Goal: Task Accomplishment & Management: Complete application form

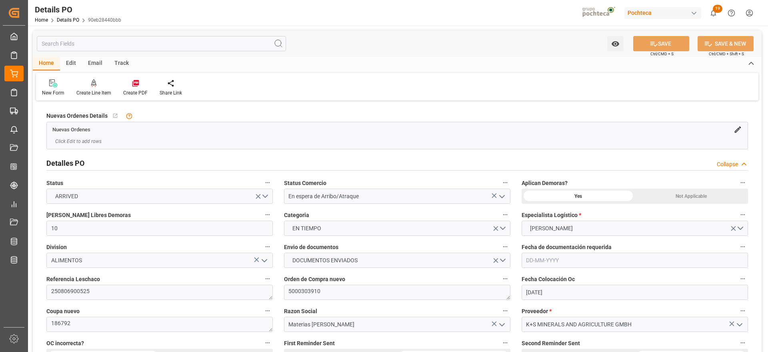
scroll to position [600, 0]
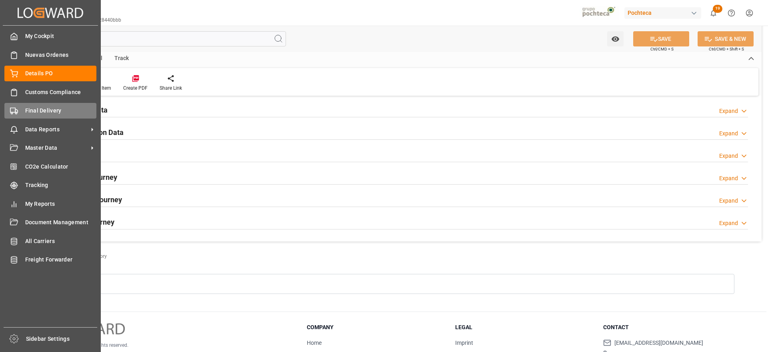
click at [31, 110] on span "Final Delivery" at bounding box center [61, 110] width 72 height 8
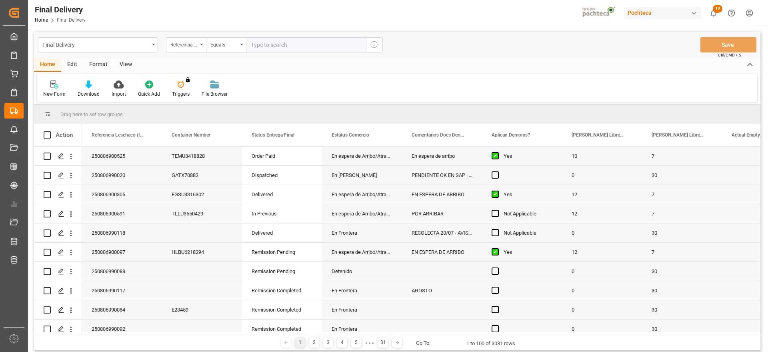
click at [277, 46] on input "text" at bounding box center [306, 44] width 120 height 15
click at [122, 63] on div "View" at bounding box center [126, 65] width 24 height 14
click at [76, 92] on div "Standard Templates" at bounding box center [91, 93] width 40 height 7
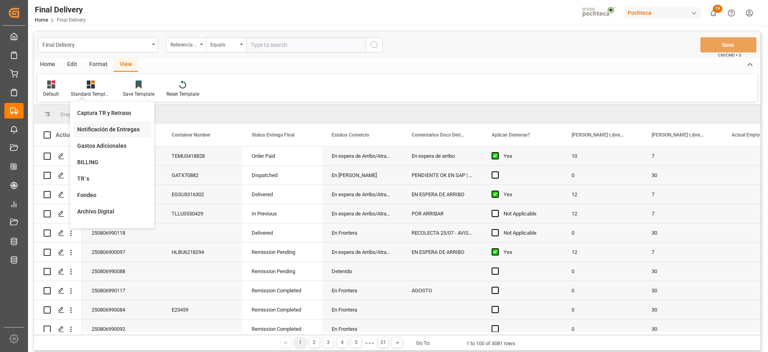
click at [112, 131] on div "Notificación de Entregas" at bounding box center [112, 129] width 70 height 8
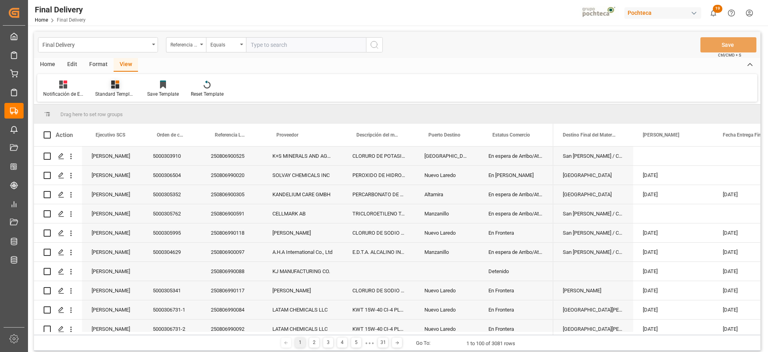
click at [118, 92] on div "Standard Templates" at bounding box center [115, 93] width 40 height 7
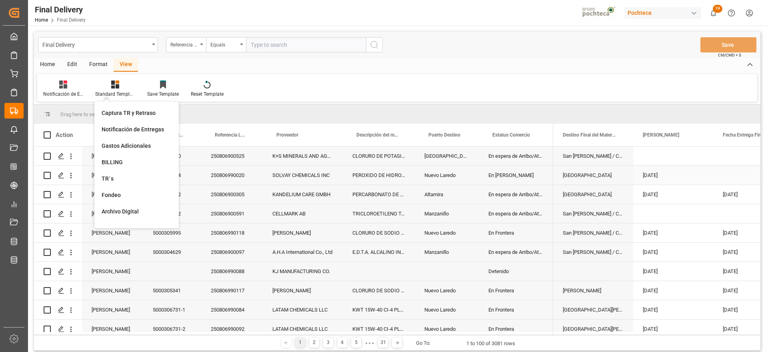
click at [519, 173] on div "En [PERSON_NAME]" at bounding box center [516, 175] width 74 height 19
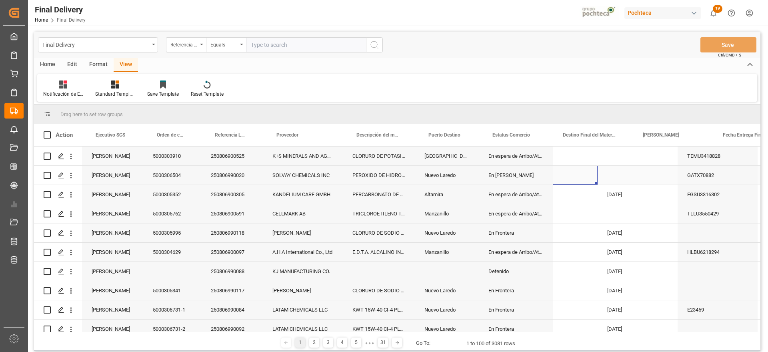
scroll to position [0, 116]
click at [663, 135] on span at bounding box center [664, 134] width 7 height 7
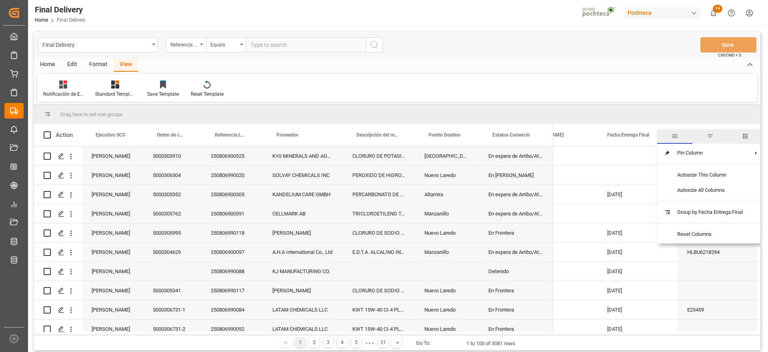
click at [714, 132] on span "filter" at bounding box center [710, 135] width 7 height 7
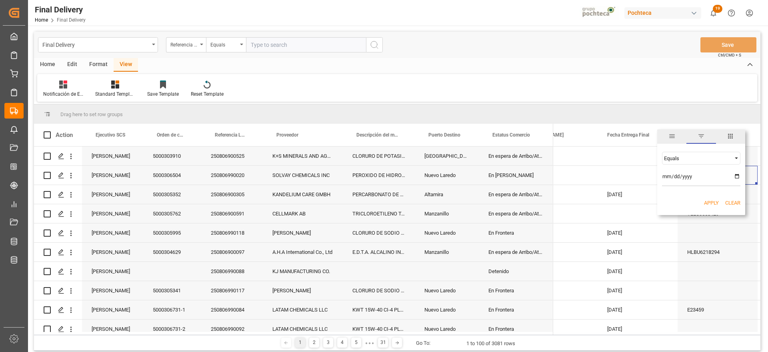
click at [735, 173] on input "date" at bounding box center [701, 178] width 78 height 16
click at [737, 177] on input "date" at bounding box center [701, 178] width 78 height 16
type input "2025-08-12"
click at [710, 202] on button "Apply" at bounding box center [711, 203] width 15 height 8
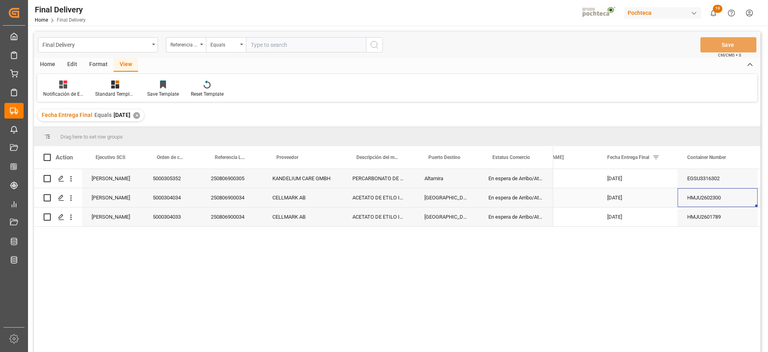
click at [644, 198] on div "[DATE]" at bounding box center [638, 197] width 80 height 19
click at [333, 211] on div "CELLMARK AB" at bounding box center [303, 216] width 80 height 19
click at [292, 184] on div "KANDELIUM CARE GMBH" at bounding box center [303, 178] width 80 height 19
click at [225, 183] on div "250806900305" at bounding box center [232, 178] width 62 height 19
click at [237, 198] on div "250806900034" at bounding box center [232, 197] width 62 height 19
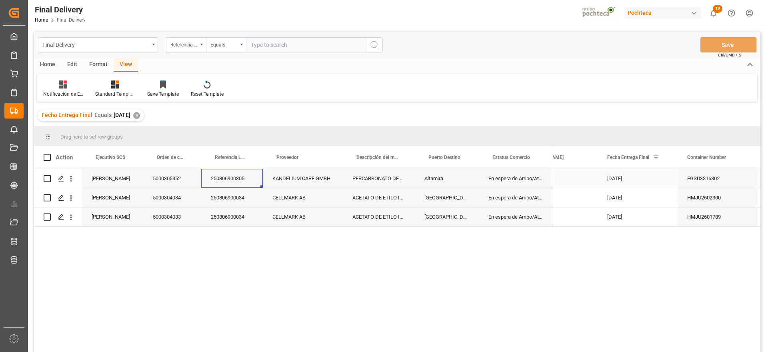
click at [238, 180] on div "250806900305" at bounding box center [232, 178] width 62 height 19
click at [63, 176] on polygon "Press SPACE to select this row." at bounding box center [61, 178] width 4 height 4
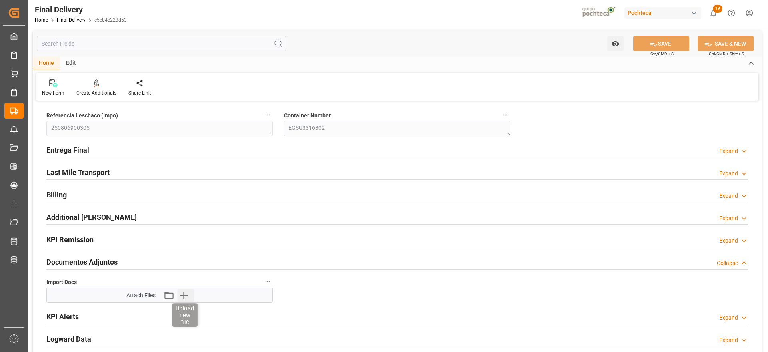
click at [188, 294] on icon "button" at bounding box center [183, 295] width 13 height 13
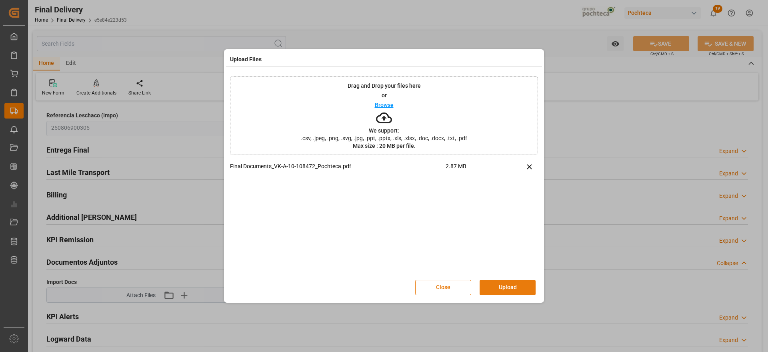
click at [505, 283] on button "Upload" at bounding box center [508, 287] width 56 height 15
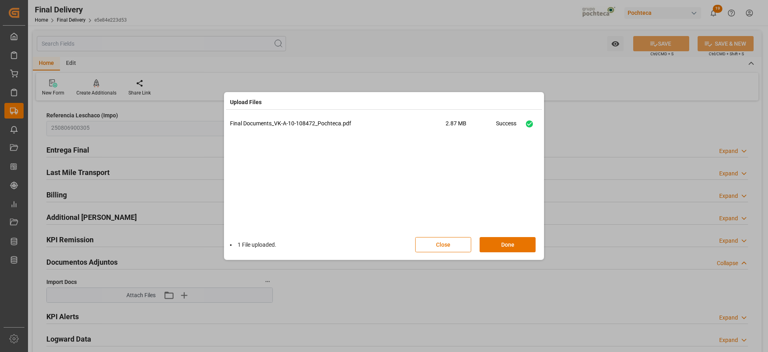
drag, startPoint x: 524, startPoint y: 245, endPoint x: 576, endPoint y: 108, distance: 146.0
click at [523, 245] on button "Done" at bounding box center [508, 244] width 56 height 15
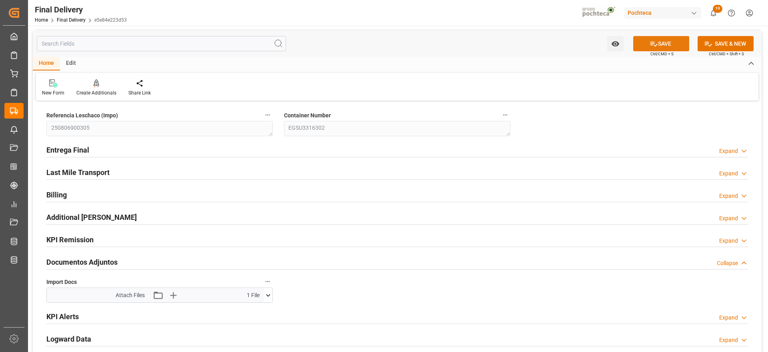
click at [665, 41] on button "SAVE" at bounding box center [661, 43] width 56 height 15
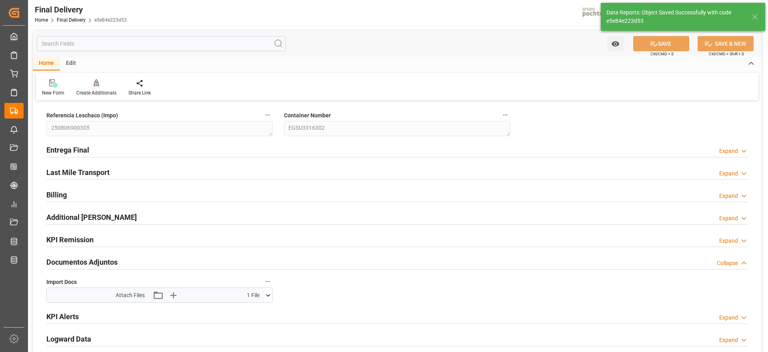
click at [270, 295] on icon at bounding box center [268, 295] width 4 height 2
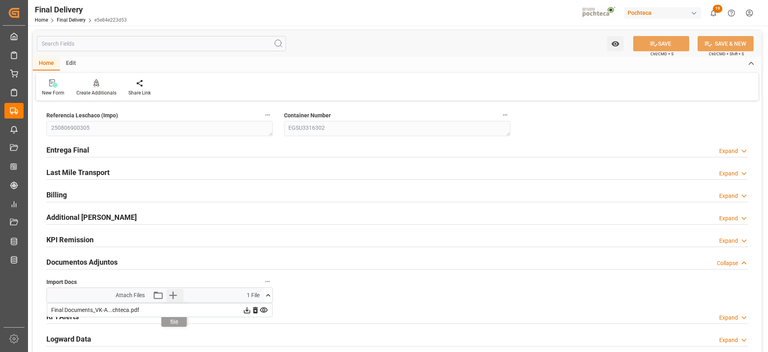
click at [171, 295] on icon "button" at bounding box center [174, 295] width 8 height 8
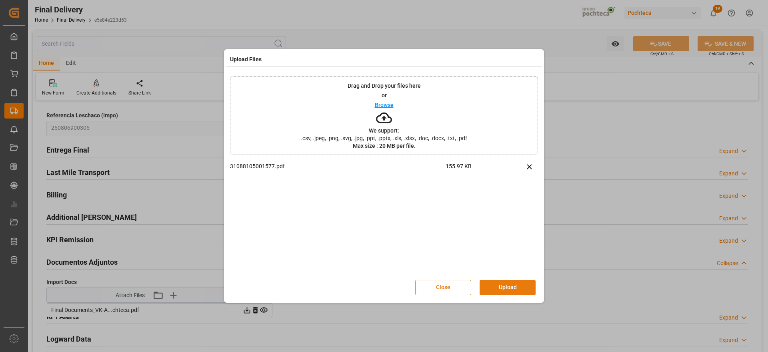
click at [518, 286] on button "Upload" at bounding box center [508, 287] width 56 height 15
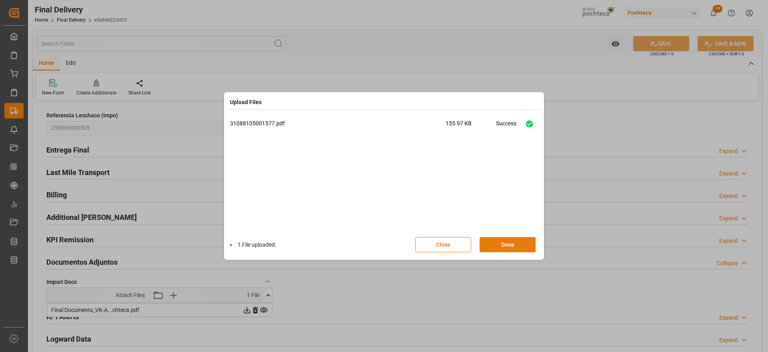
click at [511, 243] on button "Done" at bounding box center [508, 244] width 56 height 15
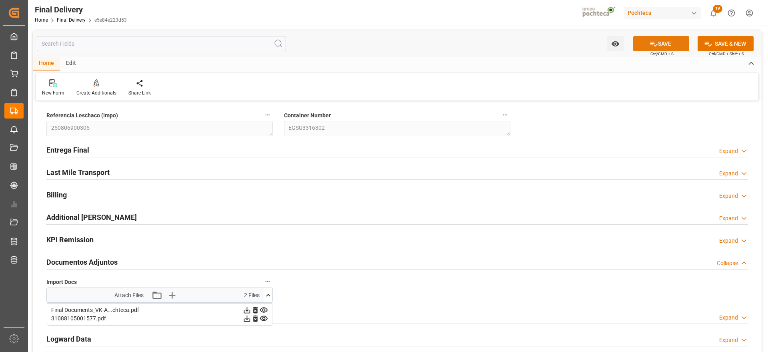
click at [671, 39] on button "SAVE" at bounding box center [661, 43] width 56 height 15
click at [267, 293] on icon at bounding box center [268, 295] width 8 height 8
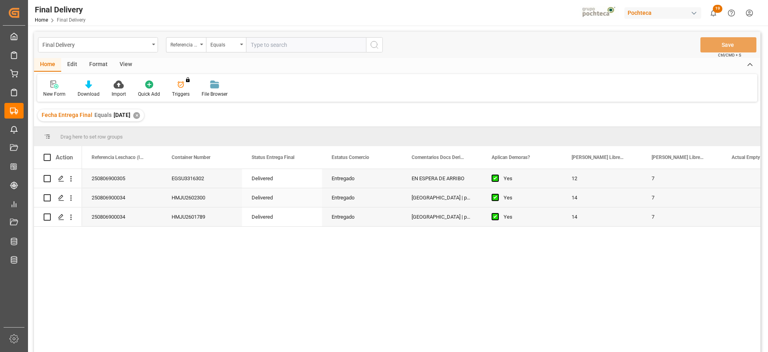
click at [124, 201] on div "250806900034" at bounding box center [122, 197] width 80 height 19
click at [58, 196] on icon "Press SPACE to select this row." at bounding box center [61, 197] width 6 height 6
click at [128, 198] on div "250806900034" at bounding box center [122, 197] width 80 height 19
click at [58, 197] on div "Press SPACE to select this row." at bounding box center [61, 197] width 12 height 15
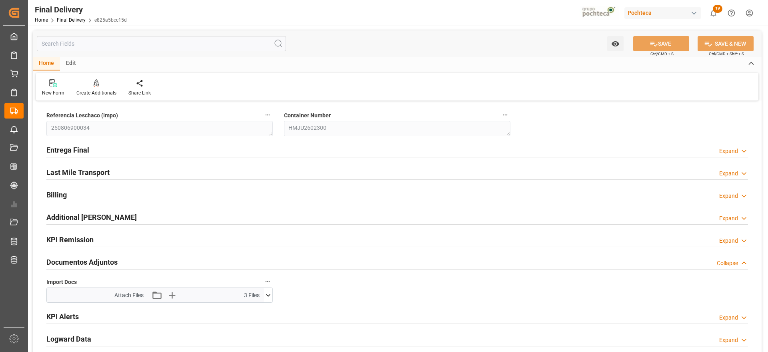
click at [267, 294] on icon at bounding box center [268, 295] width 4 height 2
click at [268, 293] on icon at bounding box center [268, 295] width 8 height 8
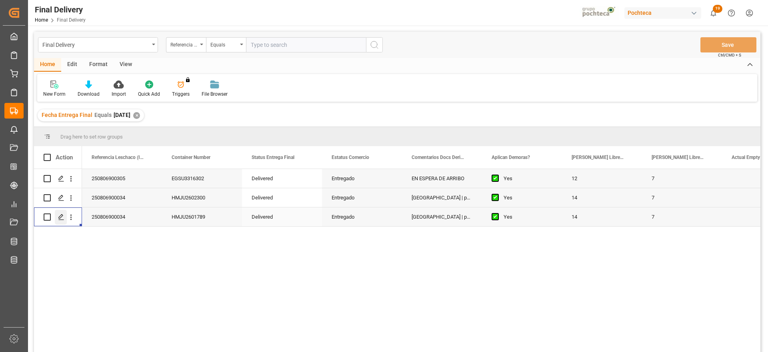
click at [58, 214] on icon "Press SPACE to select this row." at bounding box center [61, 217] width 6 height 6
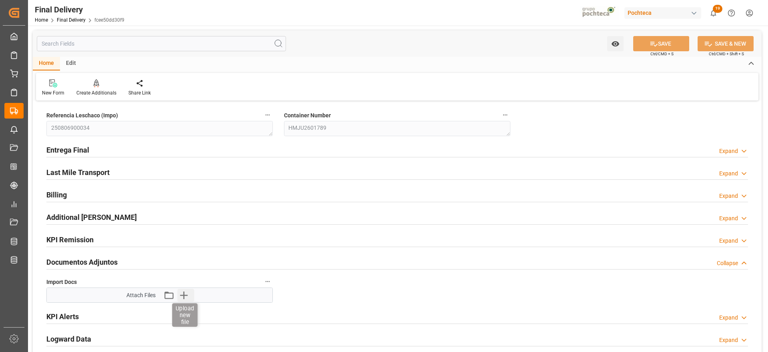
click at [184, 294] on icon "button" at bounding box center [184, 295] width 8 height 8
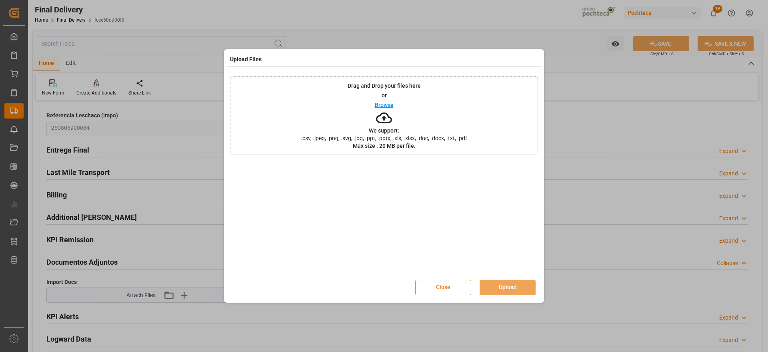
click at [442, 287] on button "Close" at bounding box center [443, 287] width 56 height 15
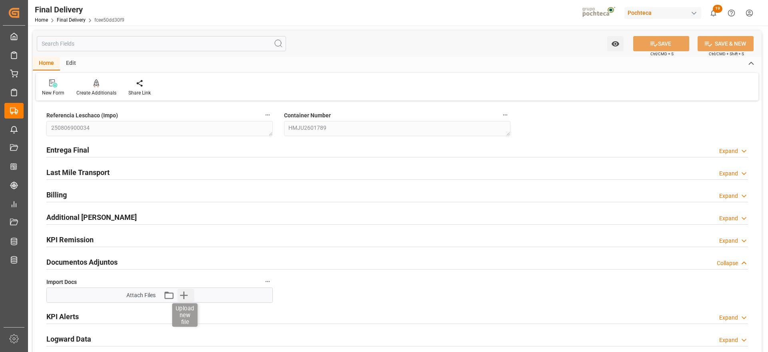
click at [187, 295] on icon "button" at bounding box center [184, 295] width 8 height 8
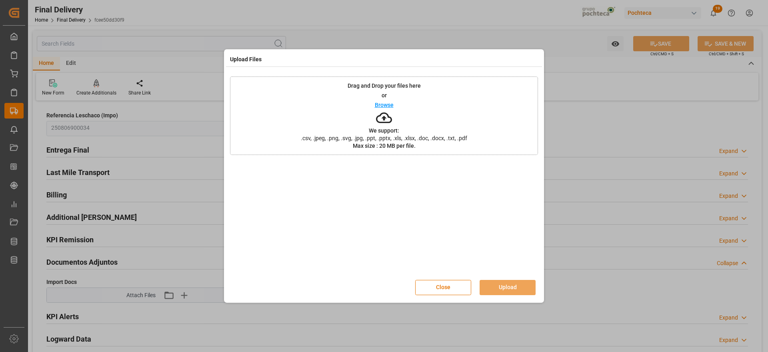
drag, startPoint x: 442, startPoint y: 289, endPoint x: 335, endPoint y: 287, distance: 107.7
click at [441, 289] on button "Close" at bounding box center [443, 287] width 56 height 15
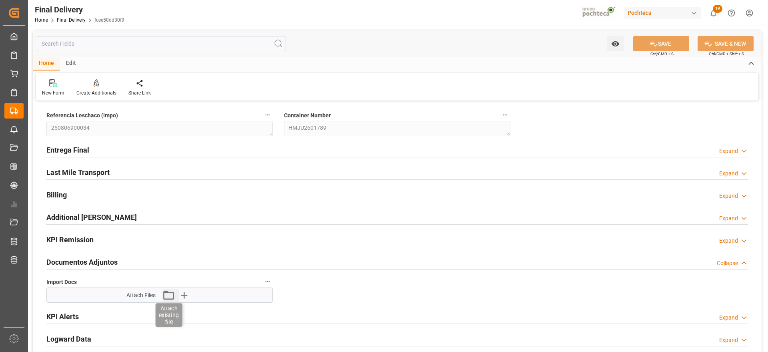
click at [170, 293] on icon "button" at bounding box center [168, 295] width 13 height 13
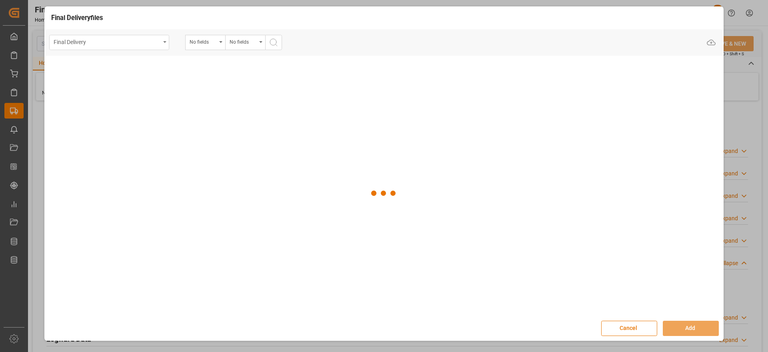
click at [144, 44] on div "Final Delivery" at bounding box center [107, 41] width 107 height 10
click at [151, 43] on div "Final Delivery" at bounding box center [107, 41] width 107 height 10
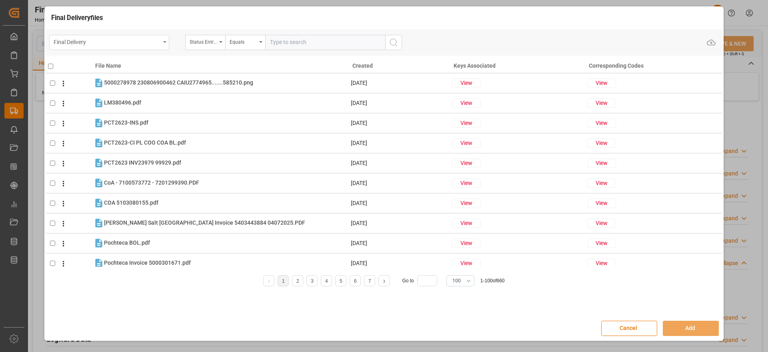
click at [160, 44] on div "Final Delivery" at bounding box center [107, 41] width 107 height 10
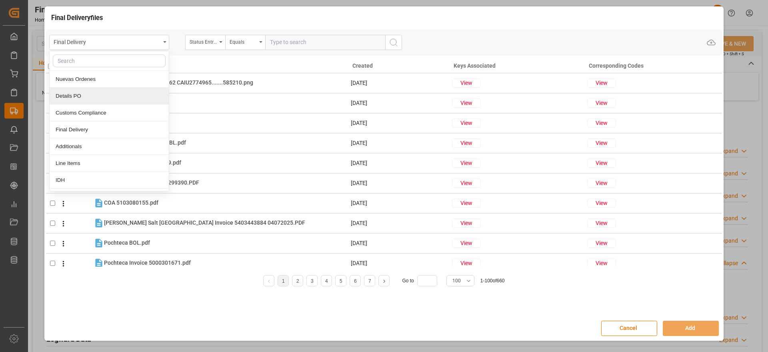
click at [100, 96] on div "Details PO" at bounding box center [109, 96] width 119 height 17
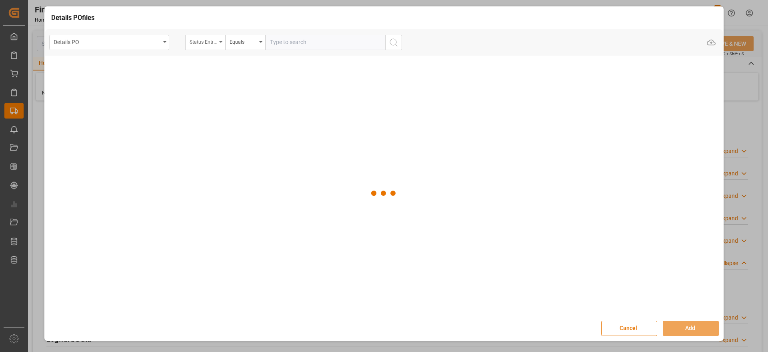
click at [301, 38] on input "text" at bounding box center [325, 42] width 120 height 15
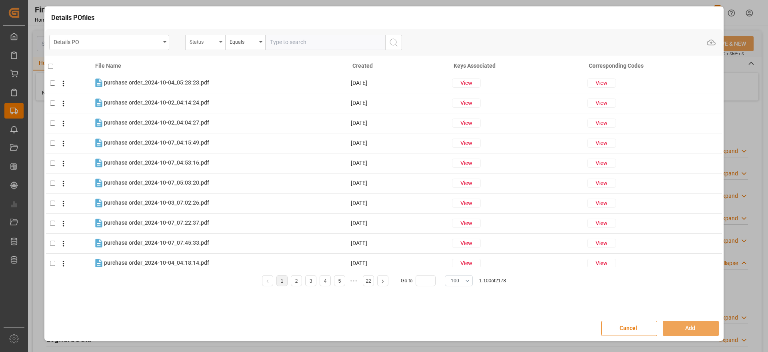
click at [203, 43] on div "Status" at bounding box center [203, 40] width 27 height 9
click at [209, 61] on input "text" at bounding box center [245, 60] width 113 height 13
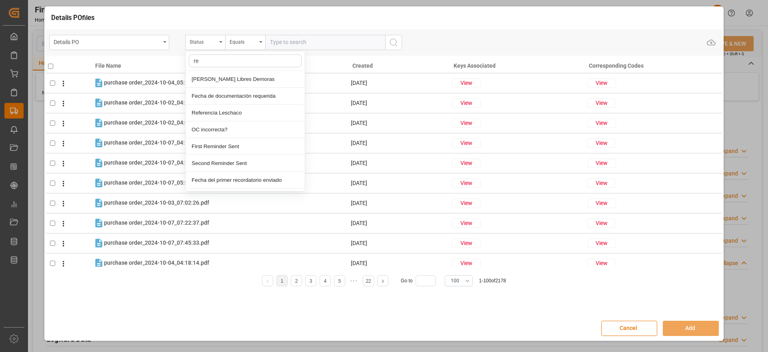
type input "ref"
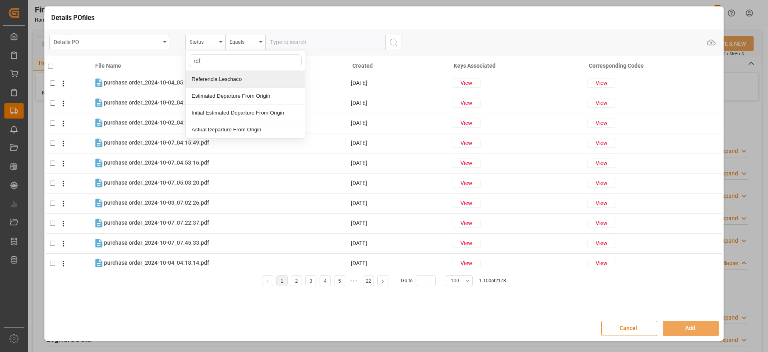
drag, startPoint x: 216, startPoint y: 65, endPoint x: 173, endPoint y: 53, distance: 44.4
click at [173, 53] on div "Details PO Status ref Referencia Leschaco Estimated Departure From Origin Initi…" at bounding box center [384, 42] width 678 height 26
type input "orde"
click at [244, 83] on div "Orden de Compra nuevo" at bounding box center [245, 79] width 119 height 17
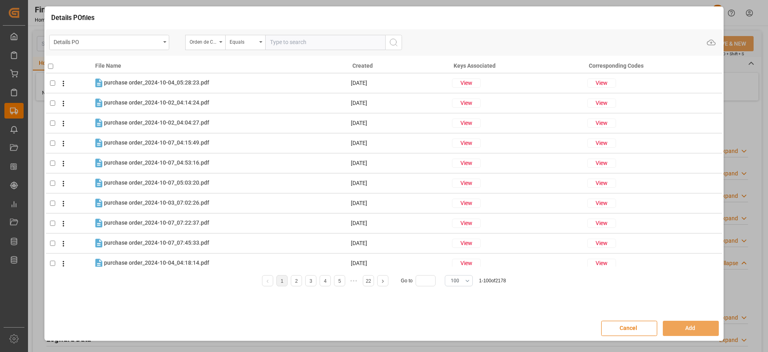
click at [297, 42] on input "text" at bounding box center [325, 42] width 120 height 15
paste input "5000304034"
type input "5000304034"
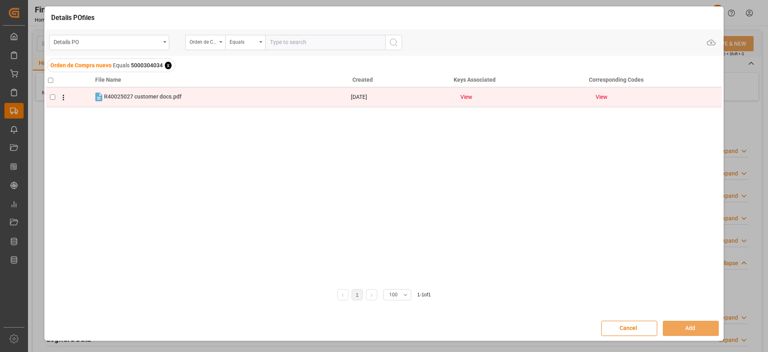
click at [54, 97] on input "checkbox" at bounding box center [52, 96] width 5 height 5
checkbox input "true"
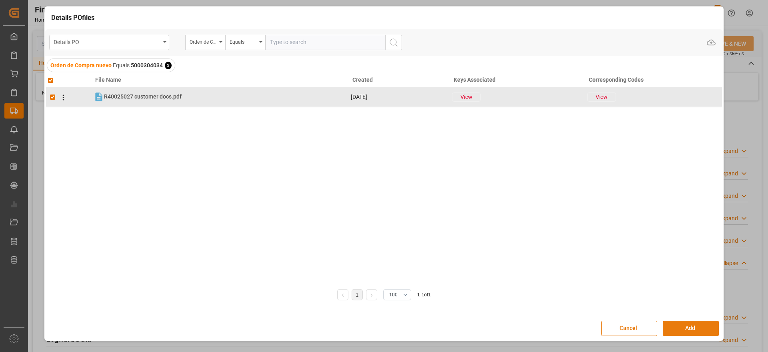
click at [703, 330] on button "Add" at bounding box center [691, 328] width 56 height 15
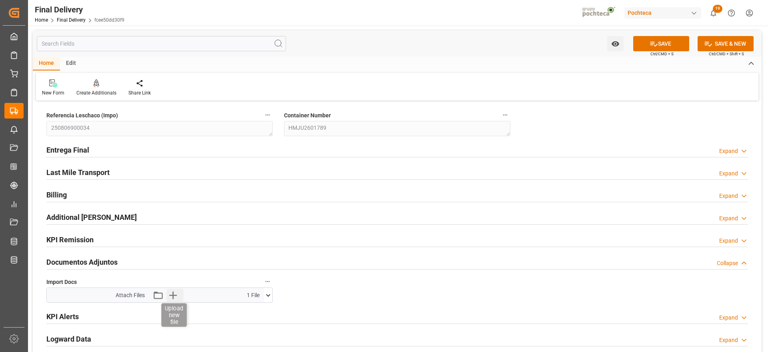
click at [173, 297] on icon "button" at bounding box center [174, 295] width 8 height 8
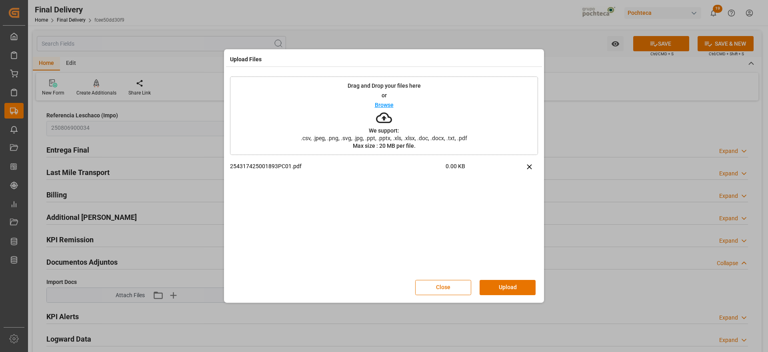
click at [512, 290] on button "Upload" at bounding box center [508, 287] width 56 height 15
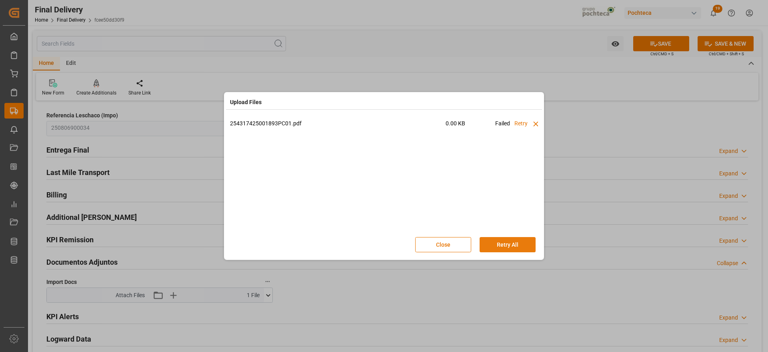
click at [518, 241] on button "Retry All" at bounding box center [508, 244] width 56 height 15
click at [522, 240] on button "Stop" at bounding box center [508, 244] width 56 height 15
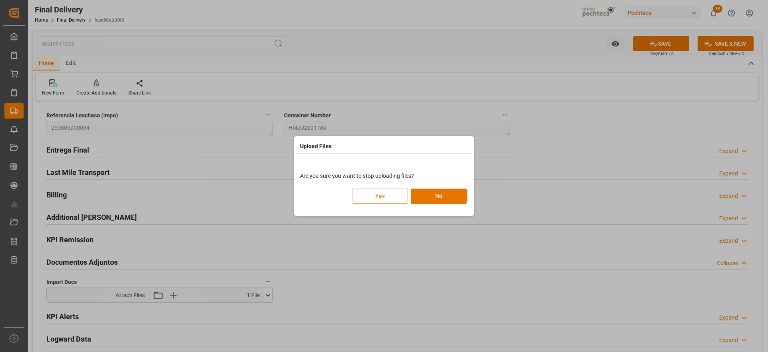
click at [377, 195] on button "Yes" at bounding box center [380, 195] width 56 height 15
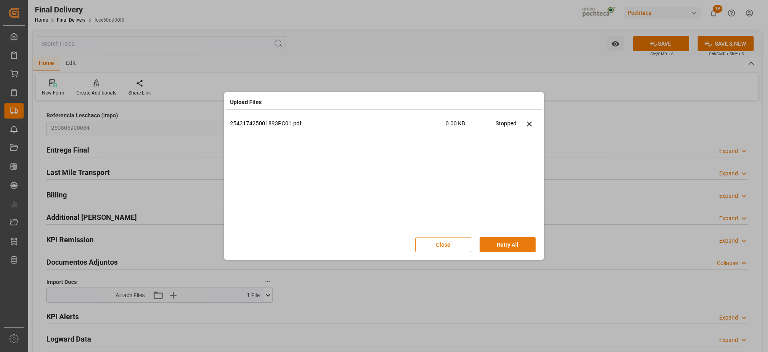
click at [506, 243] on button "Retry All" at bounding box center [508, 244] width 56 height 15
click at [533, 120] on icon at bounding box center [536, 124] width 8 height 8
click at [449, 249] on button "Close" at bounding box center [443, 244] width 56 height 15
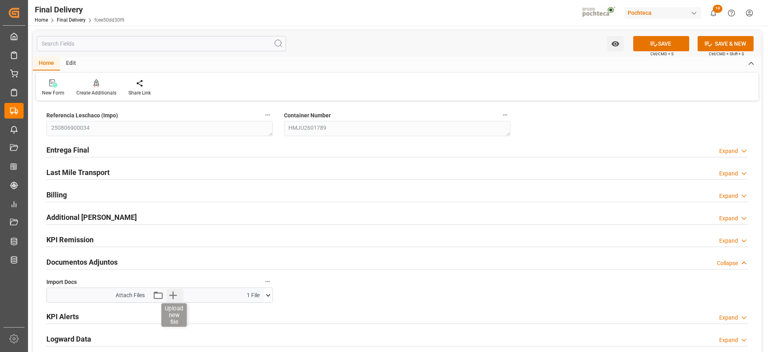
click at [173, 294] on icon "button" at bounding box center [174, 295] width 8 height 8
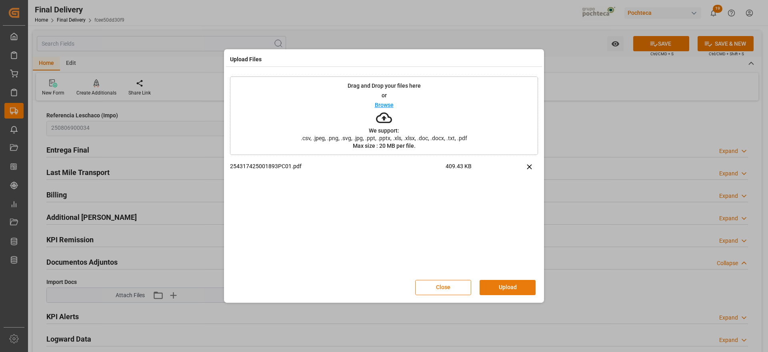
click at [506, 286] on button "Upload" at bounding box center [508, 287] width 56 height 15
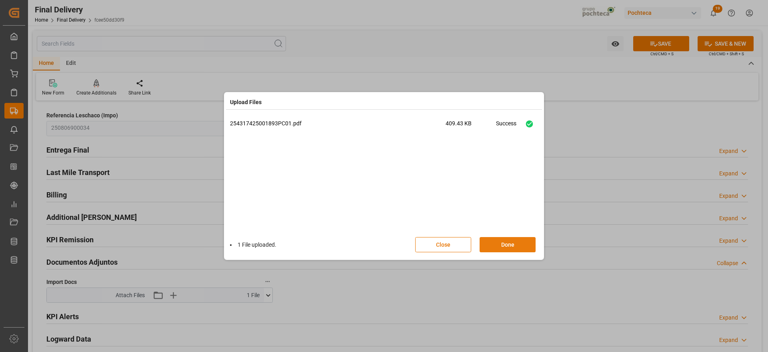
click at [509, 245] on button "Done" at bounding box center [508, 244] width 56 height 15
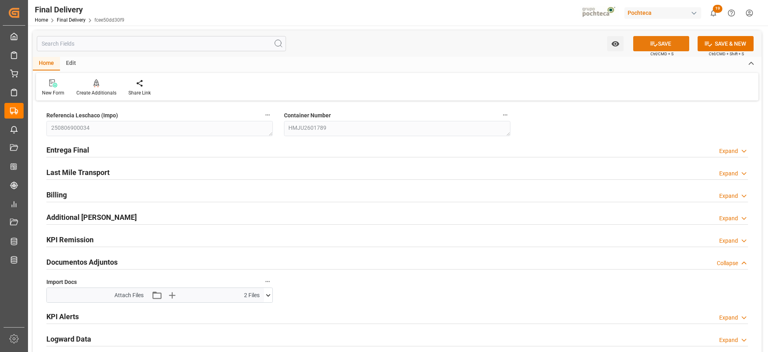
click at [657, 38] on button "SAVE" at bounding box center [661, 43] width 56 height 15
click at [269, 295] on icon at bounding box center [268, 295] width 4 height 2
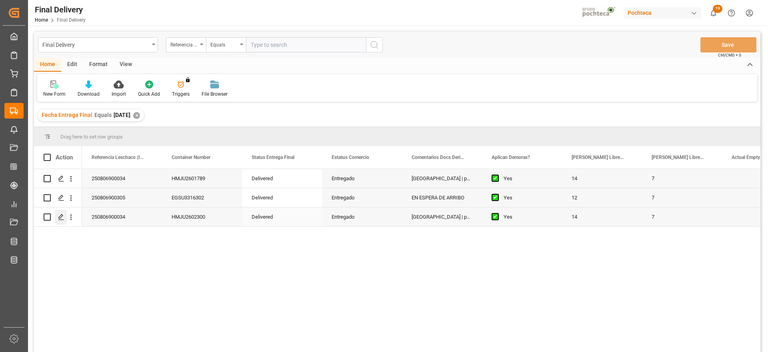
click at [62, 217] on icon "Press SPACE to select this row." at bounding box center [61, 217] width 6 height 6
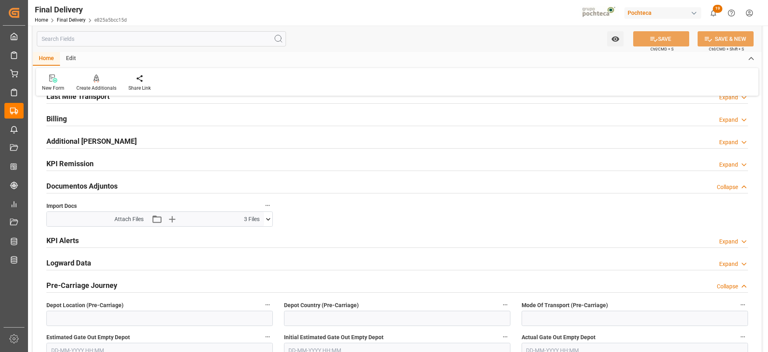
scroll to position [100, 0]
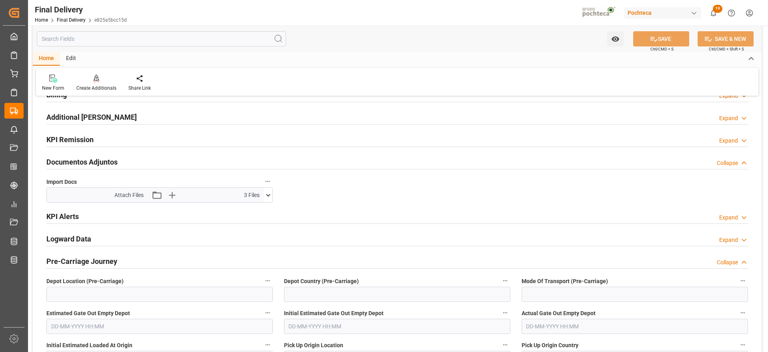
click at [267, 196] on icon at bounding box center [268, 195] width 8 height 8
click at [251, 210] on icon at bounding box center [247, 210] width 8 height 8
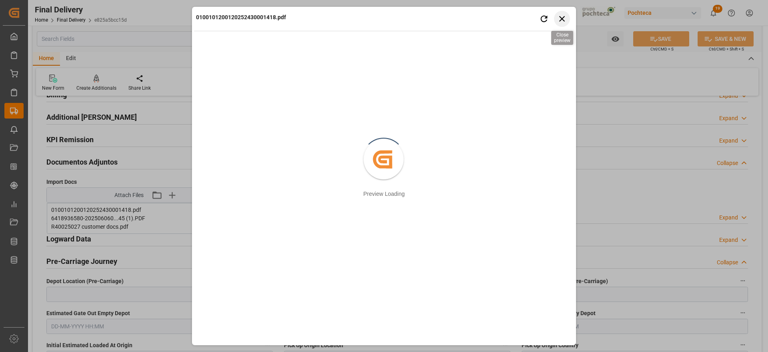
click at [562, 15] on icon "button" at bounding box center [562, 19] width 10 height 10
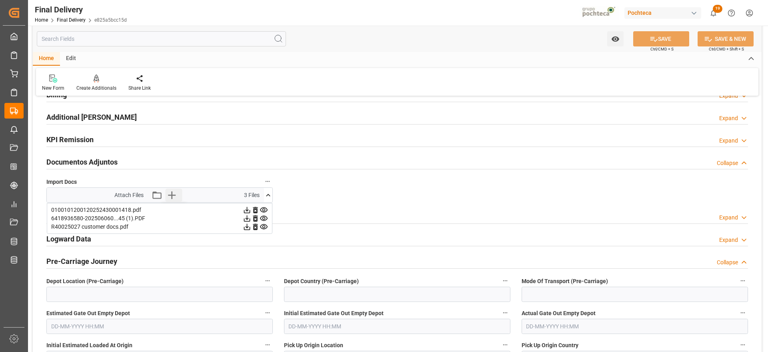
click at [172, 194] on icon "button" at bounding box center [172, 195] width 8 height 8
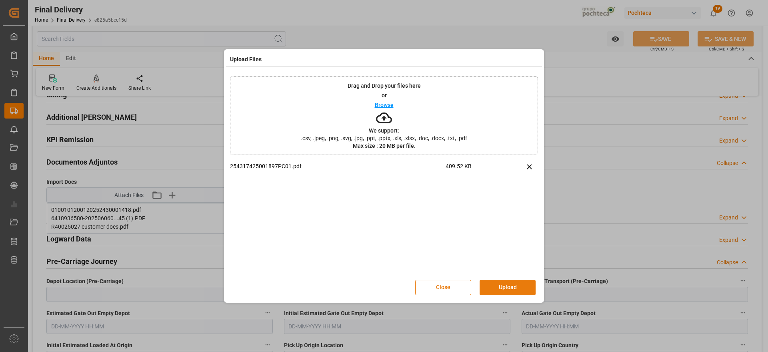
click at [515, 290] on button "Upload" at bounding box center [508, 287] width 56 height 15
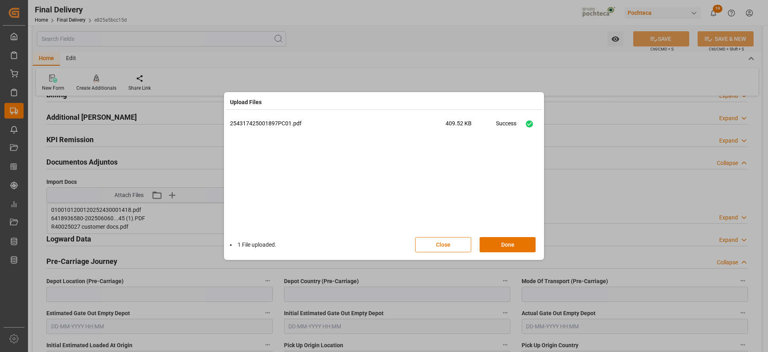
click at [513, 253] on div "1 File uploaded. Close Done" at bounding box center [384, 244] width 308 height 26
click at [511, 246] on button "Done" at bounding box center [508, 244] width 56 height 15
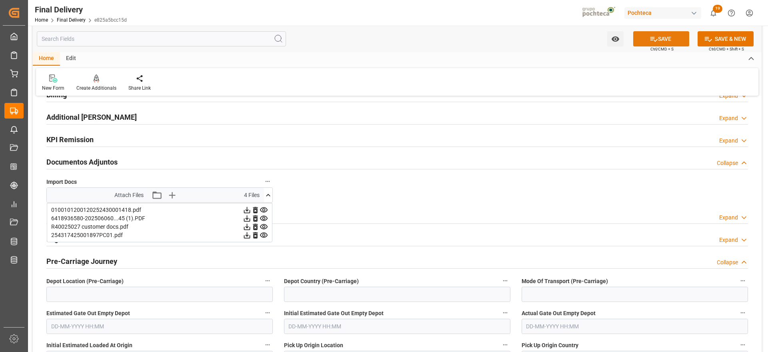
click at [675, 33] on button "SAVE" at bounding box center [661, 38] width 56 height 15
click at [267, 194] on icon at bounding box center [268, 195] width 8 height 8
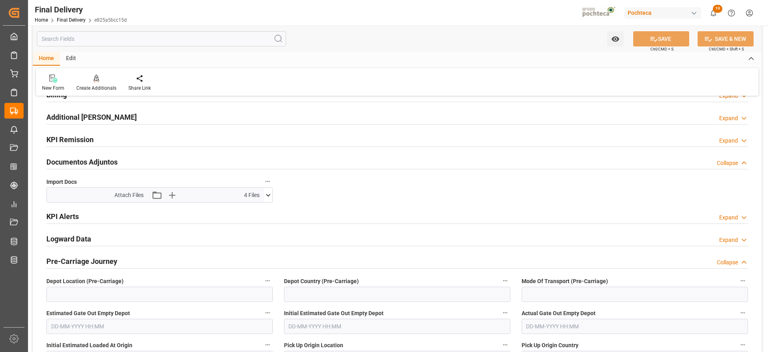
click at [321, 205] on div "KPI Alerts Expand" at bounding box center [397, 216] width 713 height 22
click at [268, 190] on button at bounding box center [268, 195] width 8 height 14
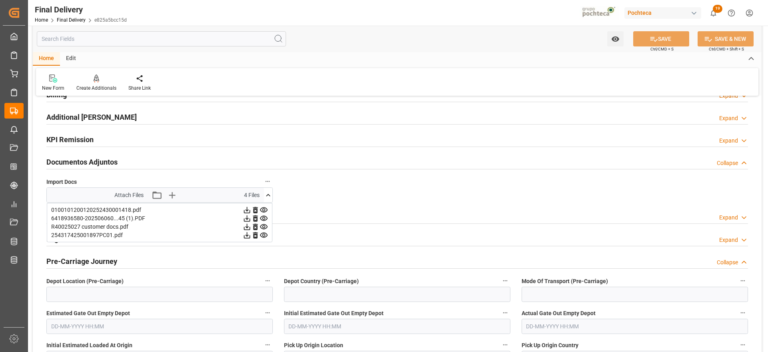
click at [248, 230] on icon at bounding box center [247, 226] width 8 height 8
click at [268, 194] on icon at bounding box center [268, 195] width 4 height 2
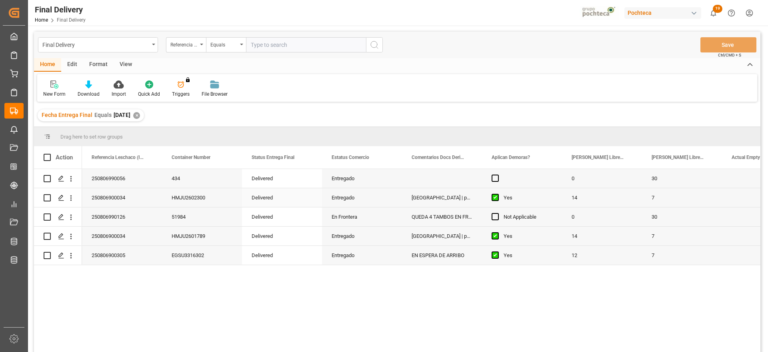
click at [419, 199] on div "[GEOGRAPHIC_DATA] | por arribar" at bounding box center [442, 197] width 80 height 19
click at [451, 174] on div "Press SPACE to select this row." at bounding box center [442, 178] width 80 height 19
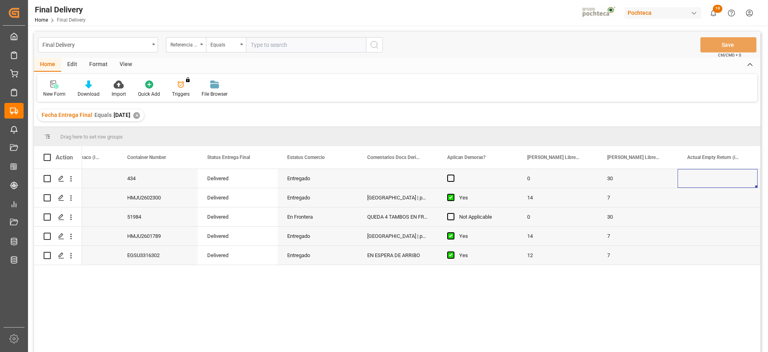
click at [144, 117] on div "Fecha Entrega Final Equals 2025-08-12 ✕" at bounding box center [91, 115] width 106 height 12
click at [140, 113] on div "✕" at bounding box center [136, 115] width 7 height 7
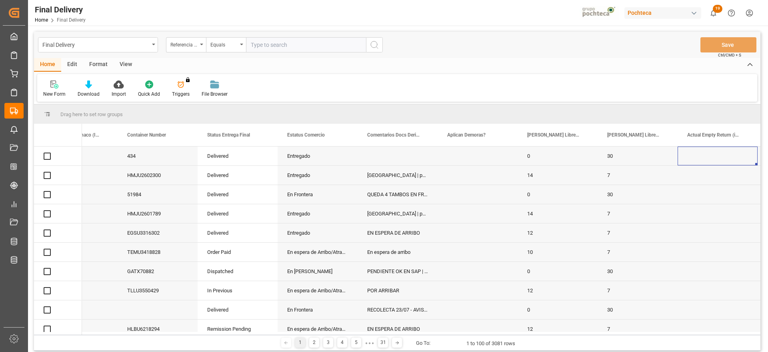
click at [127, 62] on div "View" at bounding box center [126, 65] width 24 height 14
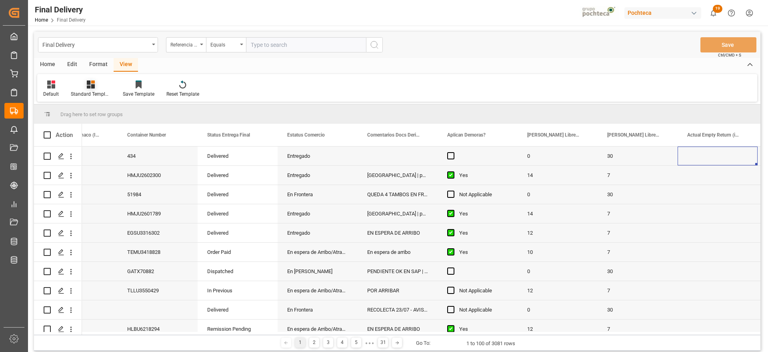
click at [86, 86] on div at bounding box center [91, 84] width 40 height 8
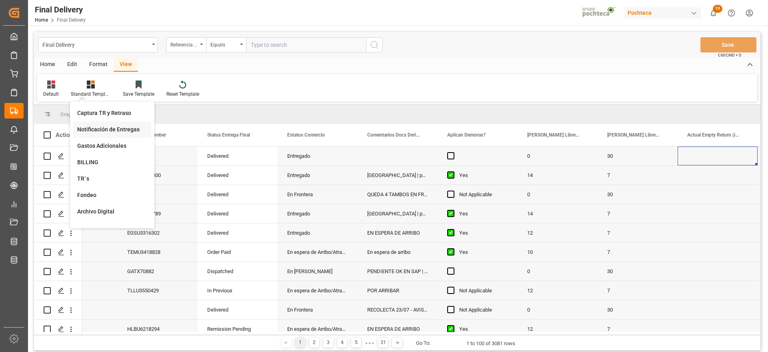
click at [112, 131] on div "Notificación de Entregas" at bounding box center [112, 129] width 70 height 8
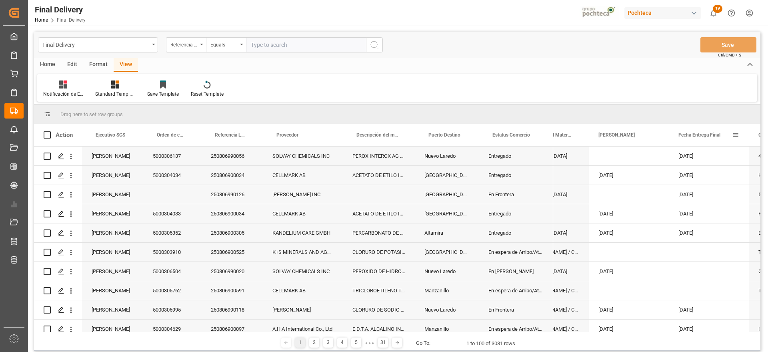
click at [734, 133] on span at bounding box center [735, 134] width 7 height 7
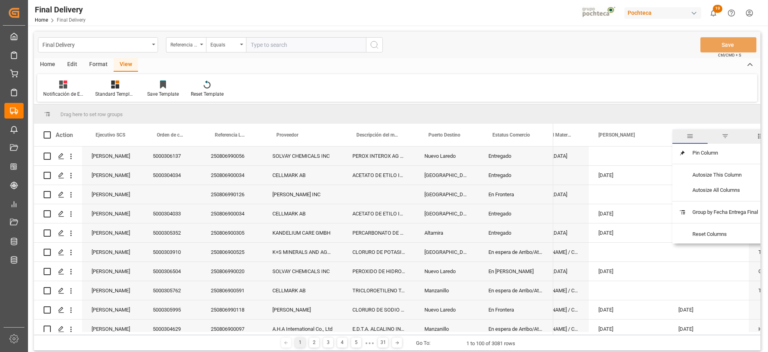
click at [725, 132] on span "filter" at bounding box center [725, 135] width 7 height 7
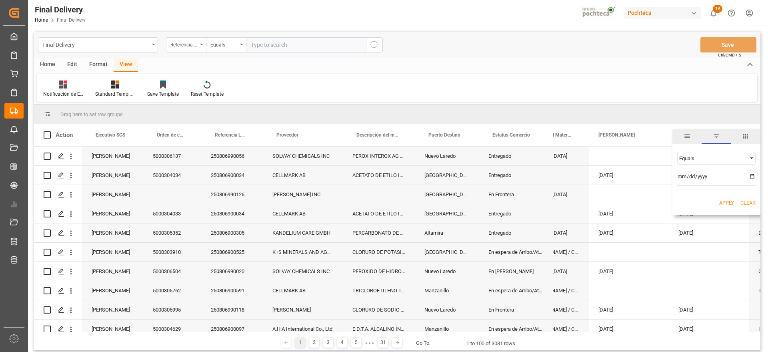
click at [750, 175] on input "date" at bounding box center [716, 178] width 78 height 16
type input "2025-08-12"
click at [727, 198] on div "Apply Clear" at bounding box center [717, 202] width 88 height 21
click at [727, 202] on button "Apply" at bounding box center [726, 203] width 15 height 8
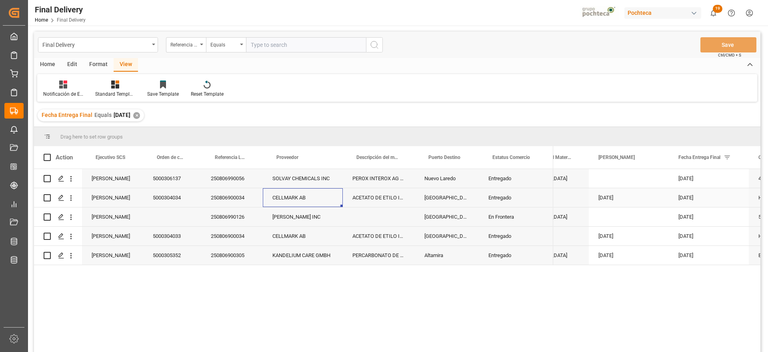
click at [306, 200] on div "CELLMARK AB" at bounding box center [303, 197] width 80 height 19
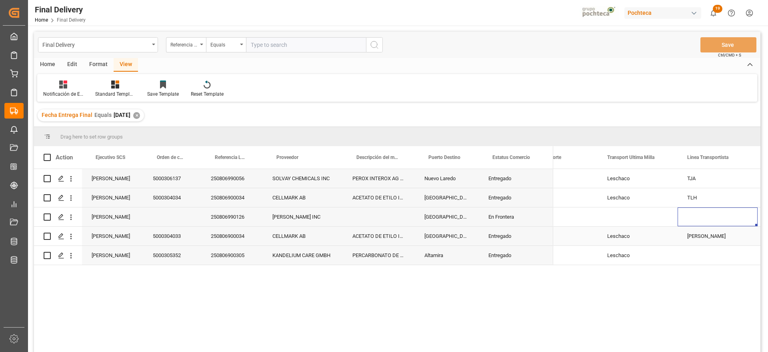
click at [694, 240] on div "IRMA" at bounding box center [718, 235] width 80 height 19
click at [697, 255] on div "Press SPACE to select this row." at bounding box center [718, 255] width 80 height 19
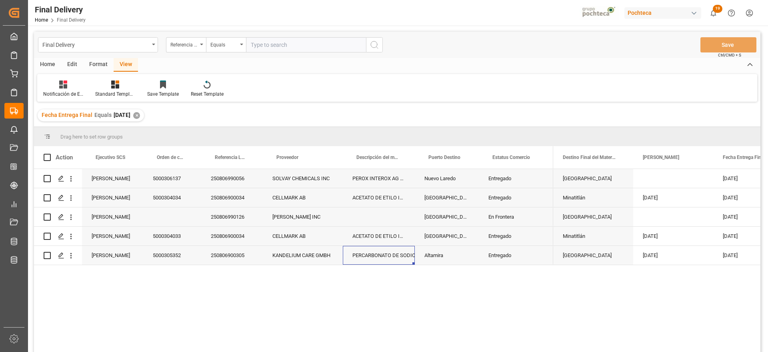
click at [93, 59] on div "Format" at bounding box center [98, 65] width 30 height 14
click at [82, 63] on div "Home Edit Format View" at bounding box center [397, 65] width 727 height 14
click at [73, 64] on div "Edit" at bounding box center [72, 65] width 22 height 14
click at [45, 67] on div "Home" at bounding box center [47, 65] width 27 height 14
click at [91, 87] on icon at bounding box center [88, 84] width 7 height 8
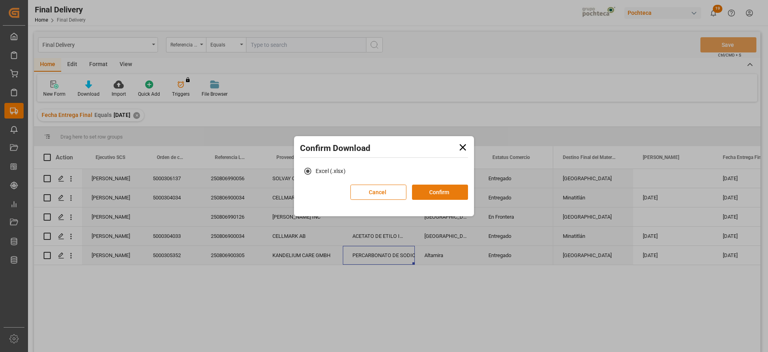
click at [439, 190] on button "Confirm" at bounding box center [440, 191] width 56 height 15
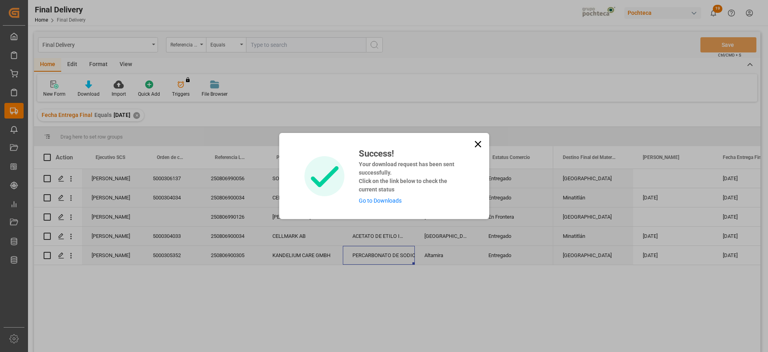
click at [377, 204] on div "Success! Your download request has been sent successfully. Click on the link be…" at bounding box center [408, 176] width 111 height 58
click at [382, 199] on link "Go to Downloads" at bounding box center [380, 200] width 43 height 6
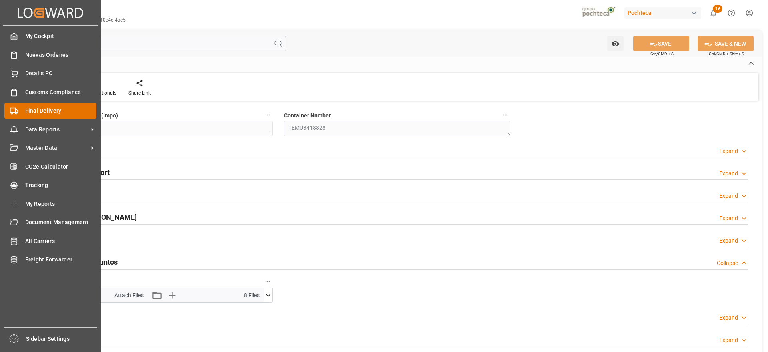
scroll to position [50, 0]
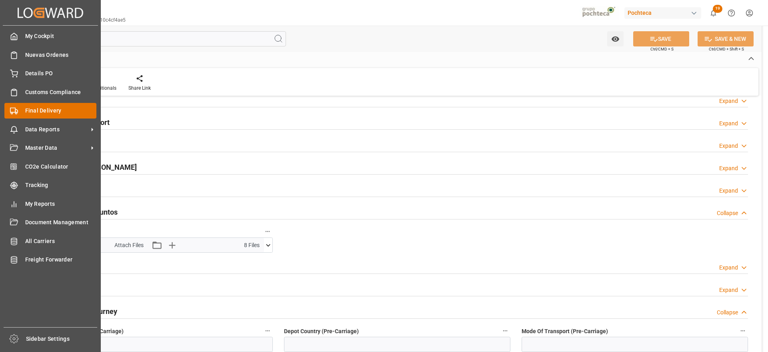
click at [40, 109] on span "Final Delivery" at bounding box center [61, 110] width 72 height 8
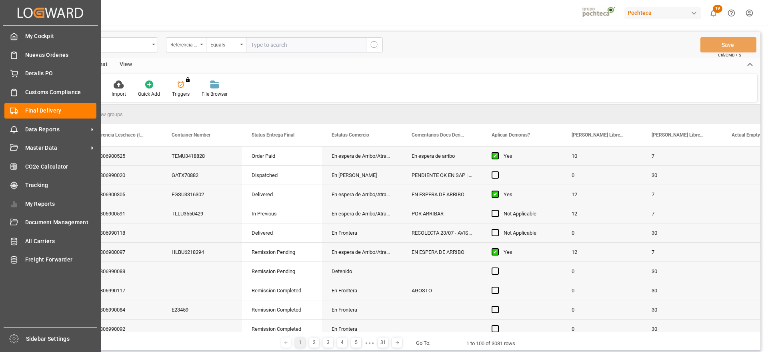
drag, startPoint x: 16, startPoint y: 69, endPoint x: 80, endPoint y: 82, distance: 65.3
click at [16, 69] on div at bounding box center [11, 73] width 14 height 8
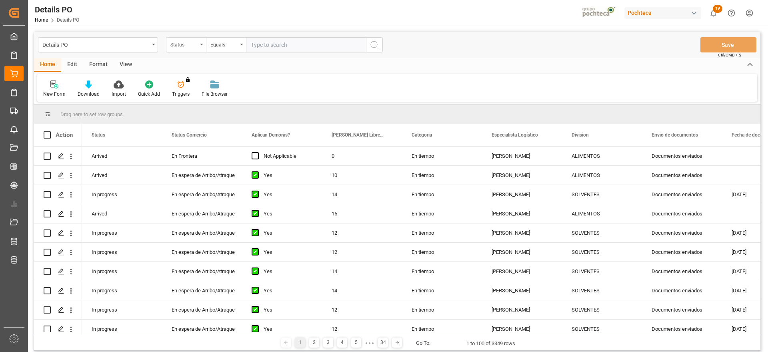
click at [182, 42] on div "Status" at bounding box center [183, 43] width 27 height 9
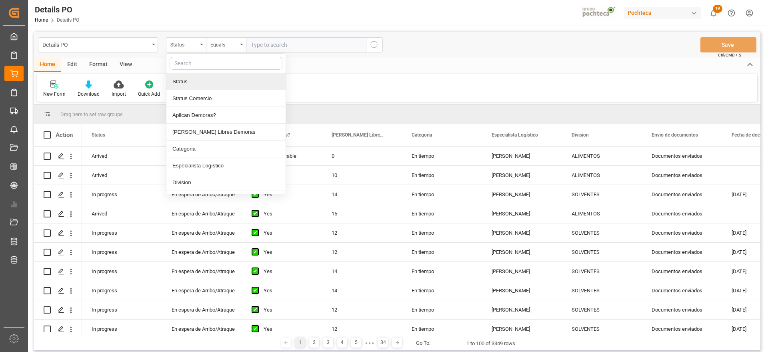
click at [196, 60] on input "text" at bounding box center [226, 63] width 113 height 13
type input "ref"
click at [207, 77] on div "Referencia Leschaco" at bounding box center [225, 81] width 119 height 17
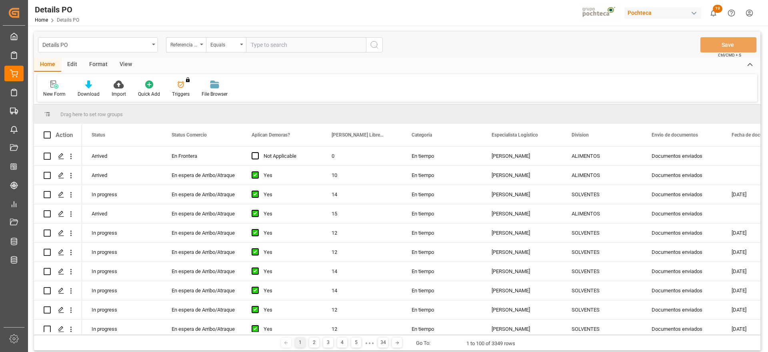
click at [282, 42] on input "text" at bounding box center [306, 44] width 120 height 15
paste input "250806900305"
type input "250806900305"
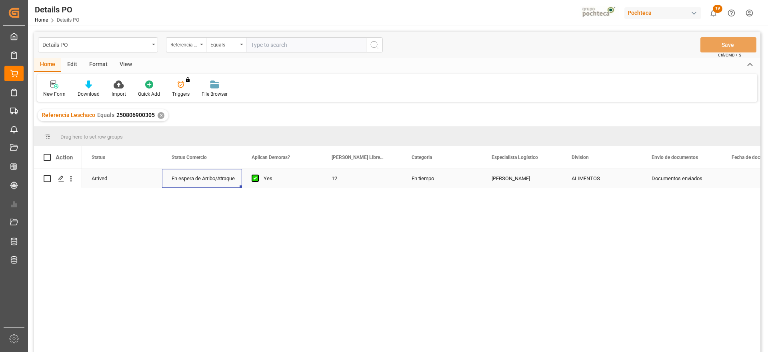
click at [224, 178] on div "En espera de Arribo/Atraque" at bounding box center [202, 178] width 61 height 18
click at [226, 180] on icon "open menu" at bounding box center [227, 183] width 10 height 10
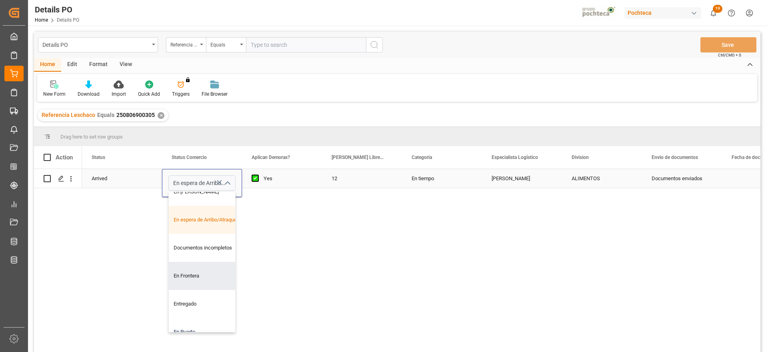
scroll to position [100, 0]
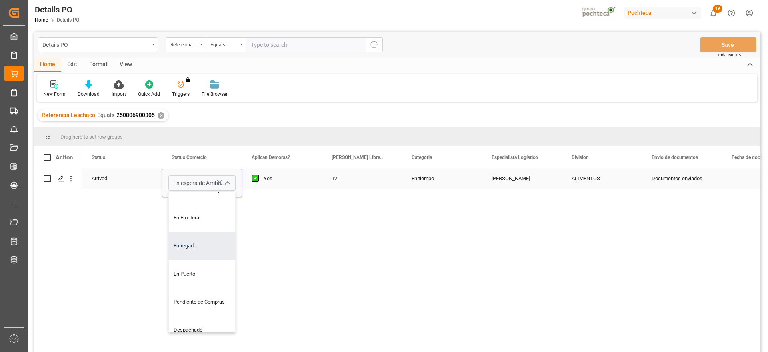
click at [198, 250] on div "Entregado" at bounding box center [207, 246] width 76 height 28
type input "Entregado"
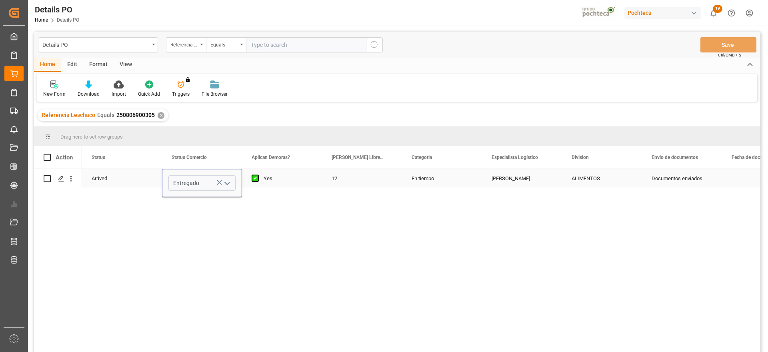
click at [280, 174] on div "Yes" at bounding box center [288, 178] width 49 height 18
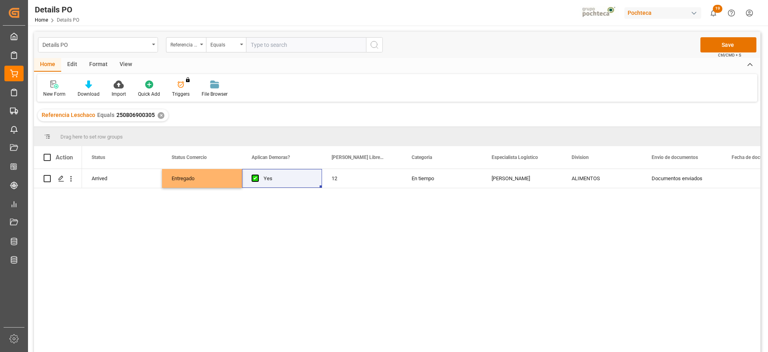
click at [737, 32] on div "Details PO Referencia Leschaco Equals Save Ctrl/CMD + S" at bounding box center [397, 45] width 727 height 26
click at [725, 49] on button "Save" at bounding box center [729, 44] width 56 height 15
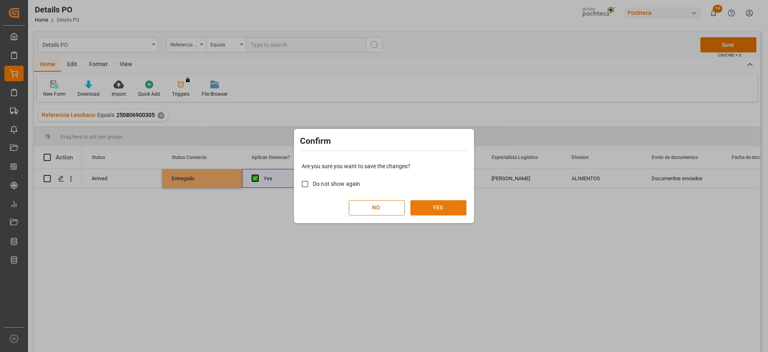
click at [453, 207] on button "YES" at bounding box center [439, 207] width 56 height 15
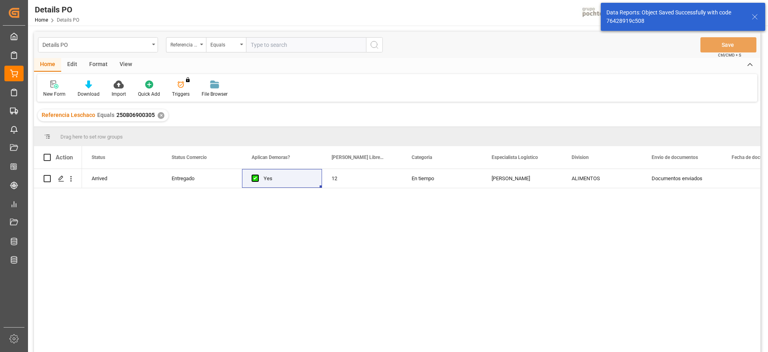
click at [159, 114] on div "✕" at bounding box center [161, 115] width 7 height 7
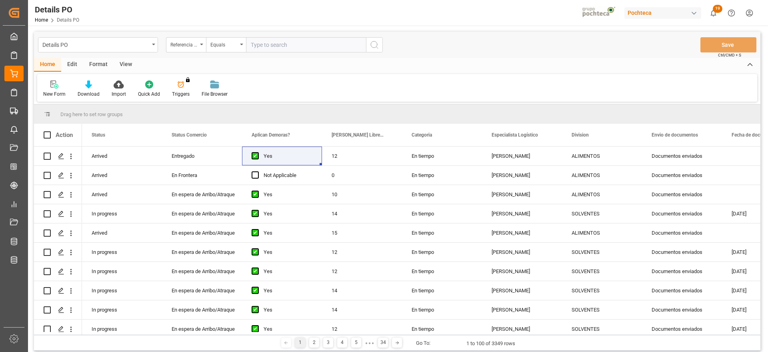
click at [285, 48] on input "text" at bounding box center [306, 44] width 120 height 15
paste input "250806900034"
type input "250806900034"
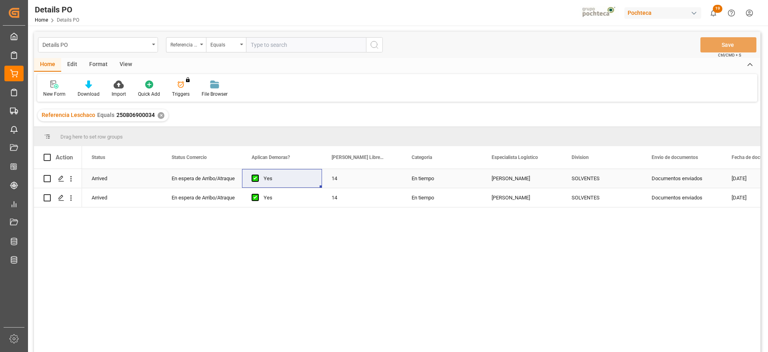
click at [212, 179] on div "En espera de Arribo/Atraque" at bounding box center [202, 178] width 61 height 18
click at [229, 177] on button "open menu" at bounding box center [227, 183] width 12 height 12
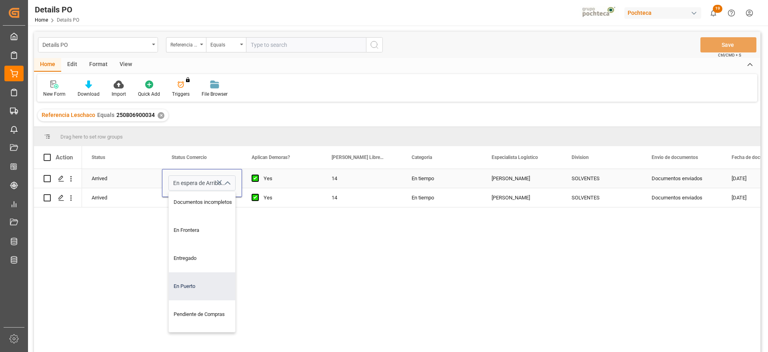
scroll to position [100, 0]
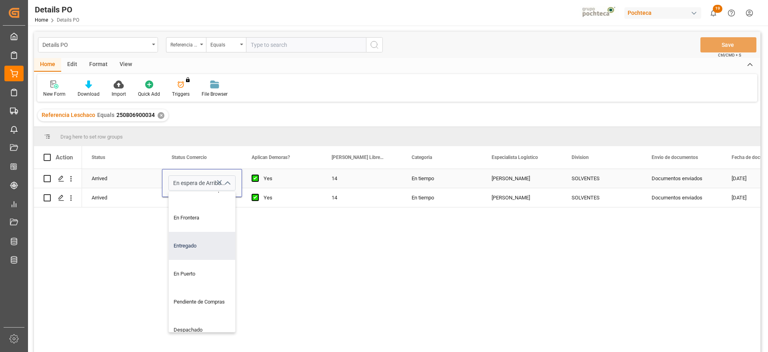
click at [196, 247] on div "Entregado" at bounding box center [207, 246] width 76 height 28
type input "Entregado"
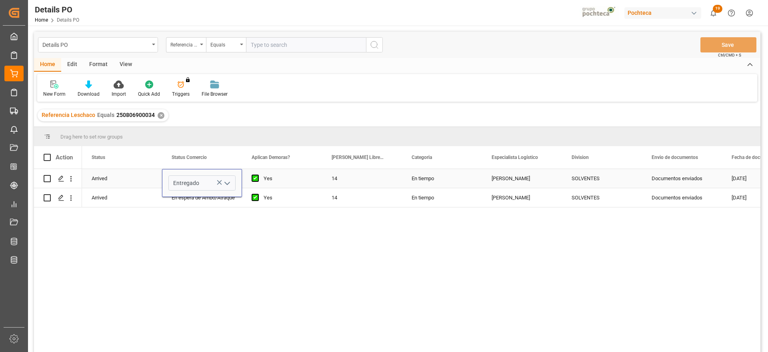
drag, startPoint x: 300, startPoint y: 176, endPoint x: 278, endPoint y: 176, distance: 22.0
click at [297, 176] on div "Yes" at bounding box center [288, 178] width 49 height 18
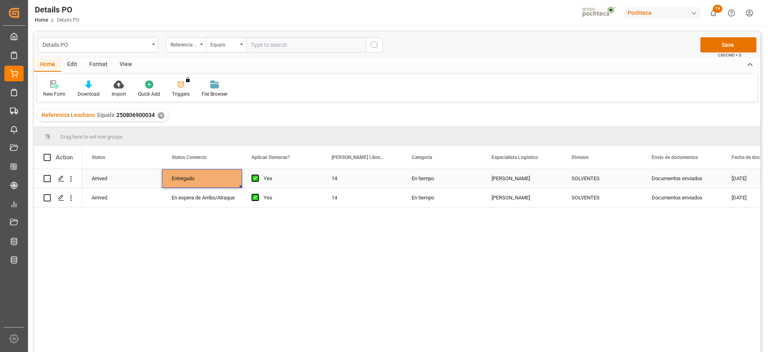
click at [217, 175] on div "Entregado" at bounding box center [202, 178] width 61 height 18
click at [226, 194] on div "En espera de Arribo/Atraque" at bounding box center [202, 197] width 61 height 18
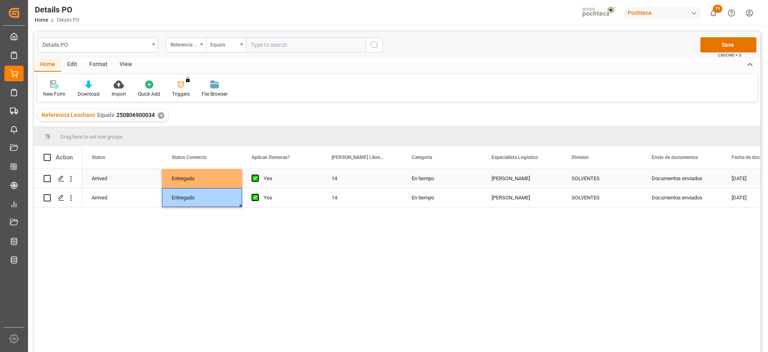
click at [303, 186] on div "Yes" at bounding box center [288, 178] width 49 height 18
click at [729, 44] on button "Save" at bounding box center [729, 44] width 56 height 15
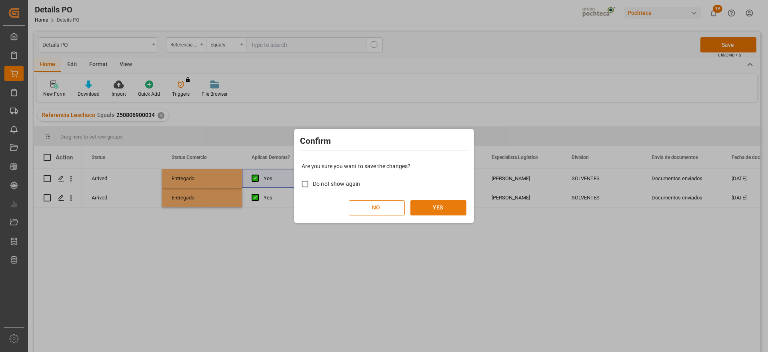
click at [439, 206] on button "YES" at bounding box center [439, 207] width 56 height 15
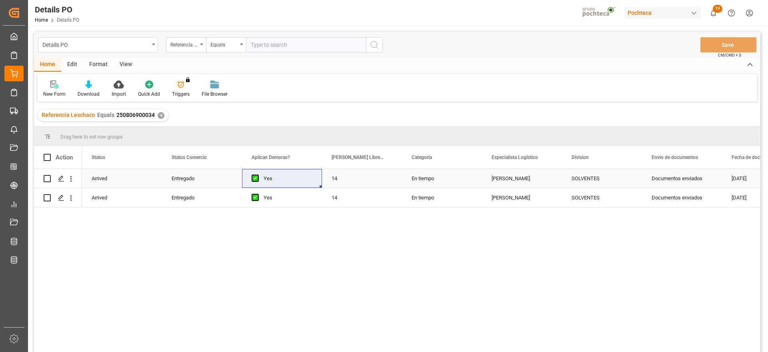
click at [173, 181] on div "Entregado" at bounding box center [202, 178] width 61 height 18
click at [61, 178] on polygon "Press SPACE to select this row." at bounding box center [61, 178] width 4 height 4
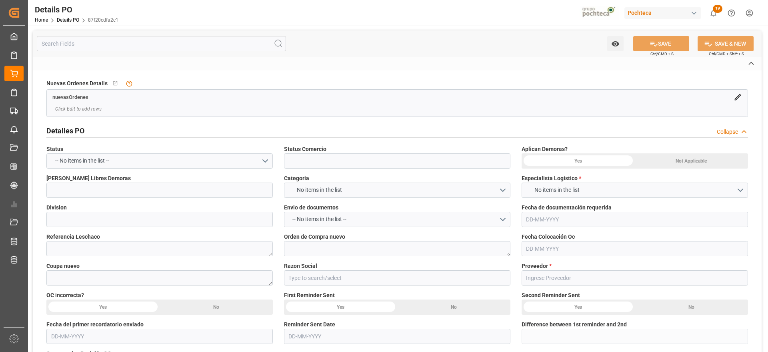
type input "Entregado"
type input "SOLVENTES"
type textarea "250806900034"
type textarea "5000304034"
type textarea "187150"
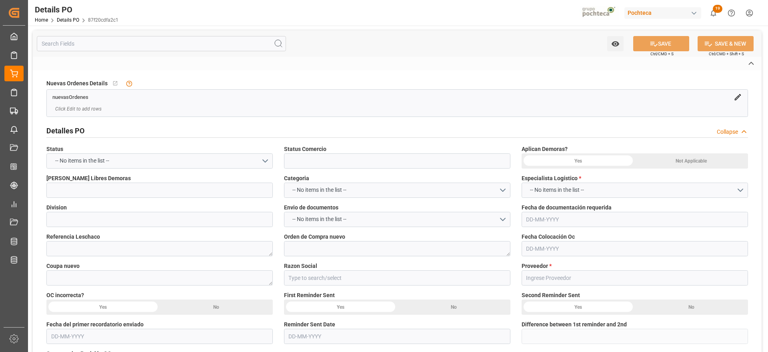
type input "Materias [PERSON_NAME]"
type input "CELLMARK AB"
type textarea "R40025027-01"
type textarea "[GEOGRAPHIC_DATA] | por arribar"
type textarea "ACETATO DE ETILO IMPORTADO GR (30104)"
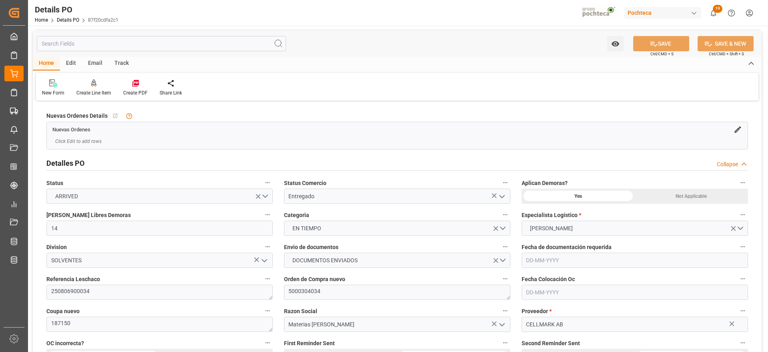
type input "14"
type input "[DATE]"
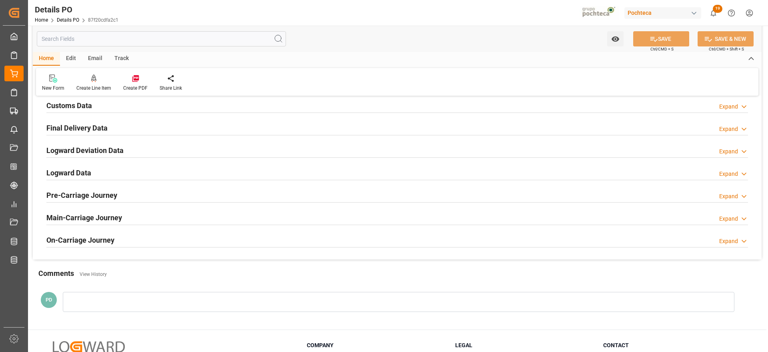
scroll to position [451, 0]
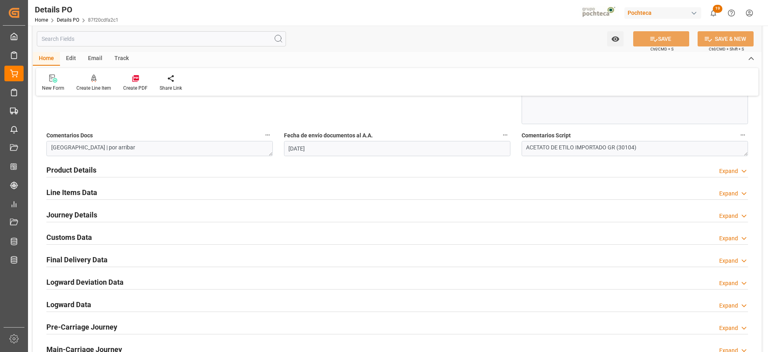
click at [66, 238] on h2 "Customs Data" at bounding box center [69, 237] width 46 height 11
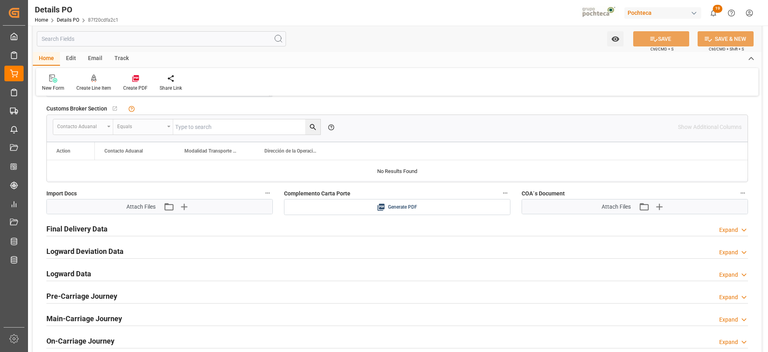
scroll to position [651, 0]
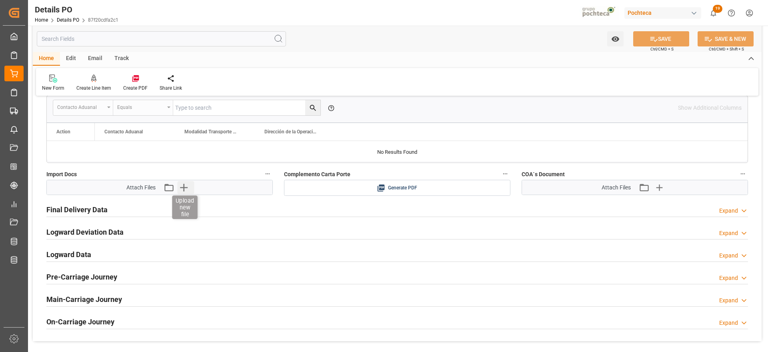
click at [186, 186] on icon "button" at bounding box center [183, 187] width 13 height 13
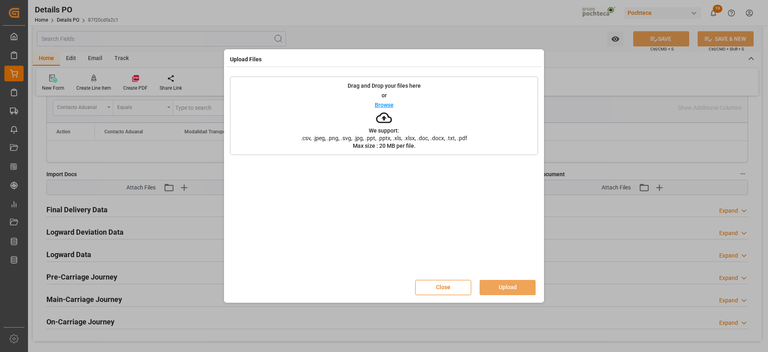
click at [433, 291] on button "Close" at bounding box center [443, 287] width 56 height 15
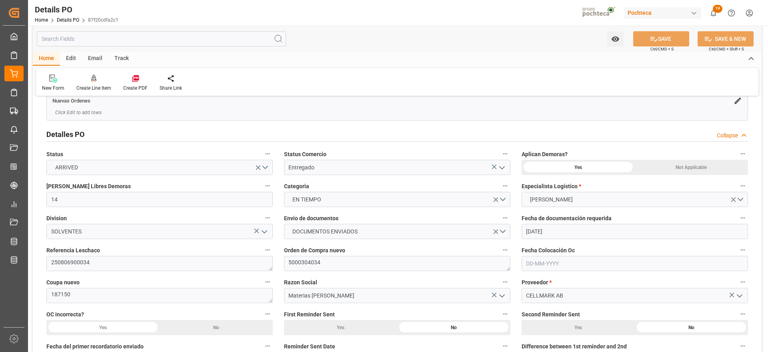
scroll to position [0, 0]
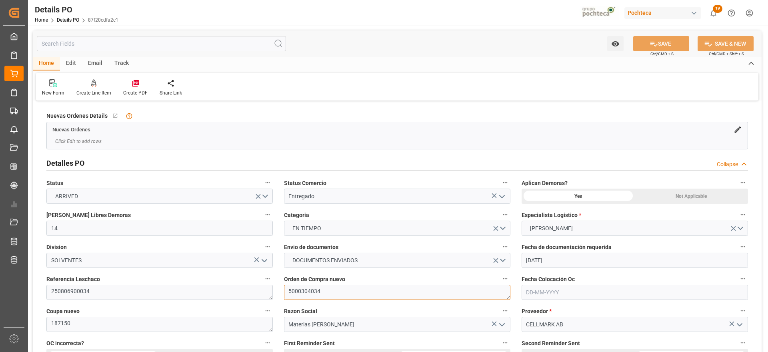
drag, startPoint x: 335, startPoint y: 288, endPoint x: 279, endPoint y: 288, distance: 55.6
click at [279, 288] on div "Orden de Compra nuevo 5000304034" at bounding box center [398, 287] width 238 height 32
drag, startPoint x: 102, startPoint y: 290, endPoint x: 7, endPoint y: 290, distance: 94.8
click at [0, 287] on div "Created by potrace 1.15, written by [PERSON_NAME] [DATE]-[DATE] Created by potr…" at bounding box center [384, 176] width 768 height 352
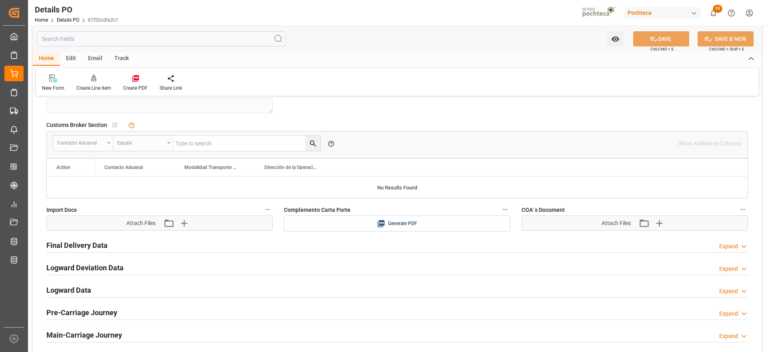
scroll to position [600, 0]
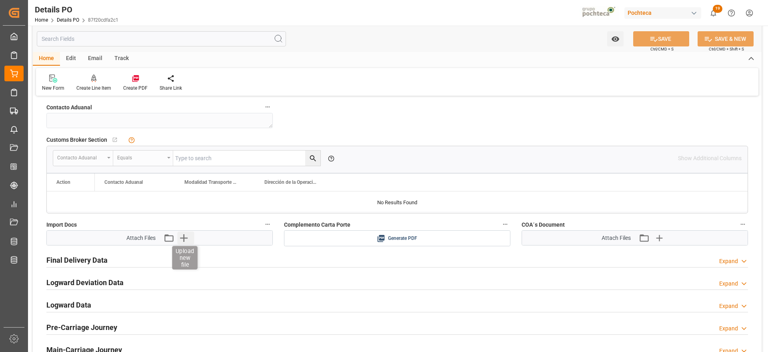
click at [184, 238] on icon "button" at bounding box center [184, 238] width 8 height 8
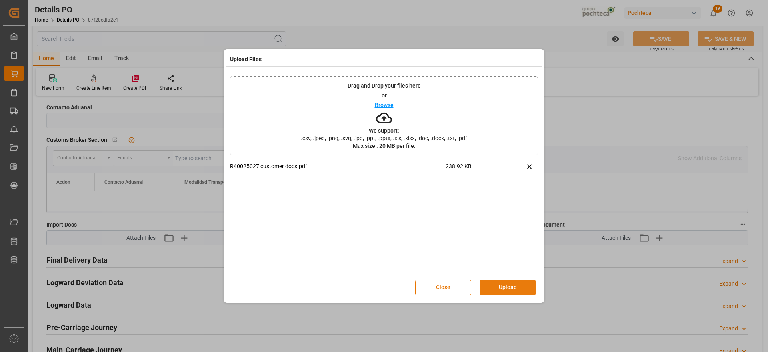
click at [510, 284] on button "Upload" at bounding box center [508, 287] width 56 height 15
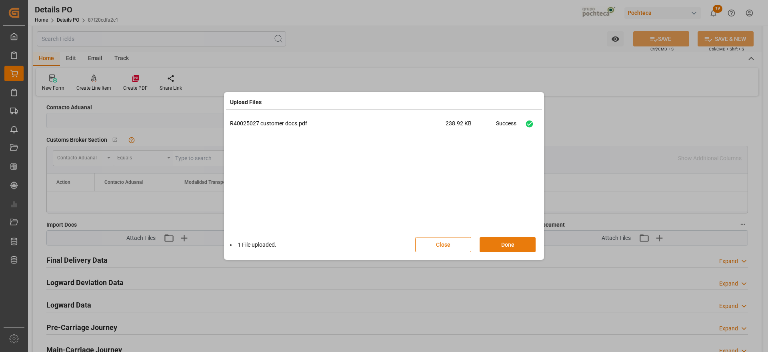
click at [503, 245] on button "Done" at bounding box center [508, 244] width 56 height 15
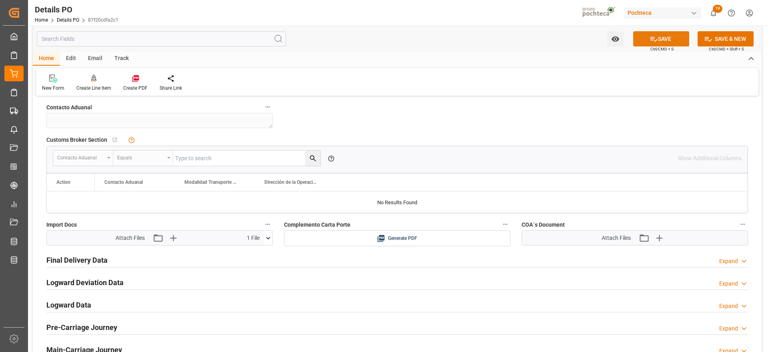
click at [659, 39] on button "SAVE" at bounding box center [661, 38] width 56 height 15
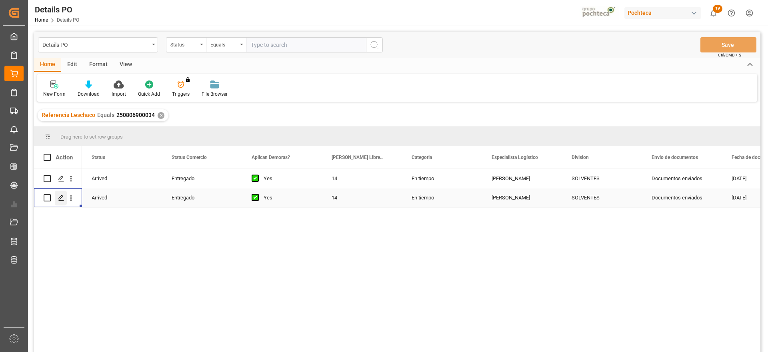
click at [58, 194] on icon "Press SPACE to select this row." at bounding box center [61, 197] width 6 height 6
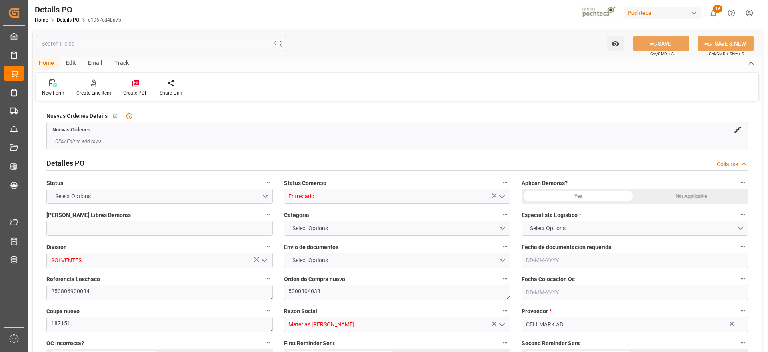
type input "14"
type input "[DATE]"
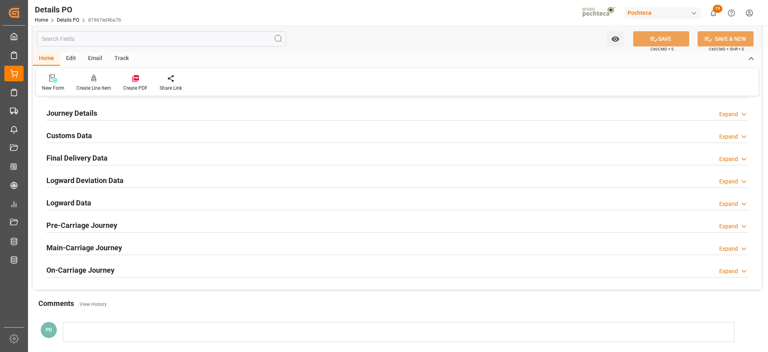
scroll to position [550, 0]
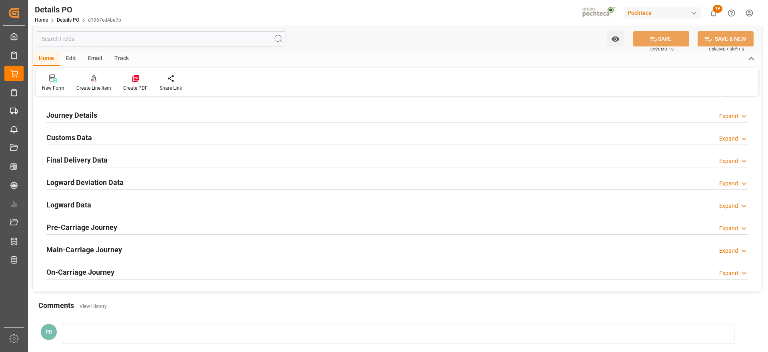
click at [68, 138] on h2 "Customs Data" at bounding box center [69, 137] width 46 height 11
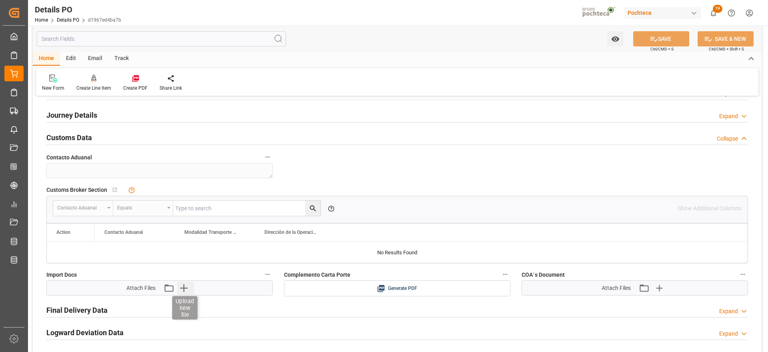
click at [183, 288] on icon "button" at bounding box center [184, 288] width 8 height 8
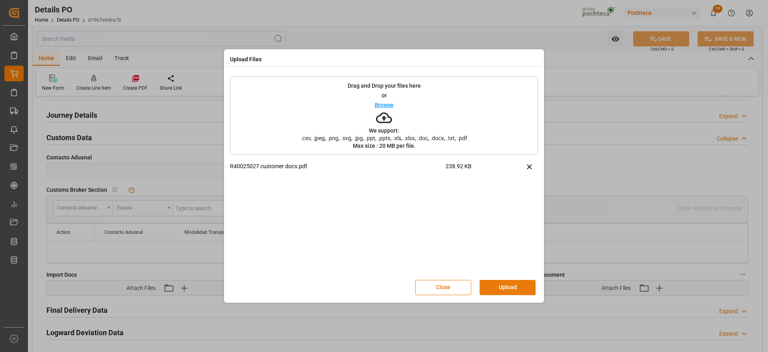
click at [506, 281] on button "Upload" at bounding box center [508, 287] width 56 height 15
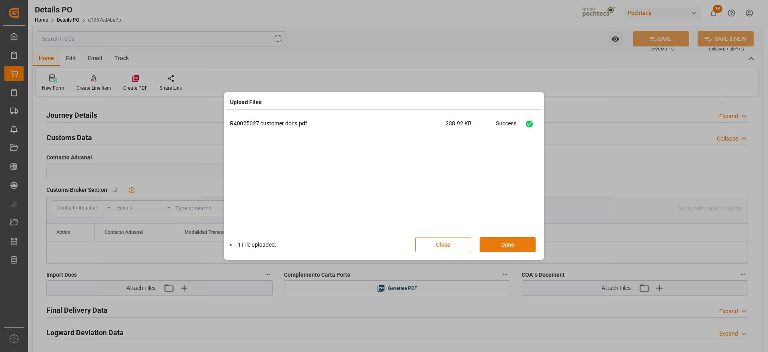
click at [520, 241] on button "Done" at bounding box center [508, 244] width 56 height 15
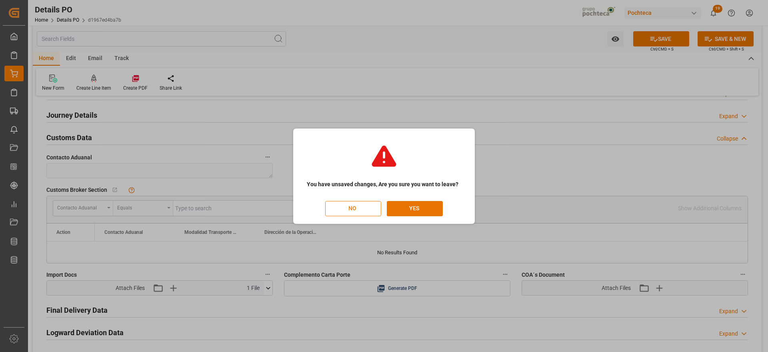
click at [358, 210] on button "NO" at bounding box center [353, 208] width 56 height 15
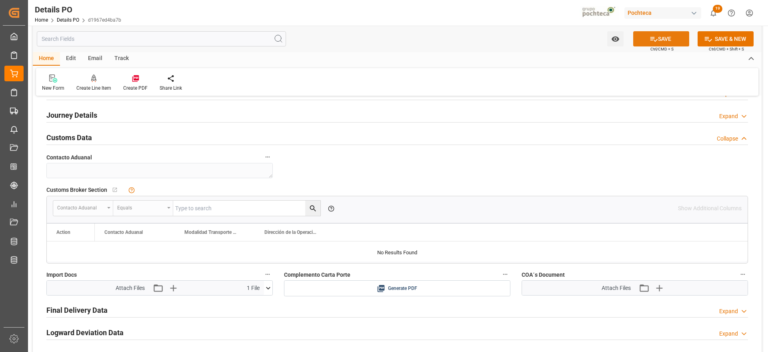
click at [670, 37] on button "SAVE" at bounding box center [661, 38] width 56 height 15
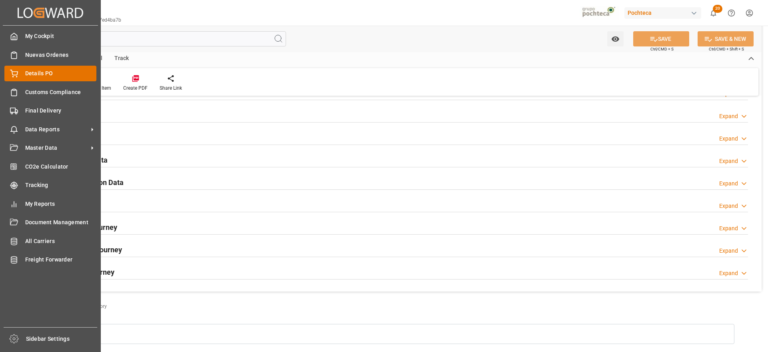
click at [39, 75] on span "Details PO" at bounding box center [61, 73] width 72 height 8
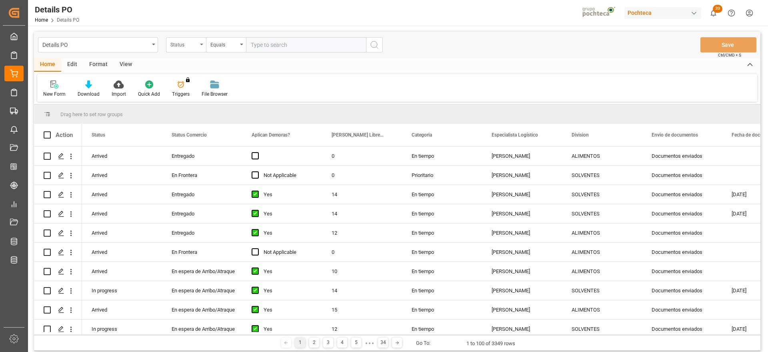
click at [170, 48] on div "Status" at bounding box center [186, 44] width 40 height 15
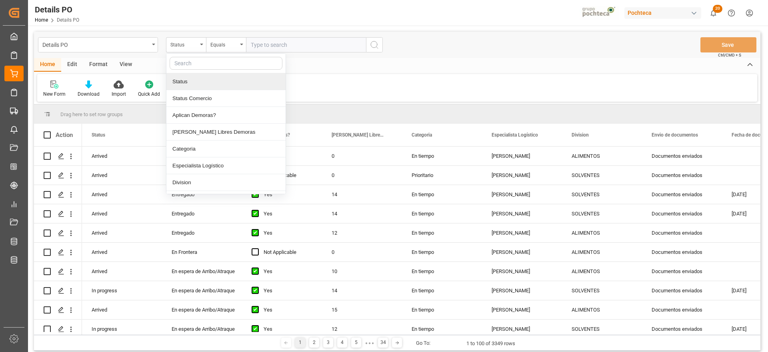
click at [186, 66] on input "text" at bounding box center [226, 63] width 113 height 13
type input "ref"
click at [207, 80] on div "Referencia Leschaco" at bounding box center [225, 81] width 119 height 17
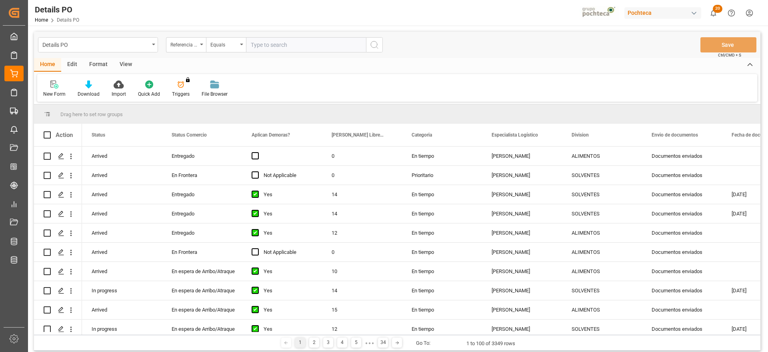
click at [265, 45] on input "text" at bounding box center [306, 44] width 120 height 15
paste input "250806990056"
type input "250806990056"
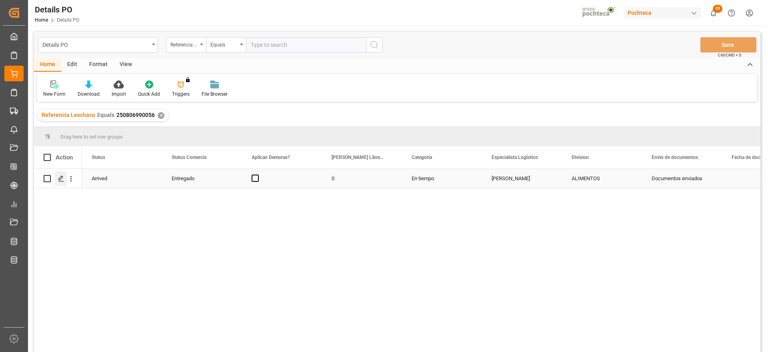
click at [60, 178] on polygon "Press SPACE to select this row." at bounding box center [61, 178] width 4 height 4
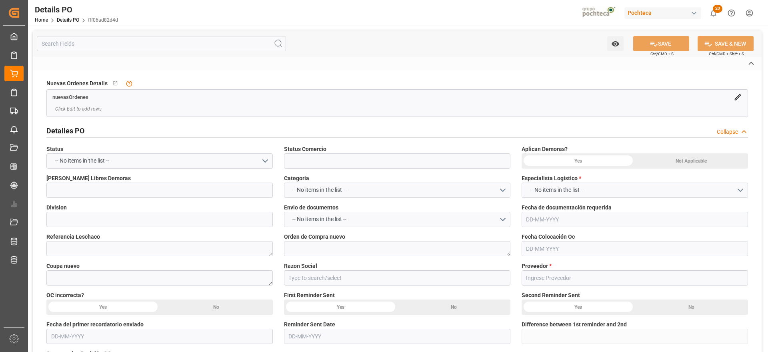
type input "Entregado"
type input "ALIMENTOS"
type textarea "250806990056"
type textarea "5000306137"
type textarea "193405"
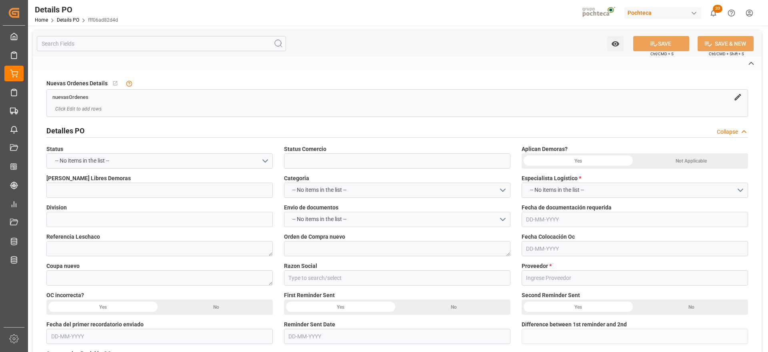
type input "Materias [PERSON_NAME]"
type input "SOLVAY CHEMICALS INC"
type textarea "42906111399168"
type textarea "PEROX INTEROX AG SPRAY 35% TOT-1315.44KG"
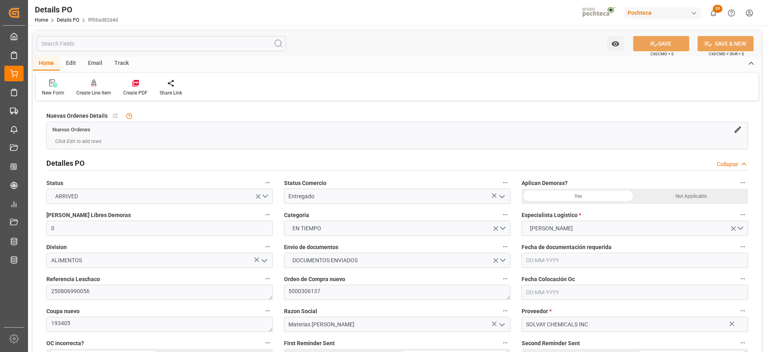
type input "0"
type input "[DATE]"
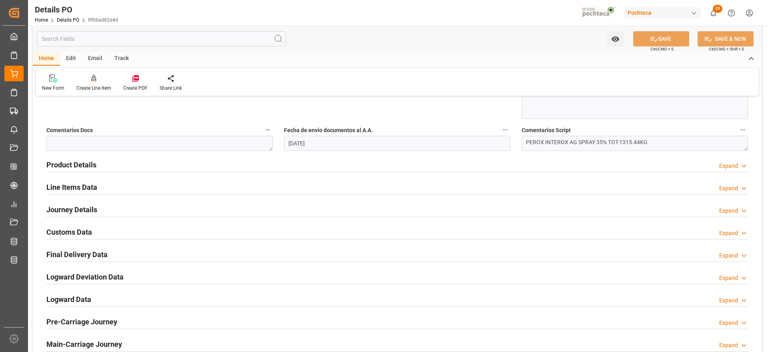
scroll to position [501, 0]
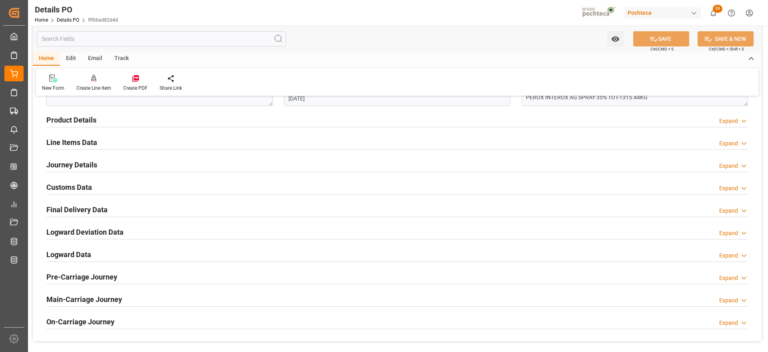
click at [80, 189] on h2 "Customs Data" at bounding box center [69, 187] width 46 height 11
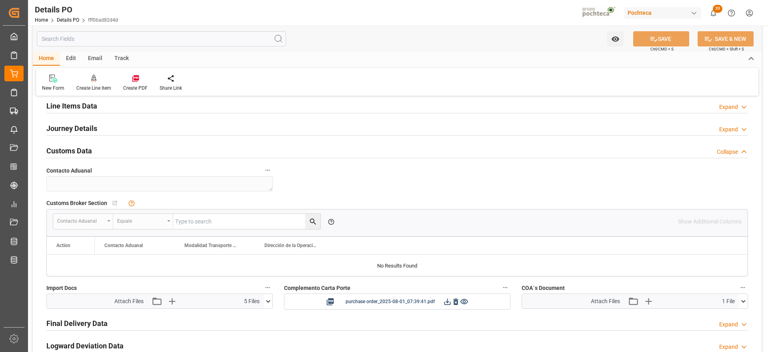
scroll to position [601, 0]
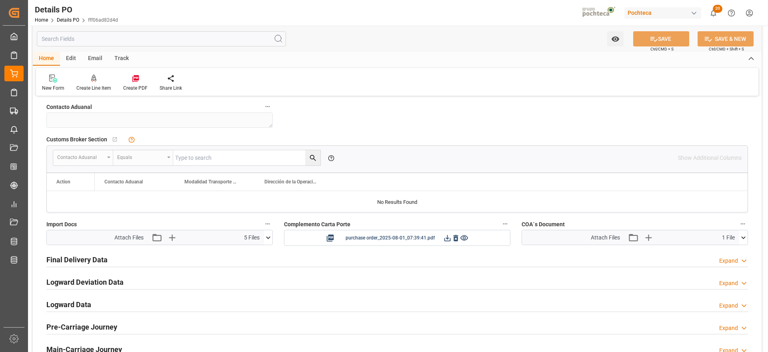
click at [267, 236] on icon at bounding box center [268, 237] width 4 height 2
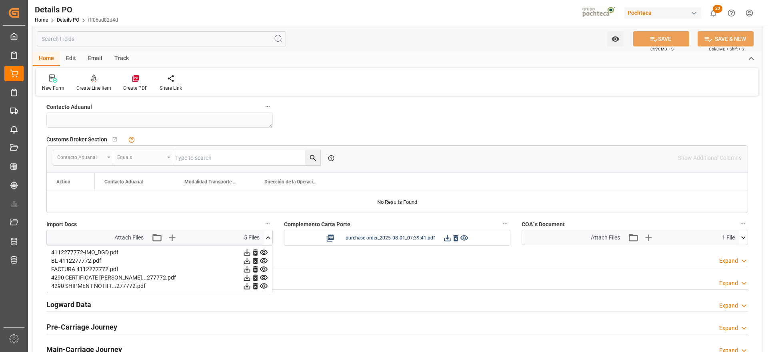
click at [247, 277] on icon at bounding box center [247, 277] width 8 height 8
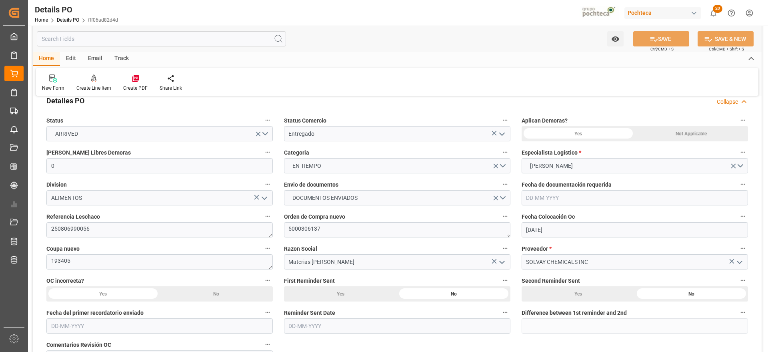
scroll to position [0, 0]
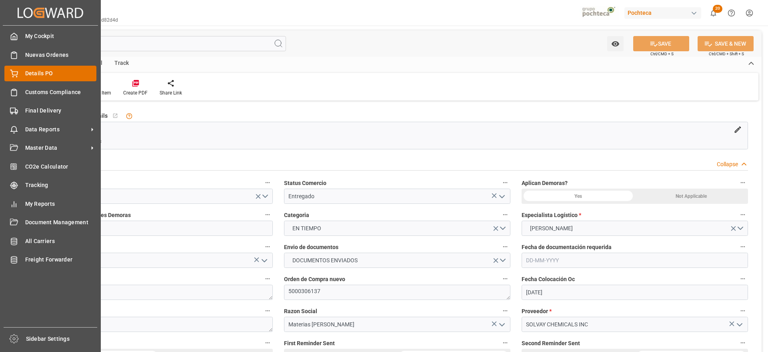
click at [34, 71] on span "Details PO" at bounding box center [61, 73] width 72 height 8
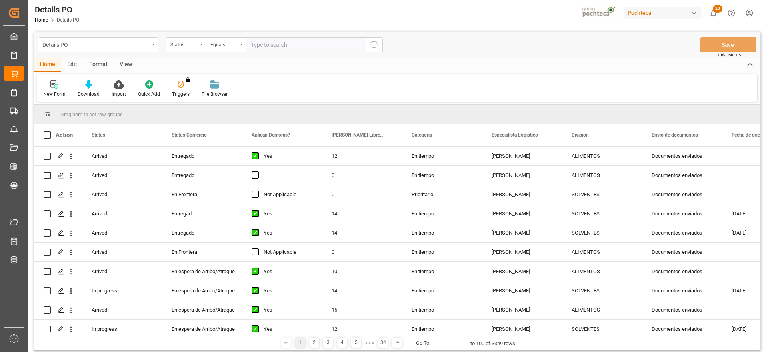
click at [273, 46] on input "text" at bounding box center [306, 44] width 120 height 15
type input "5000306359"
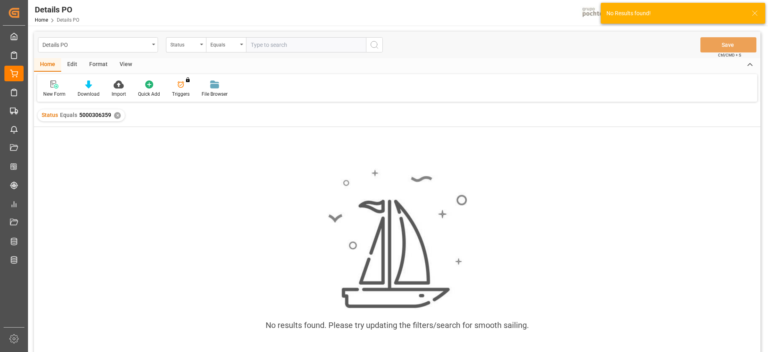
drag, startPoint x: 178, startPoint y: 41, endPoint x: 218, endPoint y: 52, distance: 41.6
click at [178, 41] on div "Status" at bounding box center [183, 43] width 27 height 9
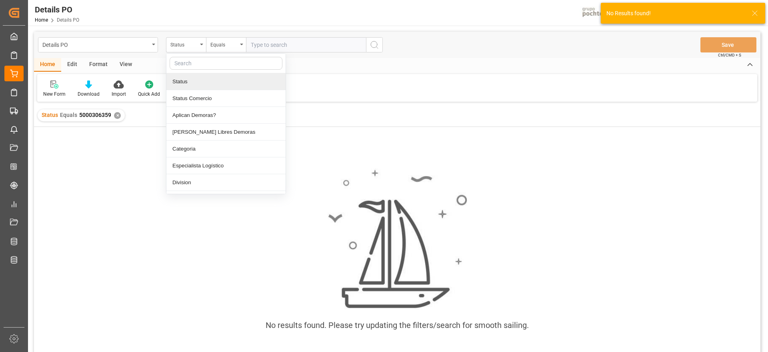
click at [211, 67] on input "text" at bounding box center [226, 63] width 113 height 13
type input "ref"
click at [213, 80] on div "Referencia Leschaco" at bounding box center [225, 81] width 119 height 17
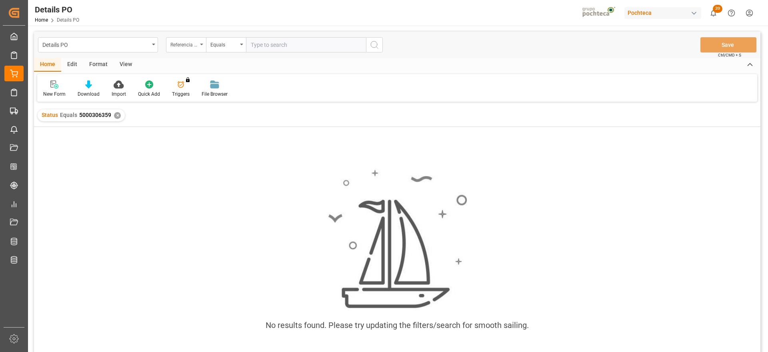
click at [198, 43] on div "Referencia Leschaco" at bounding box center [186, 44] width 40 height 15
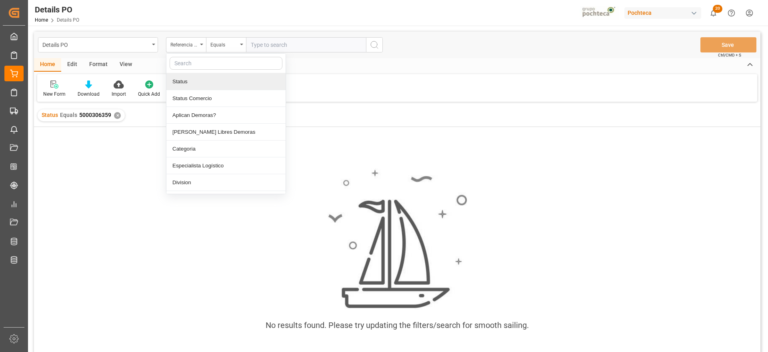
click at [197, 63] on input "text" at bounding box center [226, 63] width 113 height 13
type input "orde"
click at [203, 84] on div "Orden de Compra nuevo" at bounding box center [225, 81] width 119 height 17
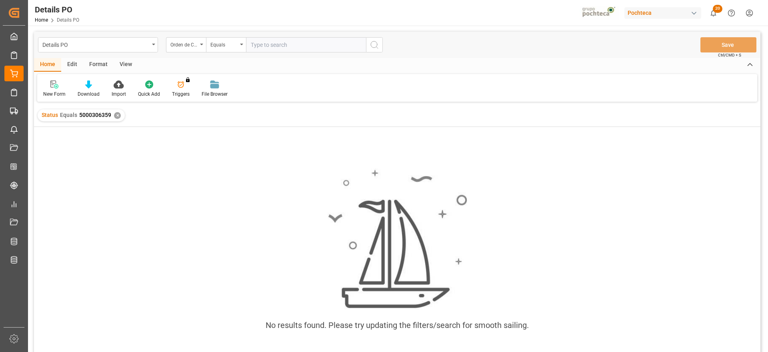
click at [270, 45] on input "text" at bounding box center [306, 44] width 120 height 15
paste input "5000306359"
type input "5000306359"
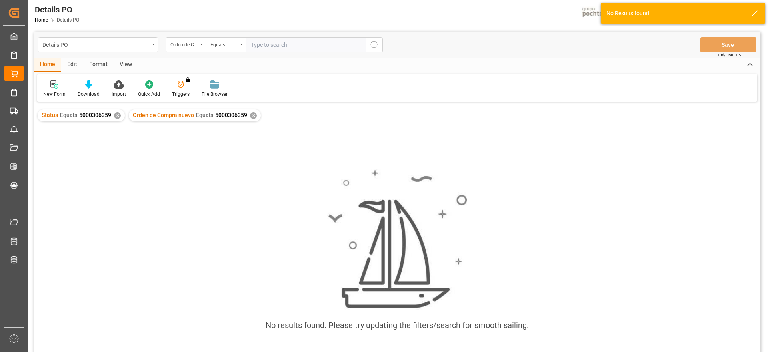
click at [116, 113] on div "✕" at bounding box center [117, 115] width 7 height 7
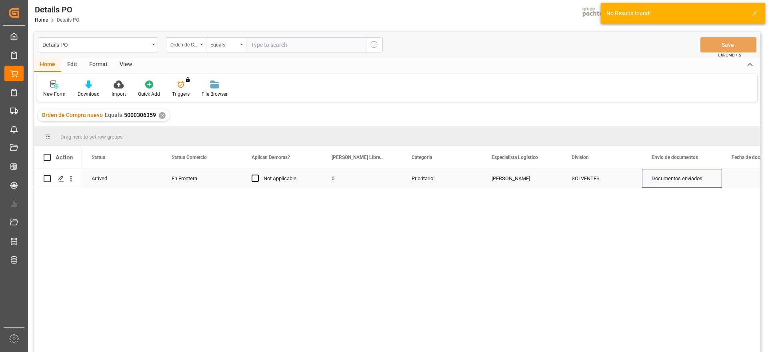
click at [694, 179] on div "Documentos enviados" at bounding box center [682, 178] width 80 height 19
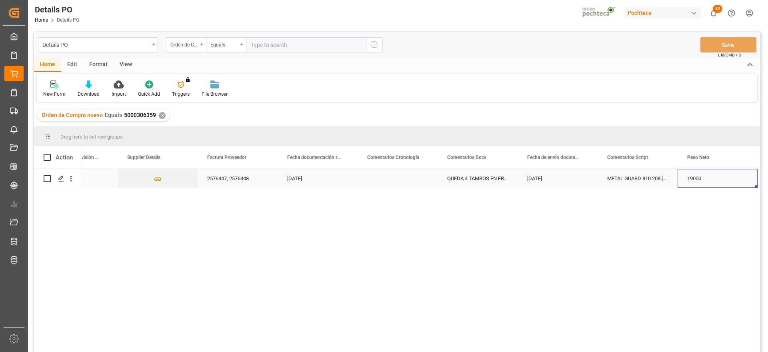
scroll to position [0, 1805]
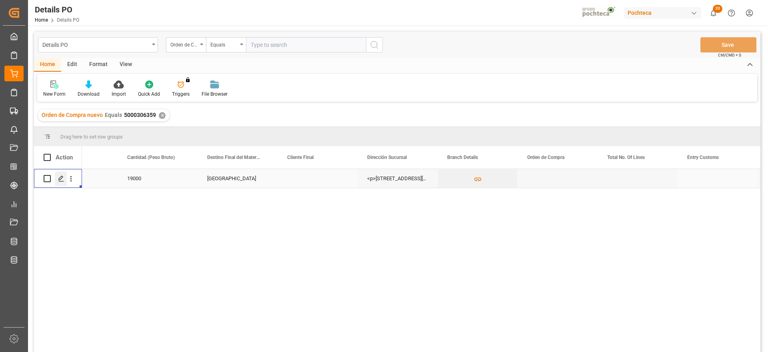
click at [62, 174] on div "Press SPACE to select this row." at bounding box center [61, 178] width 12 height 15
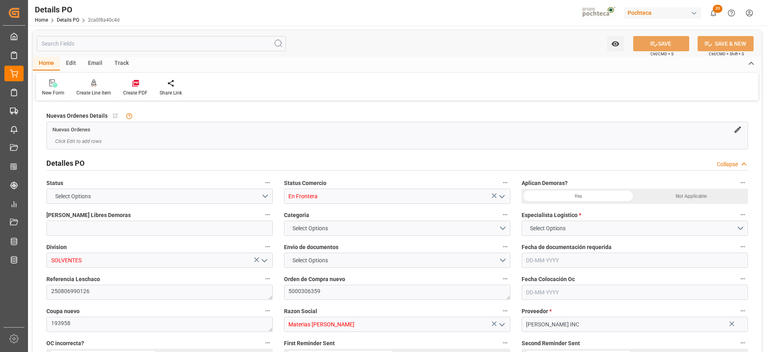
type input "0"
type input "[DATE]"
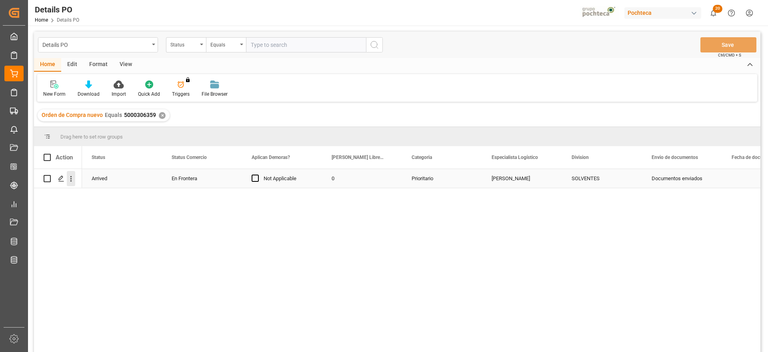
click at [70, 176] on icon "open menu" at bounding box center [71, 178] width 8 height 8
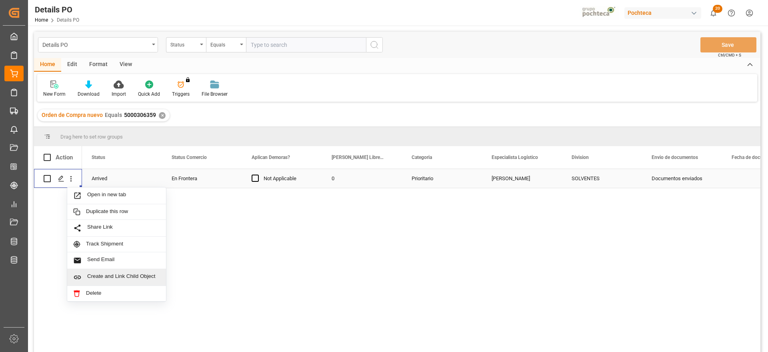
click at [122, 277] on span "Create and Link Child Object" at bounding box center [123, 277] width 73 height 8
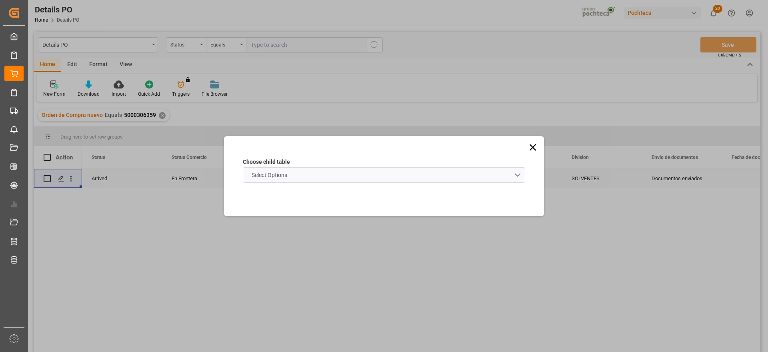
click at [281, 172] on span "Select Options" at bounding box center [270, 175] width 44 height 8
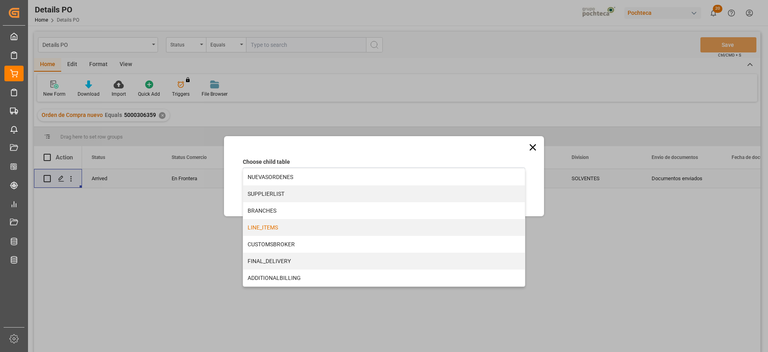
click at [270, 226] on div "LINE_ITEMS" at bounding box center [384, 227] width 282 height 17
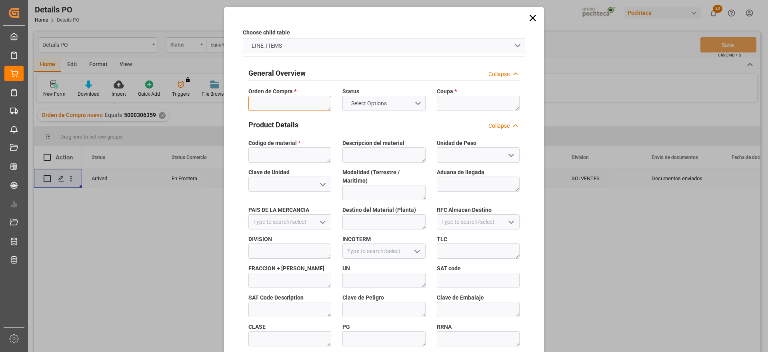
click at [266, 98] on textarea at bounding box center [290, 103] width 83 height 15
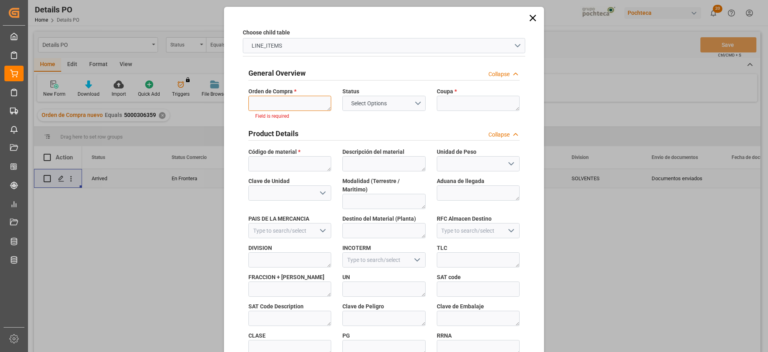
click at [276, 102] on textarea at bounding box center [290, 103] width 83 height 15
paste textarea "5000306359"
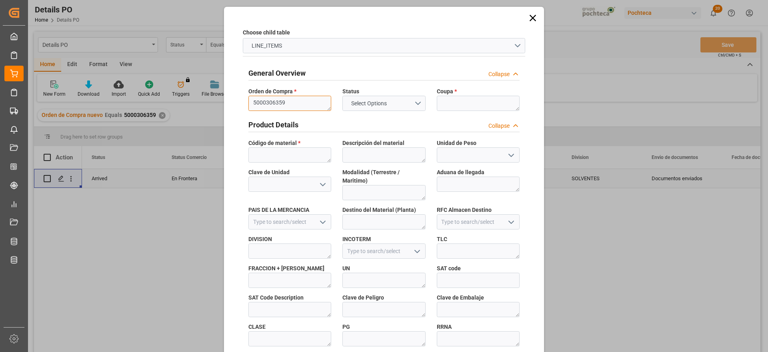
type textarea "5000306359"
click at [459, 96] on textarea at bounding box center [478, 103] width 83 height 15
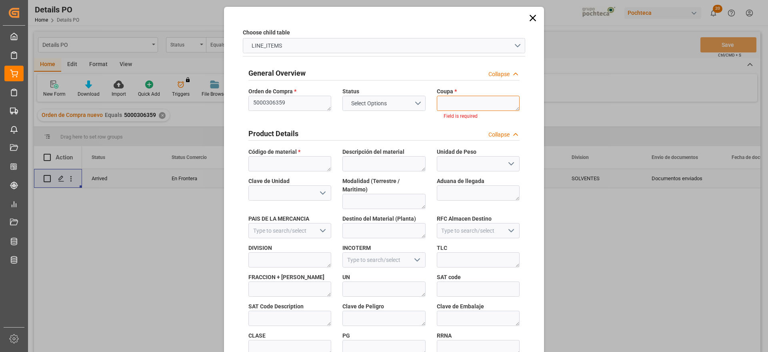
click at [465, 106] on textarea at bounding box center [478, 103] width 83 height 15
paste textarea "193958"
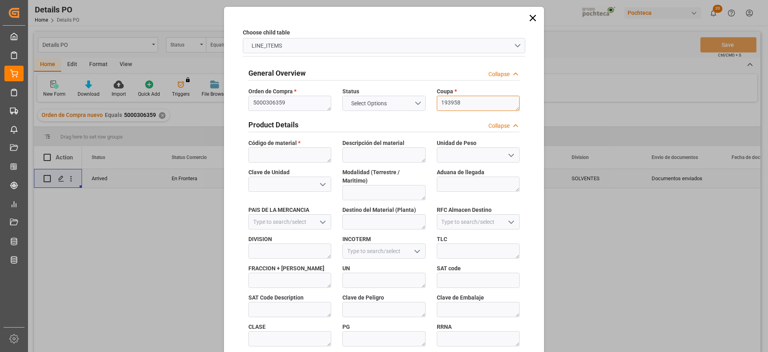
type textarea "193958"
click at [293, 155] on textarea at bounding box center [290, 154] width 83 height 15
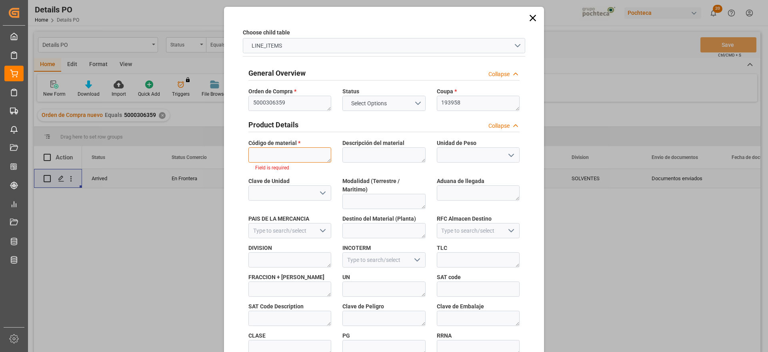
paste textarea "91456"
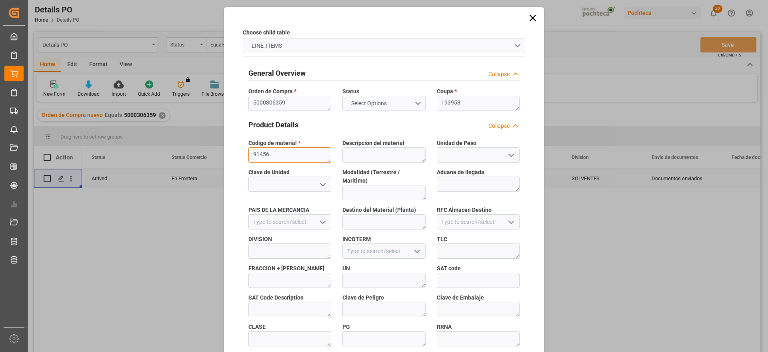
type textarea "91456"
click at [447, 100] on textarea "193958" at bounding box center [478, 103] width 83 height 15
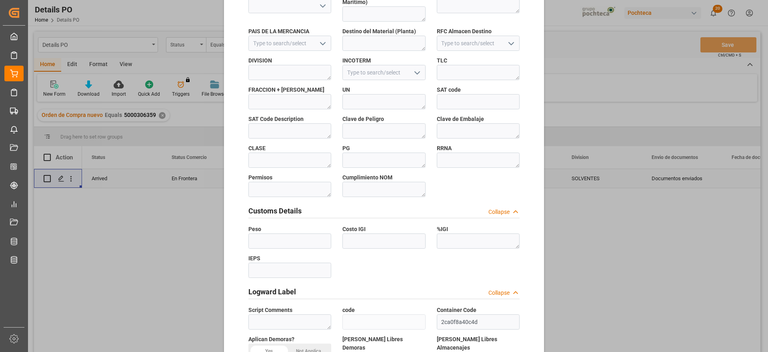
scroll to position [343, 0]
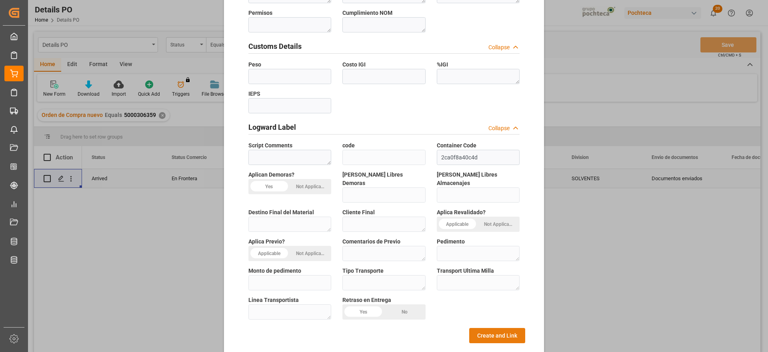
click at [495, 328] on button "Create and Link" at bounding box center [497, 335] width 56 height 15
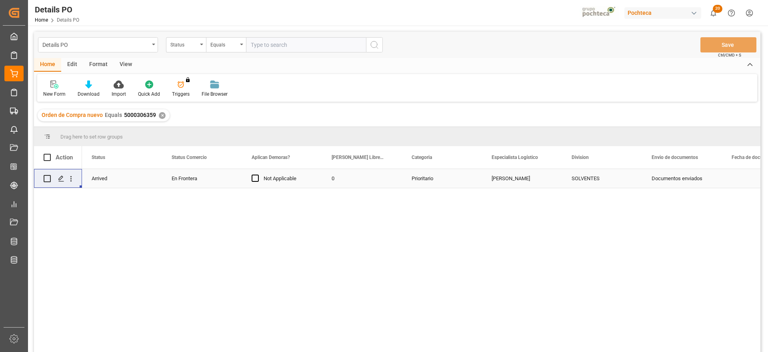
click at [721, 224] on div "Arrived En Frontera Not Applicable 0 Prioritario [PERSON_NAME] SOLVENTES Docume…" at bounding box center [421, 263] width 679 height 188
click at [72, 177] on icon "open menu" at bounding box center [71, 178] width 8 height 8
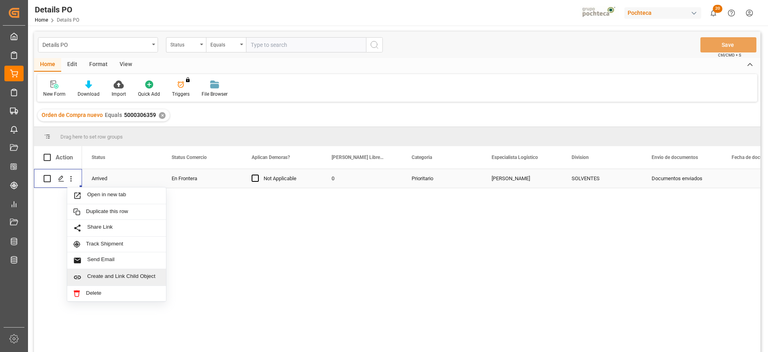
click at [123, 271] on div "Create and Link Child Object" at bounding box center [116, 277] width 99 height 17
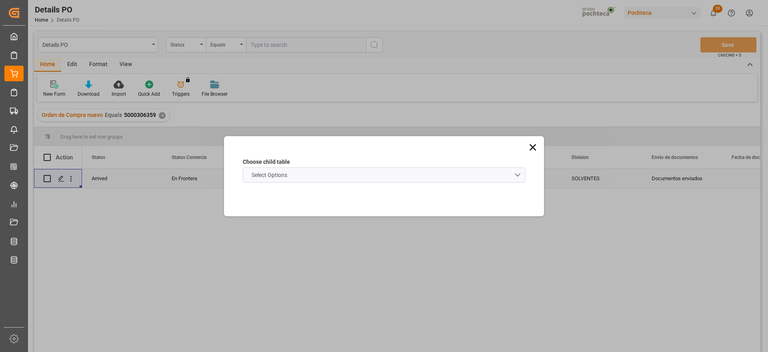
click at [263, 176] on span "Select Options" at bounding box center [270, 175] width 44 height 8
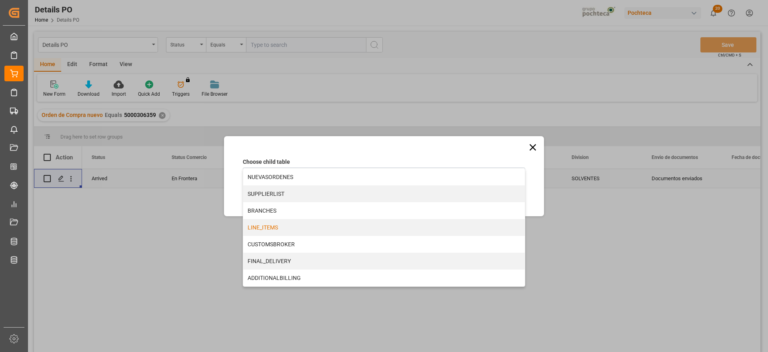
click at [273, 231] on div "LINE_ITEMS" at bounding box center [384, 227] width 282 height 17
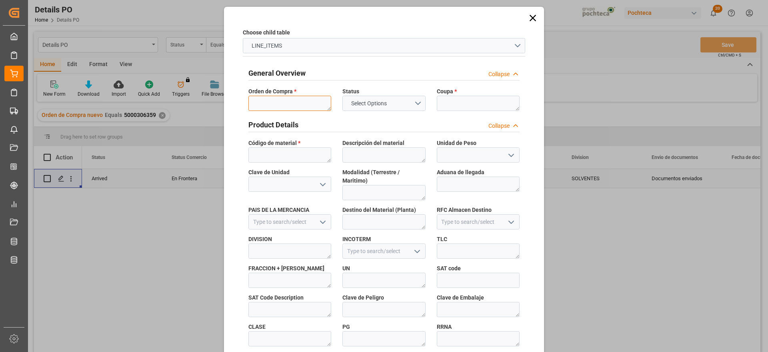
drag, startPoint x: 287, startPoint y: 104, endPoint x: 283, endPoint y: 132, distance: 27.9
click at [287, 104] on textarea at bounding box center [290, 103] width 83 height 15
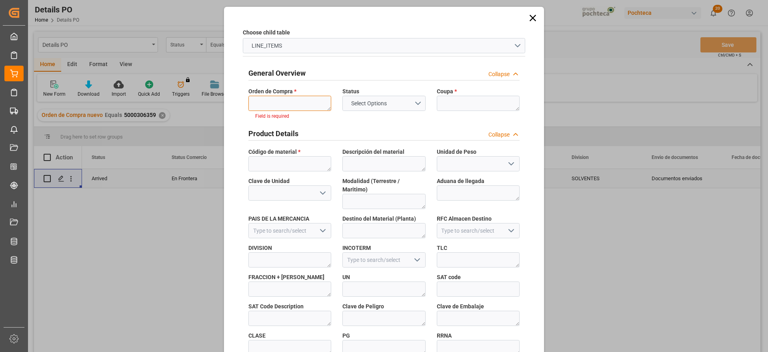
click at [303, 107] on textarea at bounding box center [290, 103] width 83 height 15
paste textarea "5000306359"
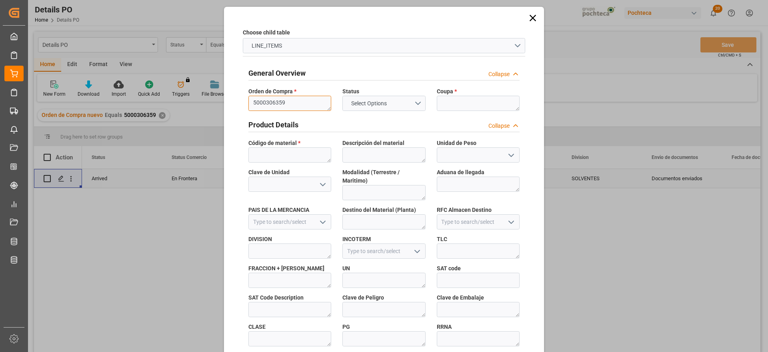
type textarea "5000306359"
click at [469, 100] on textarea at bounding box center [478, 103] width 83 height 15
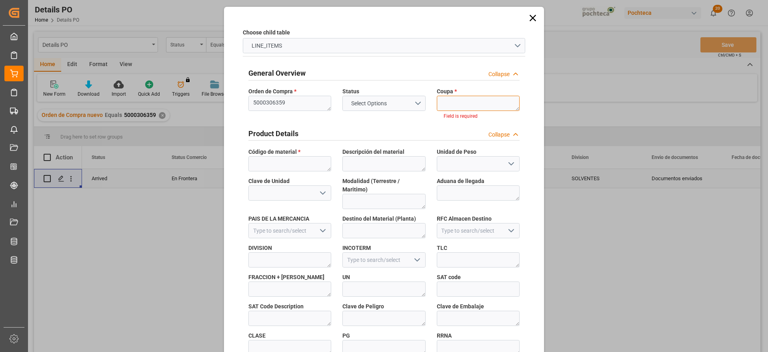
paste textarea "193958"
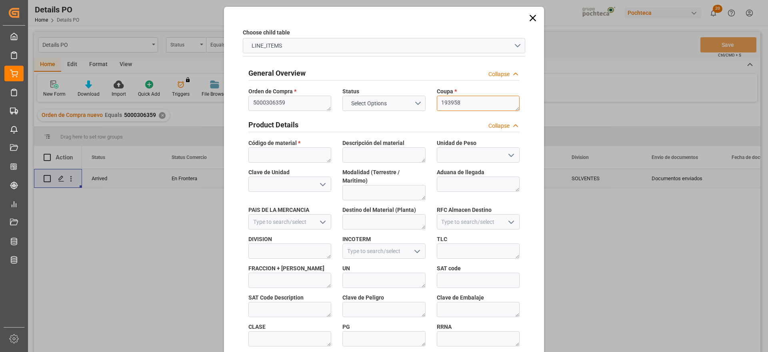
type textarea "193958"
click at [287, 152] on textarea at bounding box center [290, 154] width 83 height 15
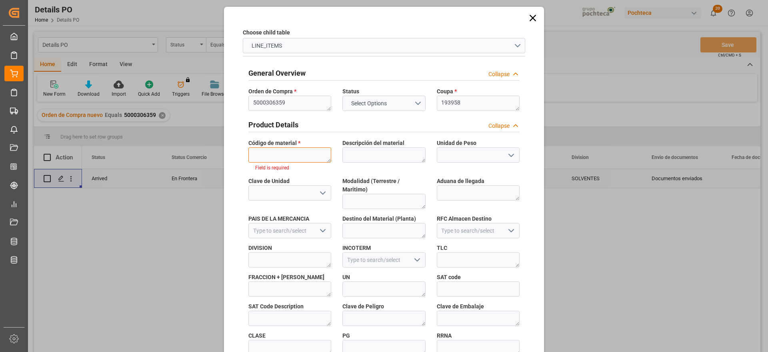
paste textarea "99282"
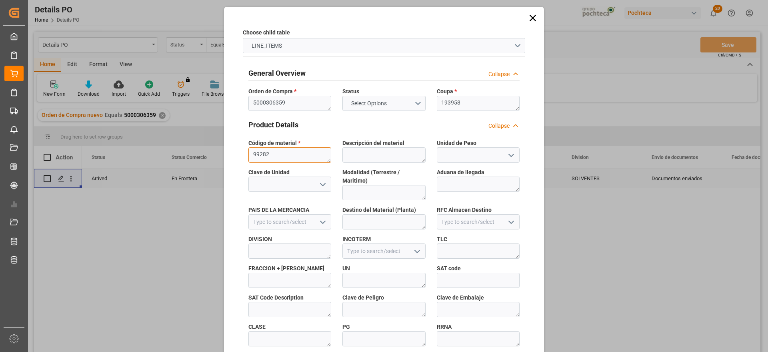
type textarea "99282"
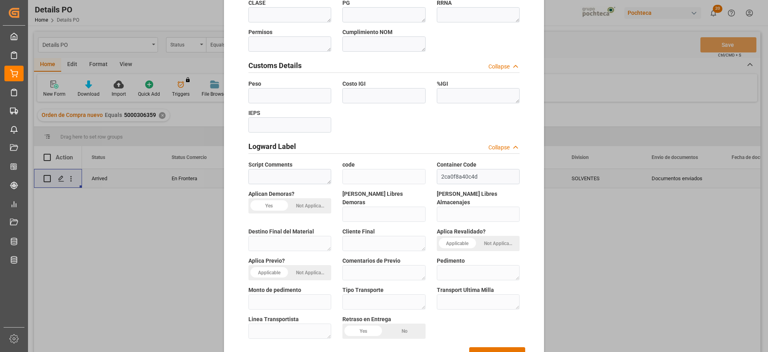
scroll to position [343, 0]
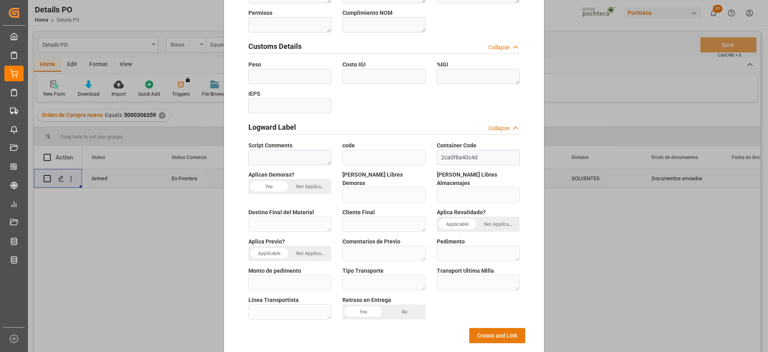
click at [483, 328] on button "Create and Link" at bounding box center [497, 335] width 56 height 15
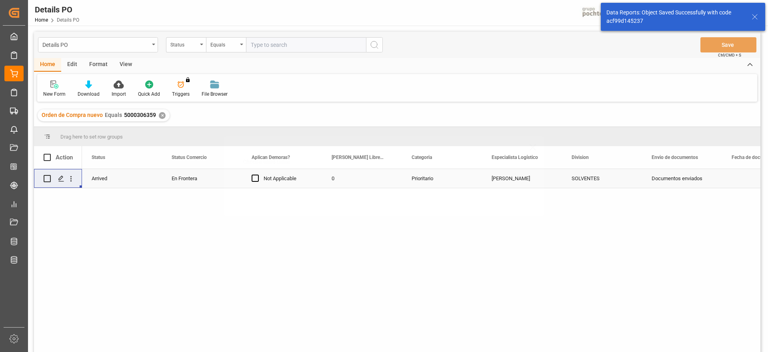
scroll to position [0, 0]
click at [70, 181] on icon "open menu" at bounding box center [71, 178] width 8 height 8
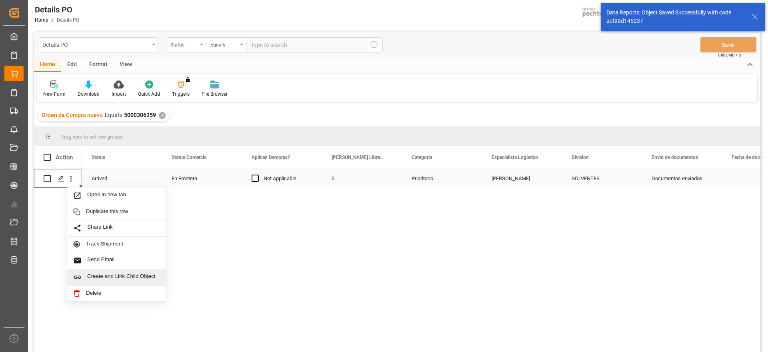
click at [112, 271] on div "Create and Link Child Object" at bounding box center [116, 277] width 99 height 17
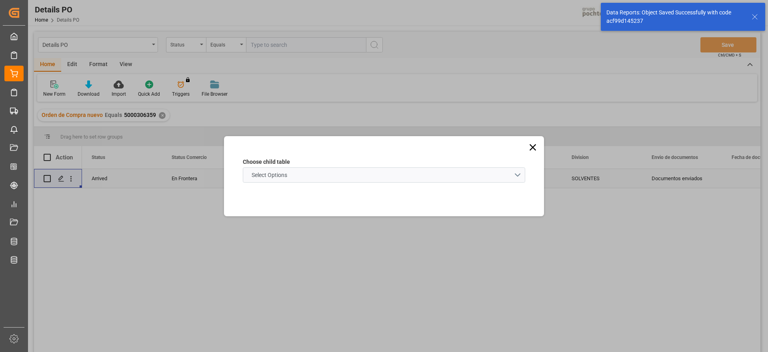
click at [297, 167] on schema "Select Options" at bounding box center [384, 174] width 283 height 15
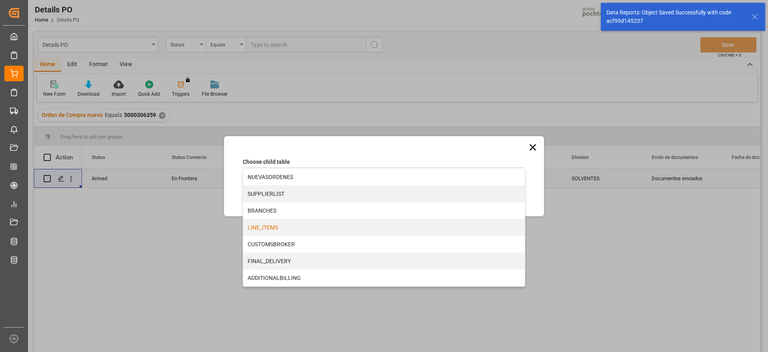
click at [277, 222] on div "LINE_ITEMS" at bounding box center [384, 227] width 282 height 17
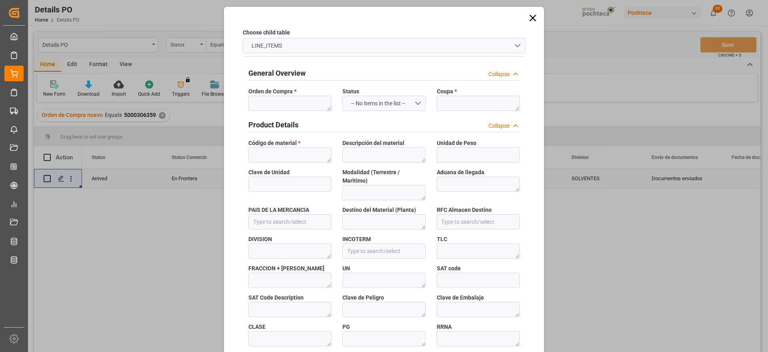
type input "2ca0f8a40c4d"
click at [276, 106] on textarea at bounding box center [290, 103] width 83 height 15
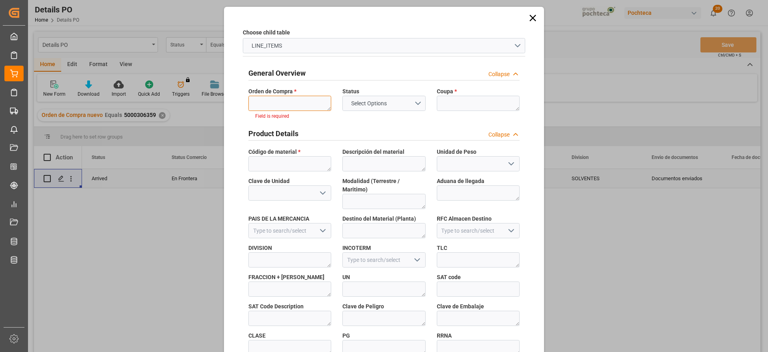
paste textarea "5000306359"
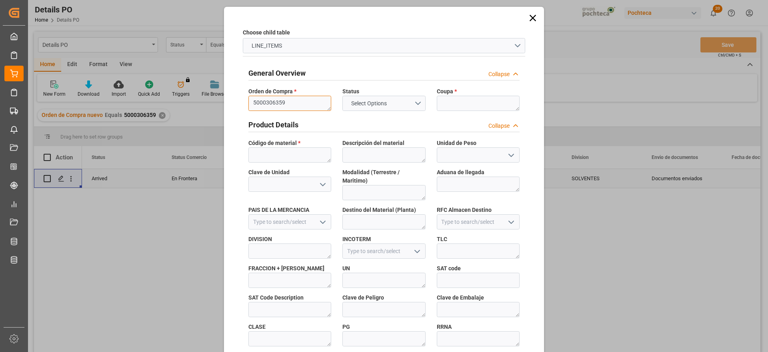
type textarea "5000306359"
click at [441, 108] on textarea at bounding box center [478, 103] width 83 height 15
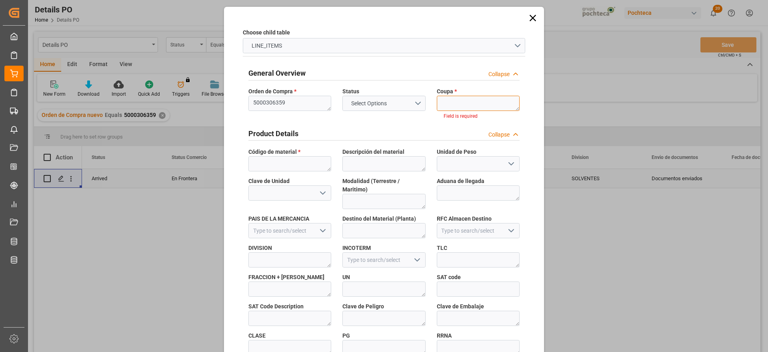
paste textarea "193958"
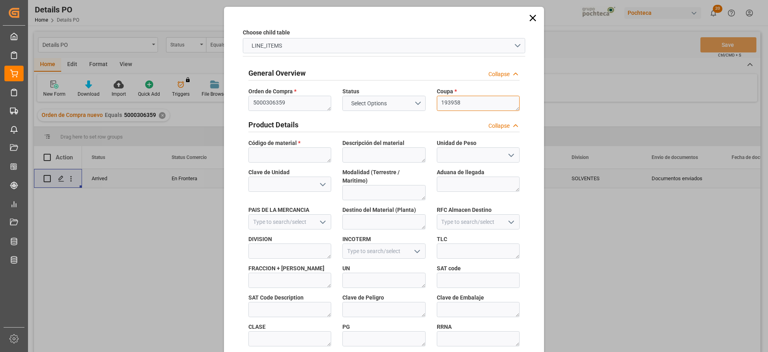
type textarea "193958"
click at [285, 146] on span "Código de material *" at bounding box center [275, 143] width 52 height 8
click at [285, 152] on textarea at bounding box center [290, 154] width 83 height 15
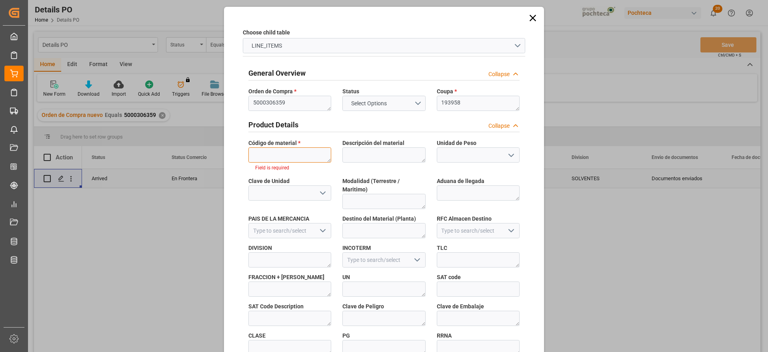
paste textarea "90779"
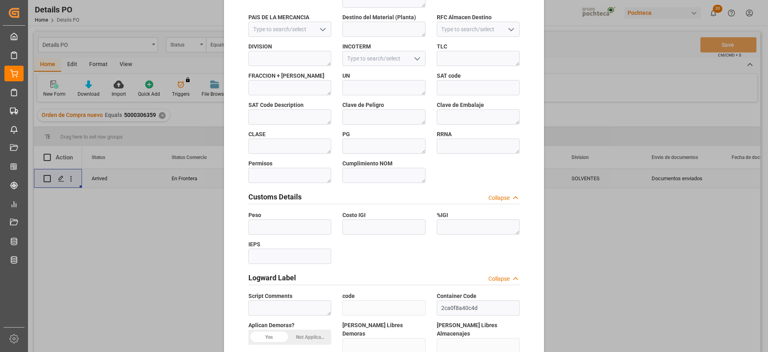
scroll to position [343, 0]
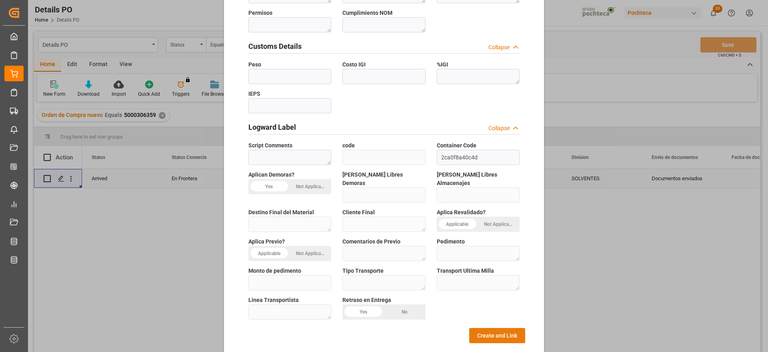
type textarea "90779"
click at [486, 328] on button "Create and Link" at bounding box center [497, 335] width 56 height 15
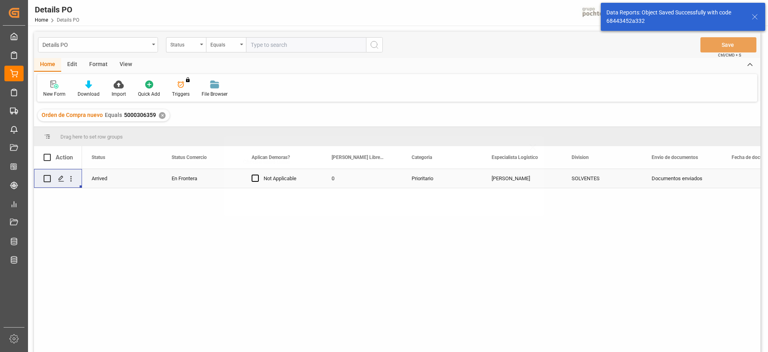
scroll to position [0, 0]
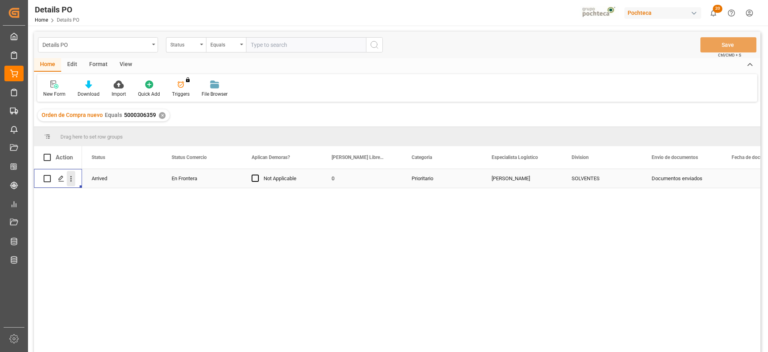
click at [71, 178] on icon "open menu" at bounding box center [71, 178] width 8 height 8
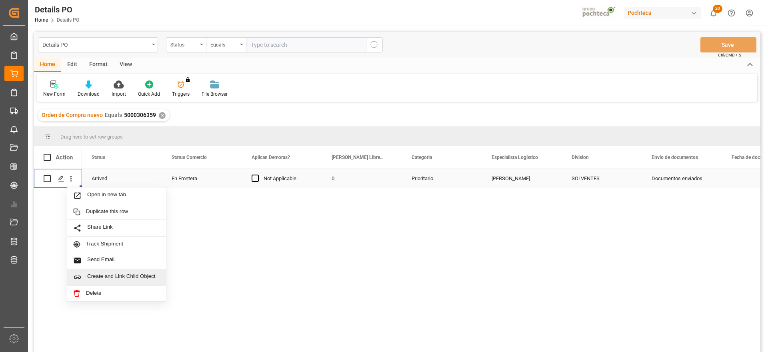
click at [134, 282] on div "Create and Link Child Object" at bounding box center [116, 277] width 99 height 17
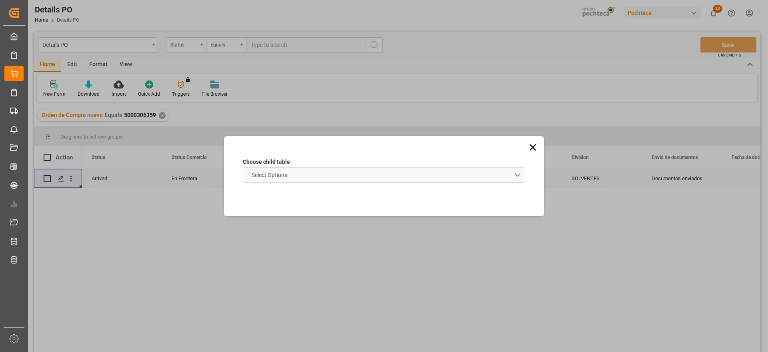
click at [308, 172] on schema "Select Options" at bounding box center [384, 174] width 283 height 15
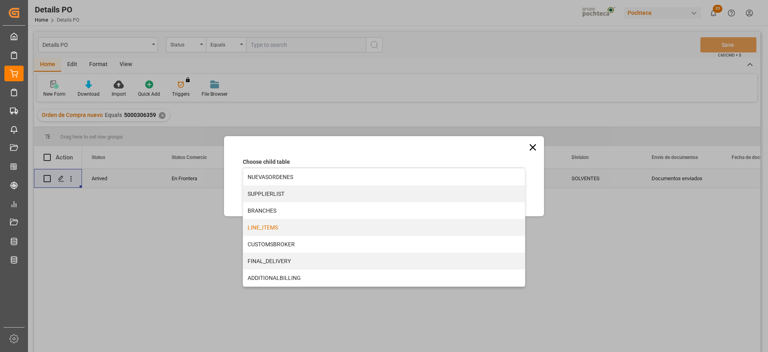
click at [278, 232] on div "LINE_ITEMS" at bounding box center [384, 227] width 282 height 17
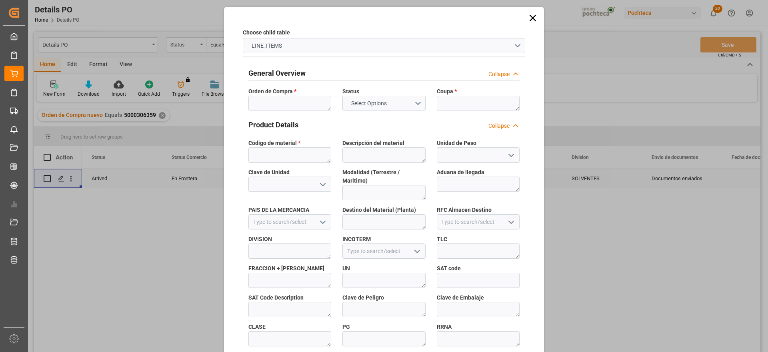
click at [278, 95] on span "Orden de Compra *" at bounding box center [273, 91] width 48 height 8
click at [279, 103] on textarea at bounding box center [290, 103] width 83 height 15
paste textarea "5000306359"
type textarea "5000306359"
click at [459, 105] on textarea at bounding box center [478, 103] width 83 height 15
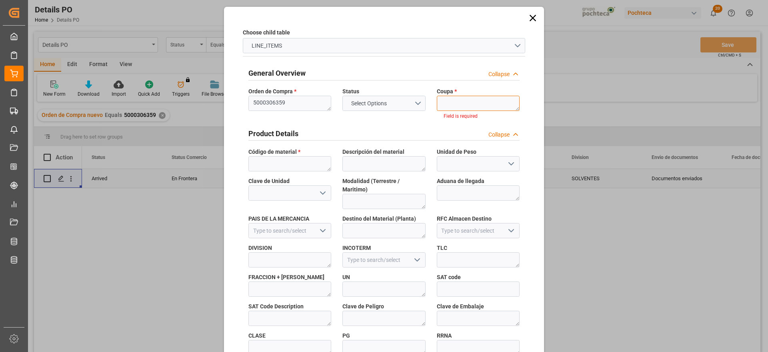
paste textarea "193958"
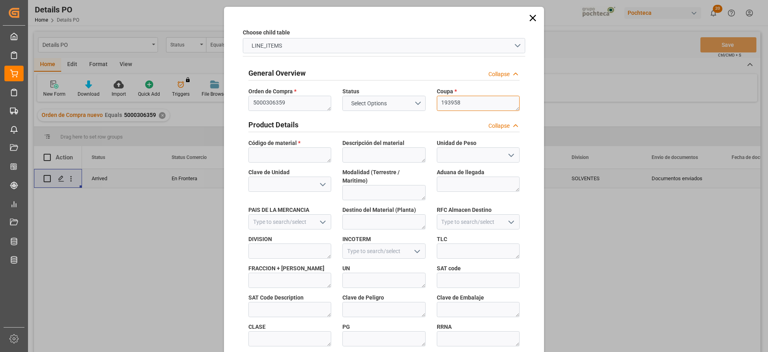
type textarea "193958"
click at [277, 151] on textarea at bounding box center [290, 154] width 83 height 15
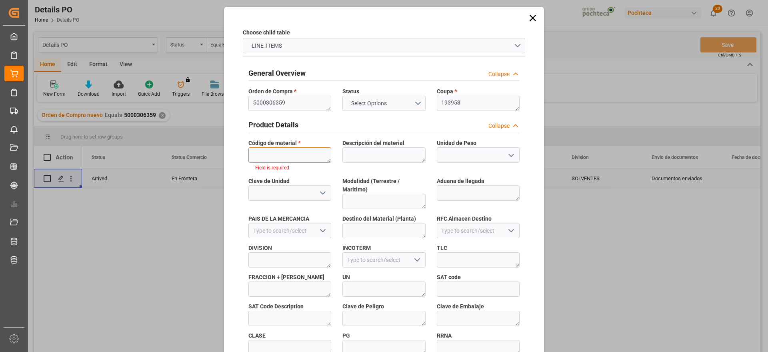
paste textarea "91783"
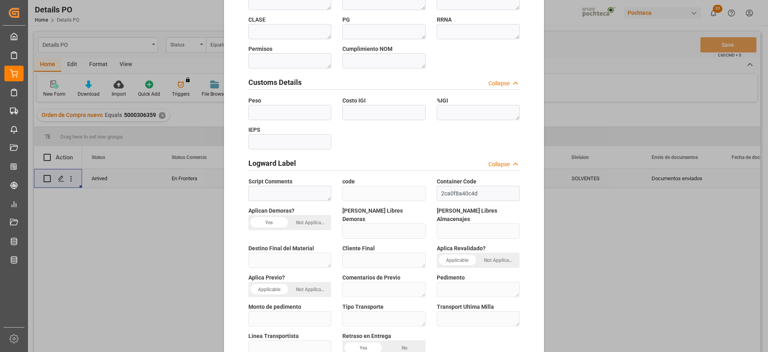
scroll to position [343, 0]
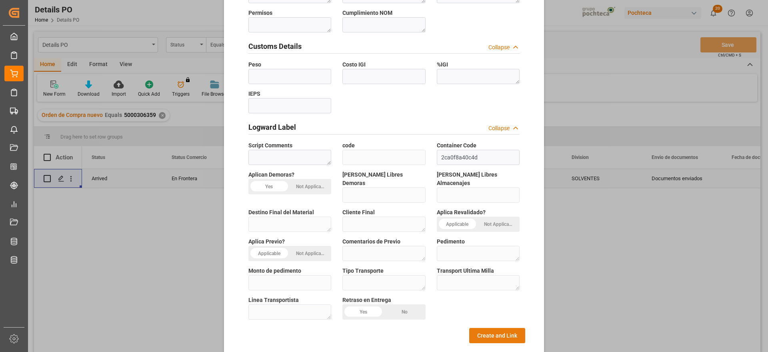
type textarea "91783"
click at [501, 328] on button "Create and Link" at bounding box center [497, 335] width 56 height 15
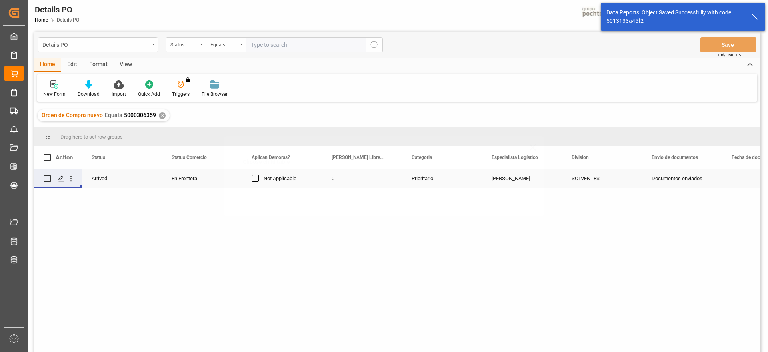
scroll to position [0, 0]
click at [72, 176] on icon "open menu" at bounding box center [71, 178] width 8 height 8
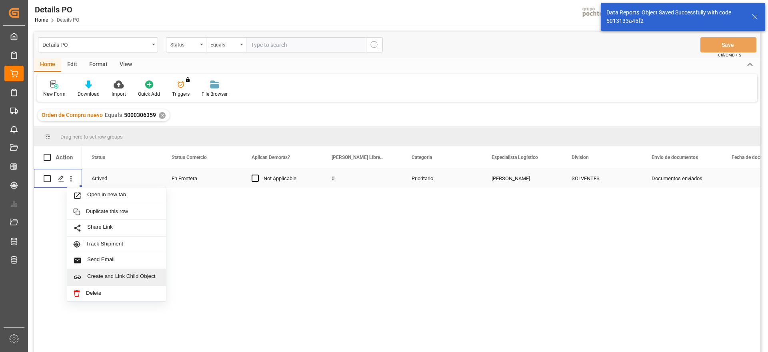
click at [124, 271] on div "Create and Link Child Object" at bounding box center [116, 277] width 99 height 17
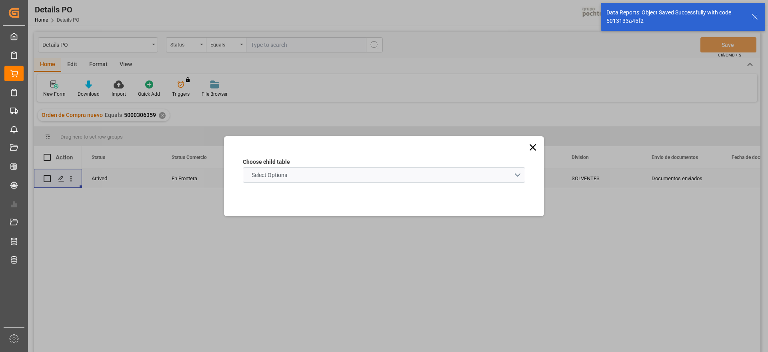
click at [300, 176] on schema "Select Options" at bounding box center [384, 174] width 283 height 15
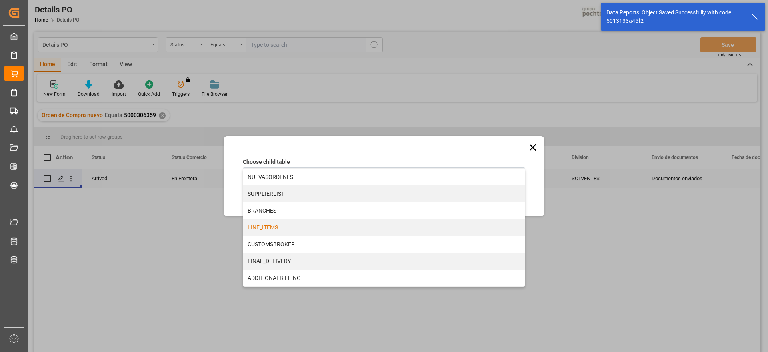
click at [284, 233] on div "LINE_ITEMS" at bounding box center [384, 227] width 282 height 17
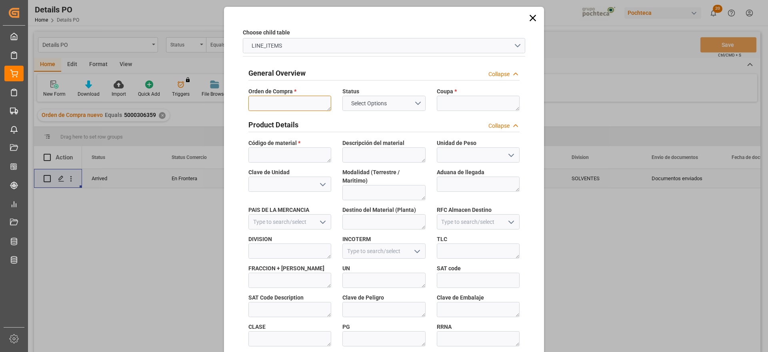
click at [271, 107] on textarea at bounding box center [290, 103] width 83 height 15
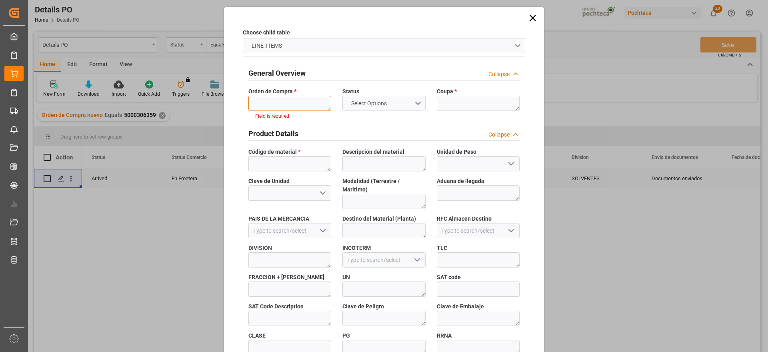
paste textarea "5000306359"
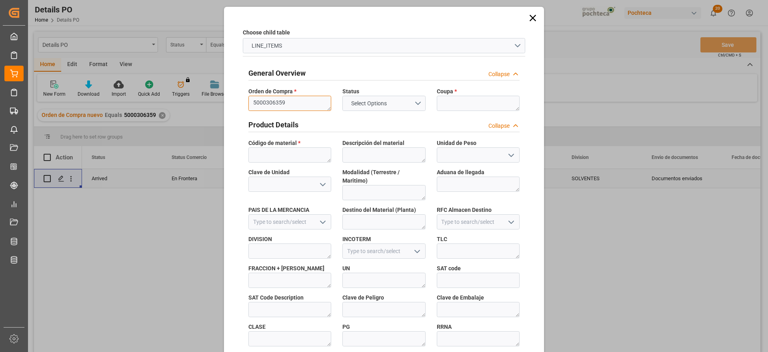
type textarea "5000306359"
click at [454, 99] on textarea at bounding box center [478, 103] width 83 height 15
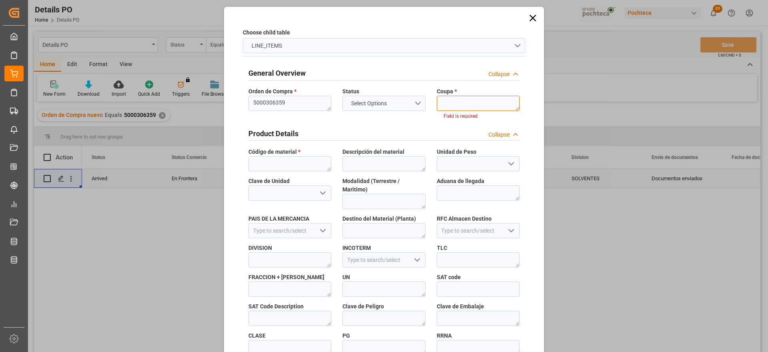
paste textarea "193958"
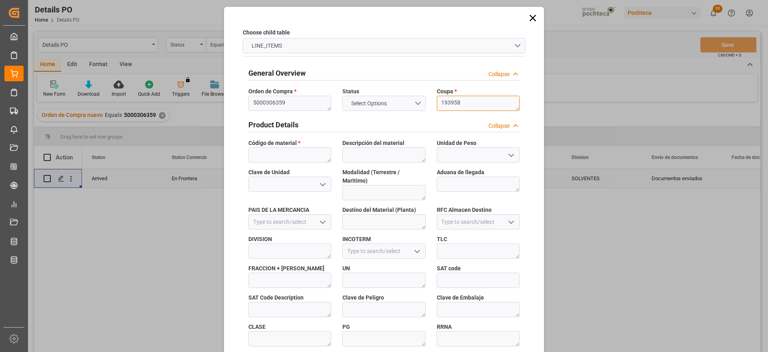
type textarea "193958"
click at [271, 155] on textarea at bounding box center [290, 154] width 83 height 15
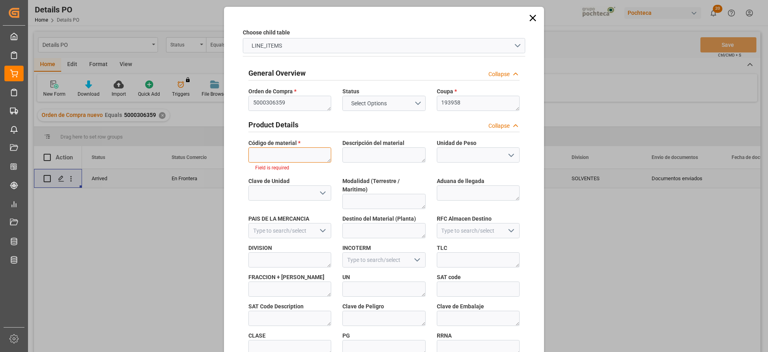
paste textarea "99285"
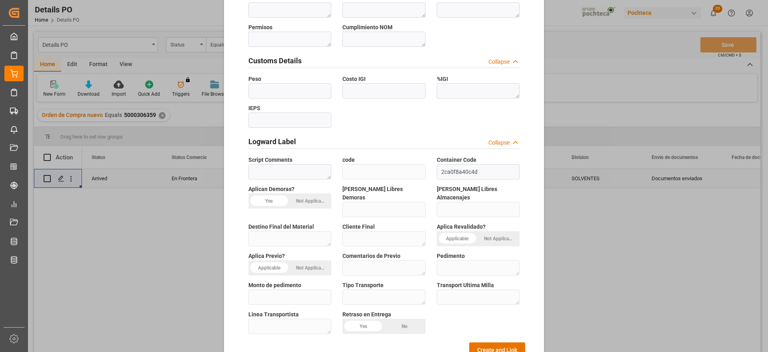
scroll to position [343, 0]
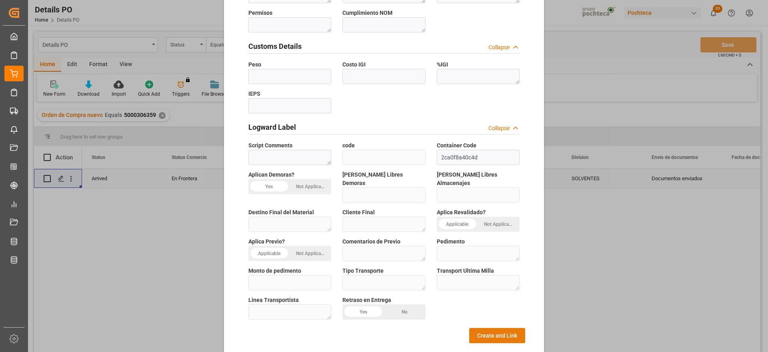
type textarea "99285"
click at [470, 328] on button "Create and Link" at bounding box center [497, 335] width 56 height 15
click at [477, 328] on button "Create and Link" at bounding box center [497, 335] width 56 height 15
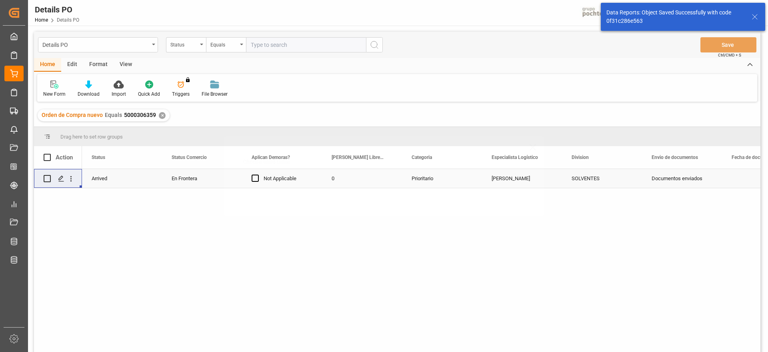
scroll to position [0, 0]
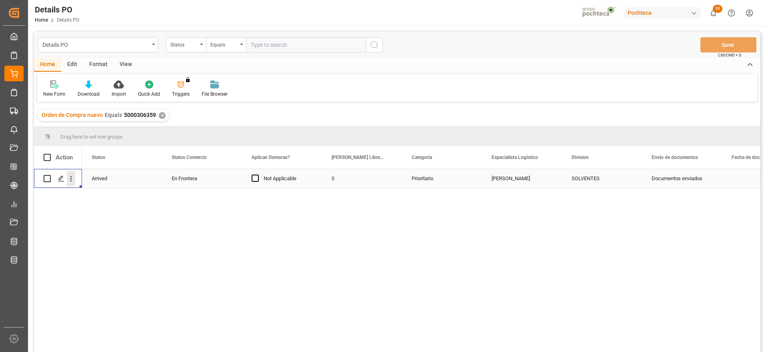
click at [69, 179] on icon "open menu" at bounding box center [71, 178] width 8 height 8
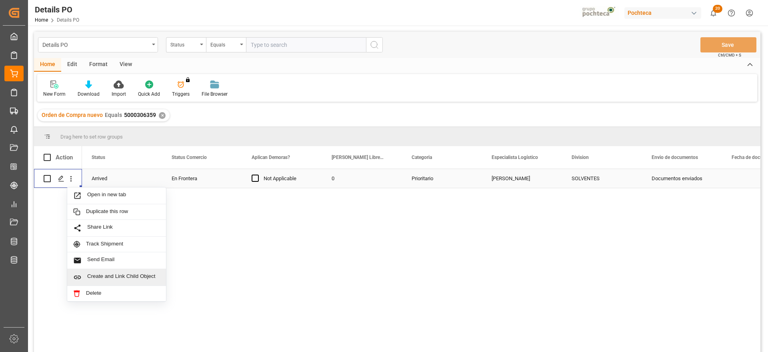
click at [139, 279] on span "Create and Link Child Object" at bounding box center [123, 277] width 73 height 8
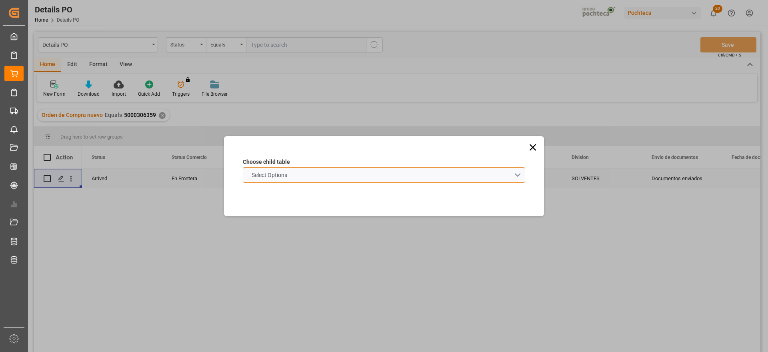
click at [282, 172] on span "Select Options" at bounding box center [270, 175] width 44 height 8
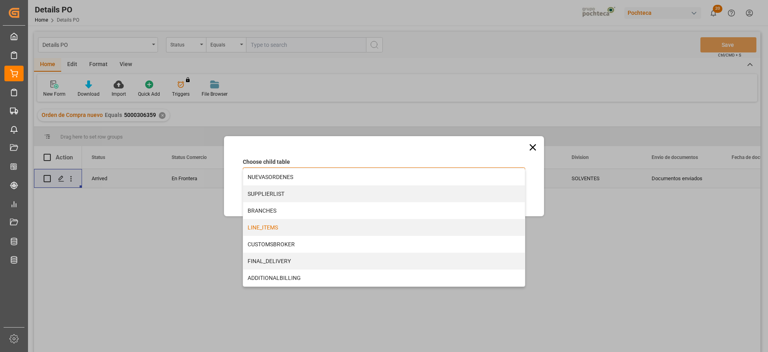
click at [269, 225] on div "LINE_ITEMS" at bounding box center [384, 227] width 282 height 17
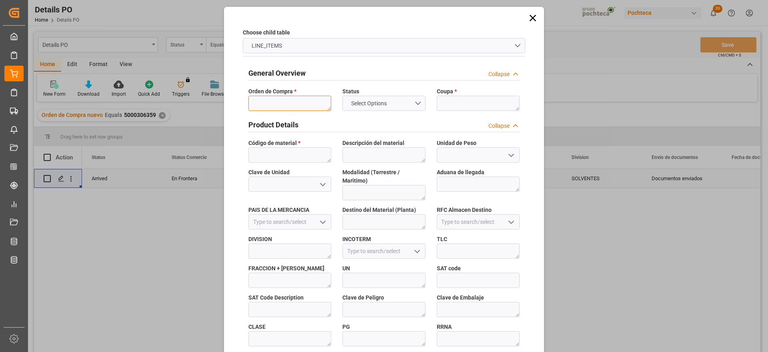
click at [294, 100] on textarea at bounding box center [290, 103] width 83 height 15
paste textarea "5000306359"
type textarea "5000306359"
click at [465, 102] on textarea at bounding box center [478, 103] width 83 height 15
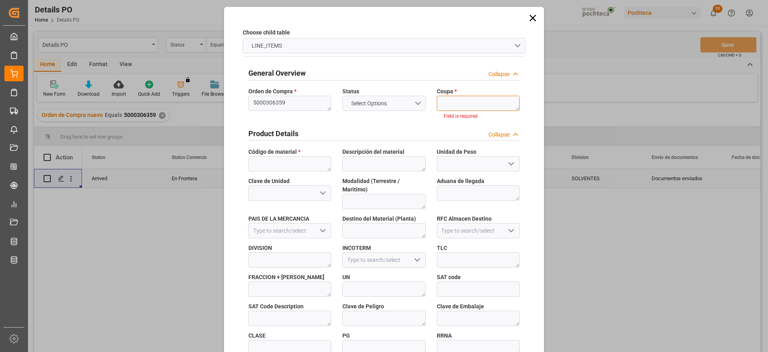
paste textarea "193958"
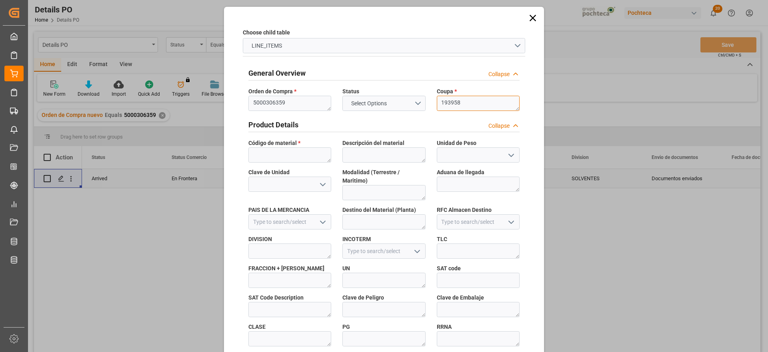
type textarea "193958"
click at [298, 161] on textarea at bounding box center [290, 154] width 83 height 15
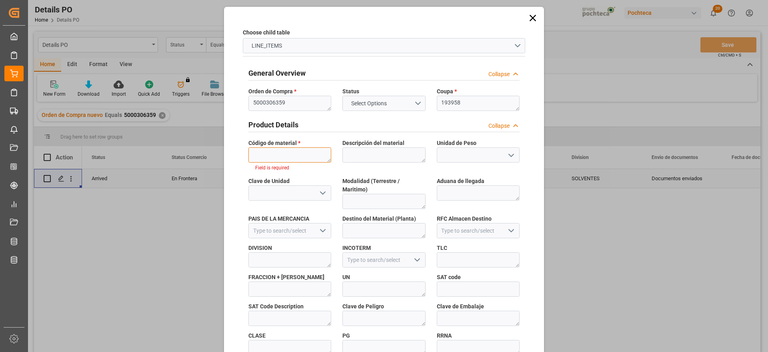
paste textarea "90768"
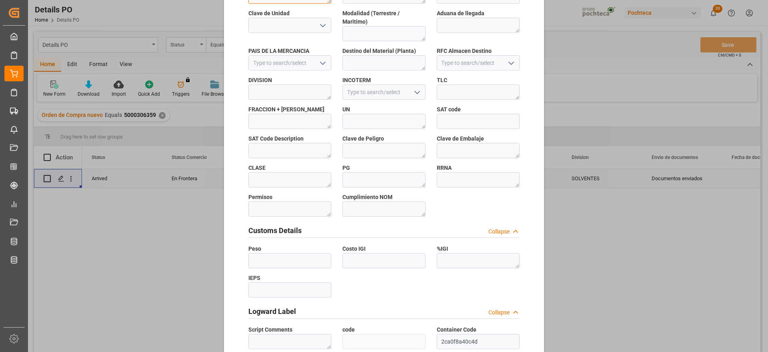
scroll to position [343, 0]
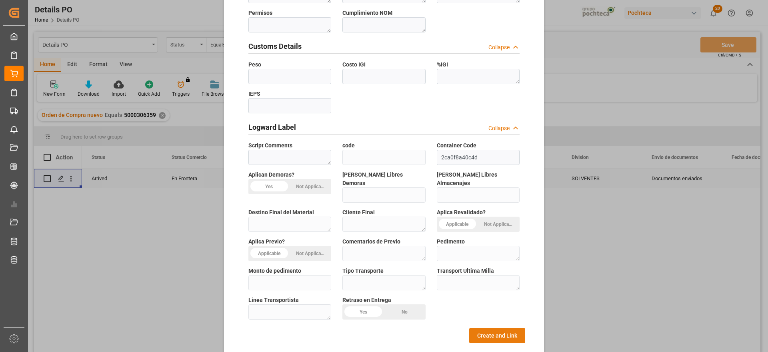
type textarea "90768"
click at [495, 328] on button "Create and Link" at bounding box center [497, 335] width 56 height 15
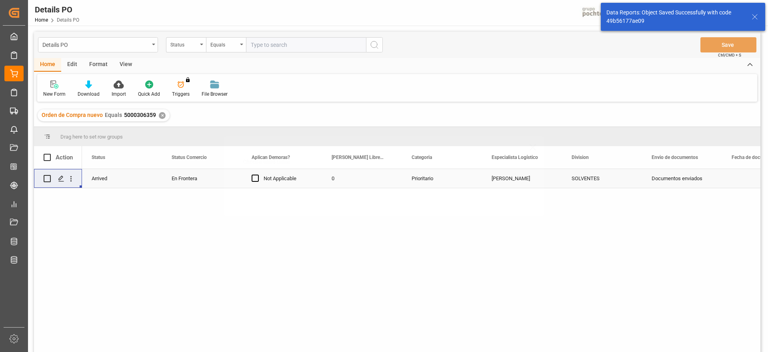
scroll to position [0, 0]
click at [71, 176] on icon "open menu" at bounding box center [71, 179] width 2 height 6
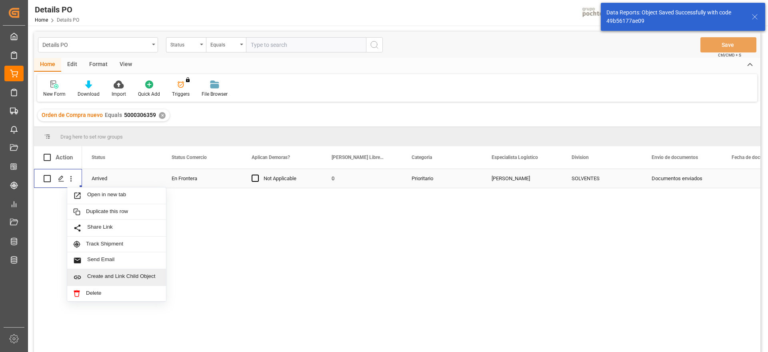
click at [102, 271] on div "Create and Link Child Object" at bounding box center [116, 277] width 99 height 17
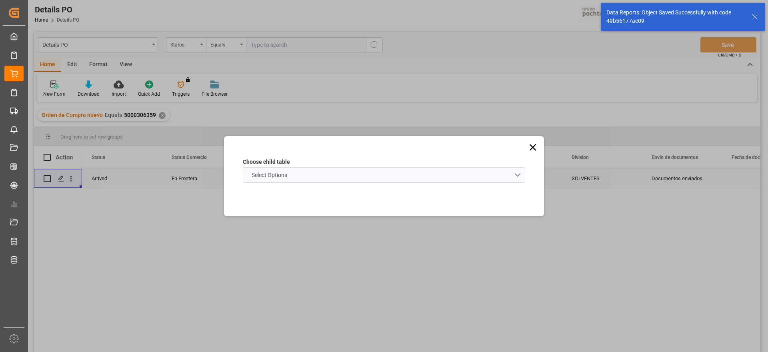
click at [306, 173] on schema "Select Options" at bounding box center [384, 174] width 283 height 15
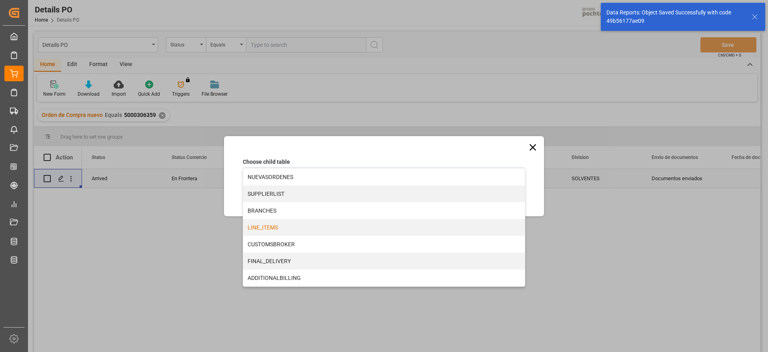
click at [272, 226] on div "LINE_ITEMS" at bounding box center [384, 227] width 282 height 17
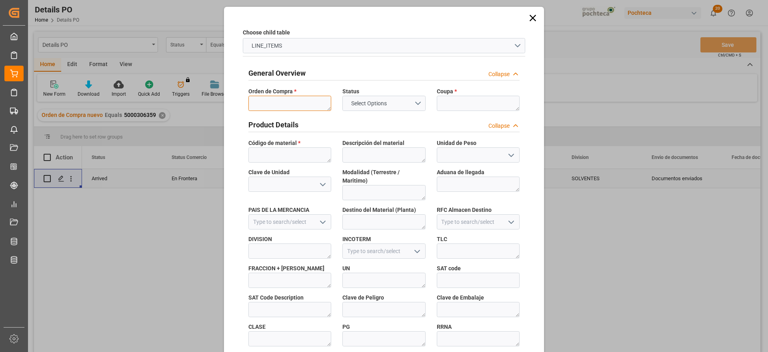
click at [270, 96] on textarea at bounding box center [290, 103] width 83 height 15
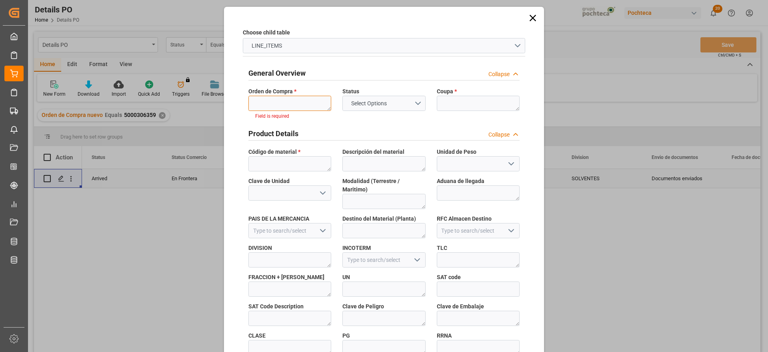
paste textarea "5000306359"
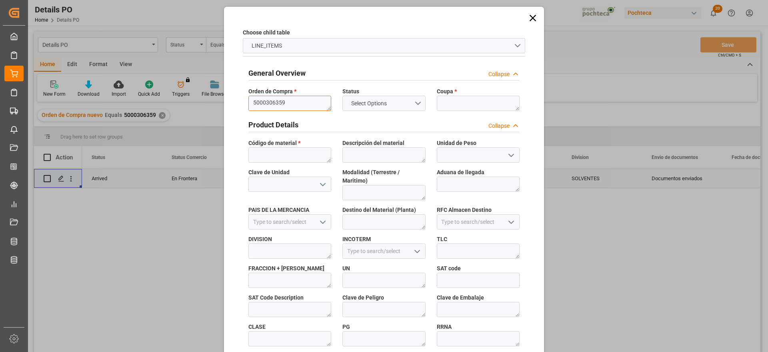
type textarea "5000306359"
click at [472, 101] on textarea at bounding box center [478, 103] width 83 height 15
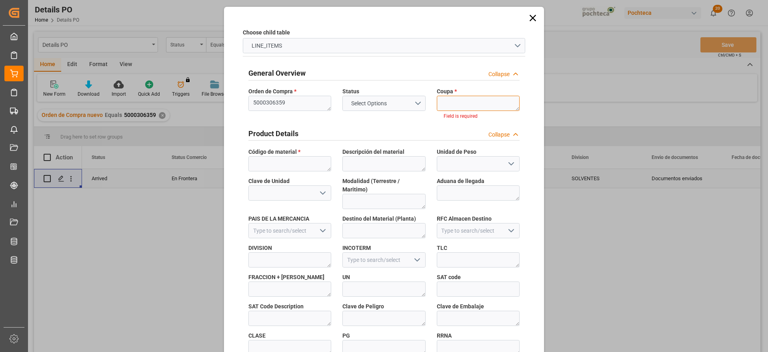
paste textarea "193958"
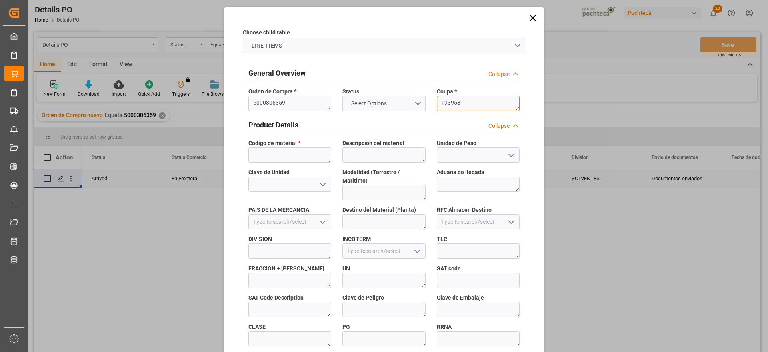
type textarea "193958"
click at [272, 153] on textarea at bounding box center [290, 154] width 83 height 15
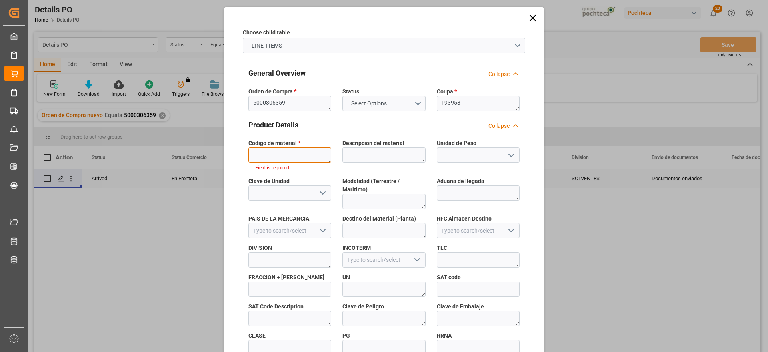
paste textarea "90767"
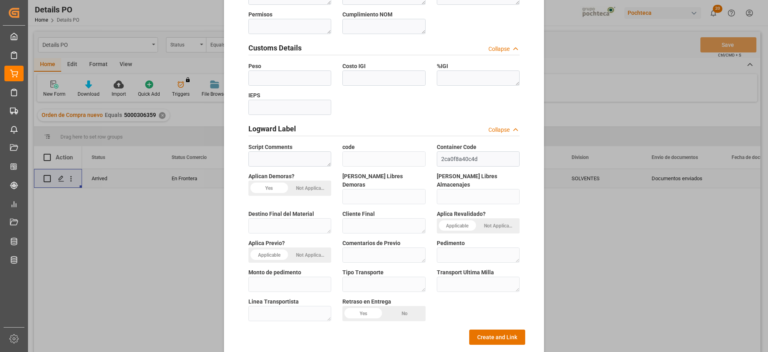
scroll to position [343, 0]
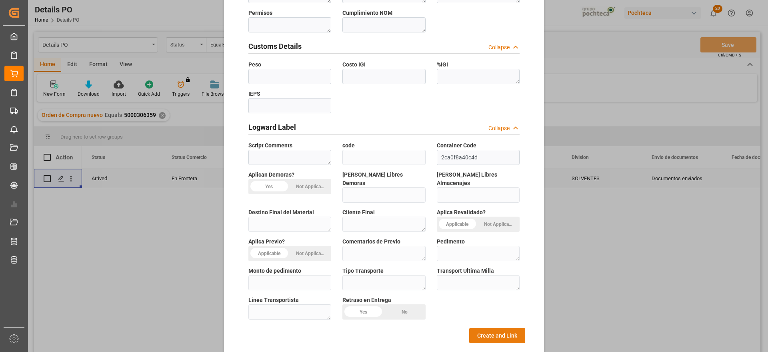
type textarea "90767"
click at [485, 328] on button "Create and Link" at bounding box center [497, 335] width 56 height 15
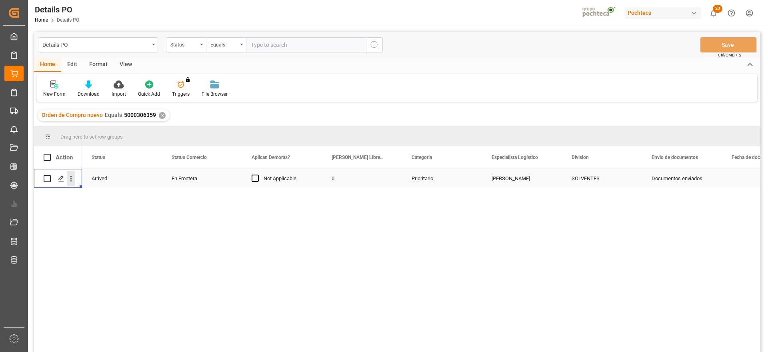
click at [72, 176] on icon "open menu" at bounding box center [71, 178] width 8 height 8
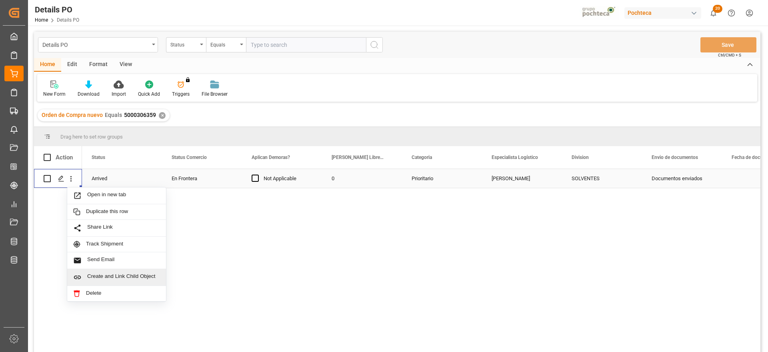
click at [135, 274] on span "Create and Link Child Object" at bounding box center [123, 277] width 73 height 8
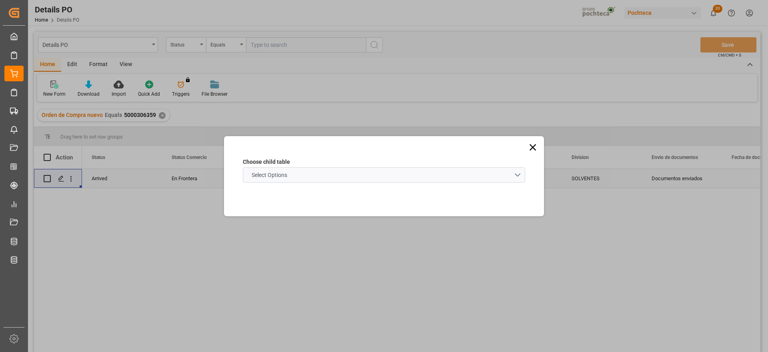
click at [252, 175] on span "Select Options" at bounding box center [270, 175] width 44 height 8
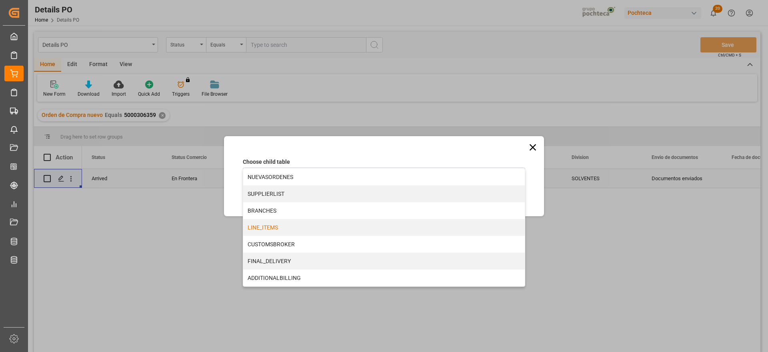
click at [280, 228] on div "LINE_ITEMS" at bounding box center [384, 227] width 282 height 17
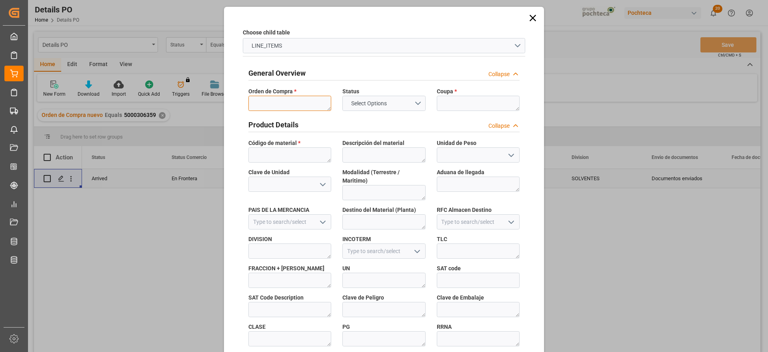
click at [275, 99] on textarea at bounding box center [290, 103] width 83 height 15
paste textarea "5000306359"
type textarea "5000306359"
click at [449, 109] on textarea at bounding box center [478, 103] width 83 height 15
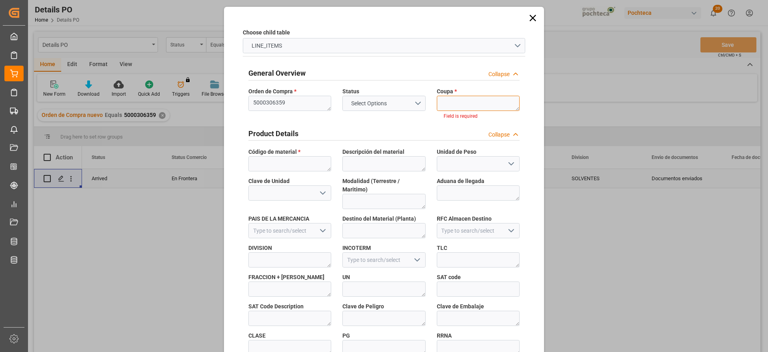
paste textarea "193958"
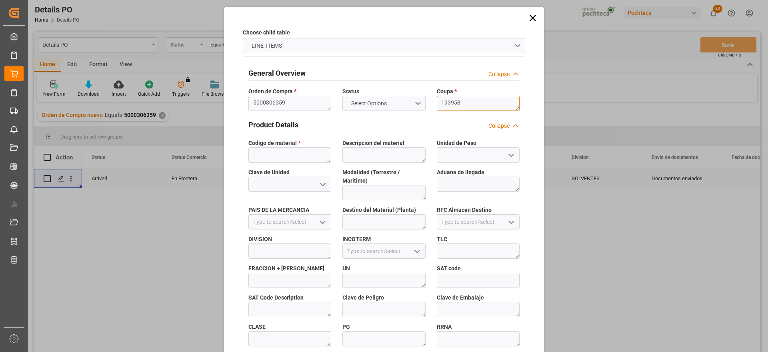
type textarea "193958"
click at [305, 151] on textarea at bounding box center [290, 154] width 83 height 15
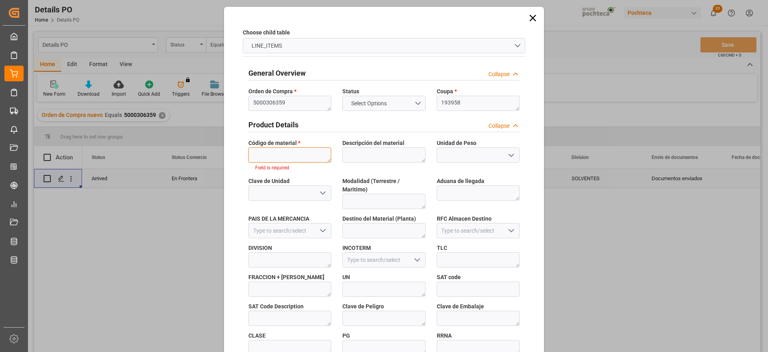
paste textarea "91495"
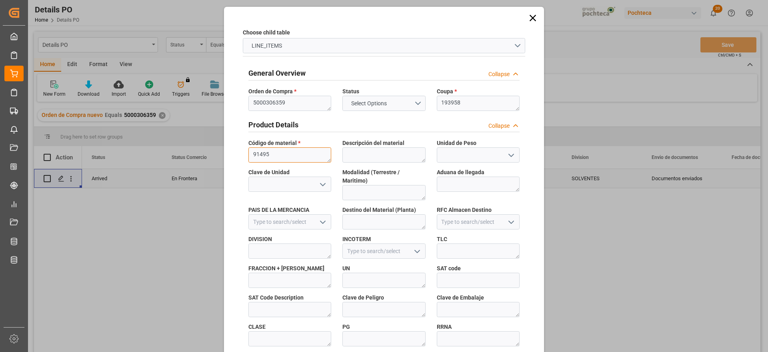
scroll to position [343, 0]
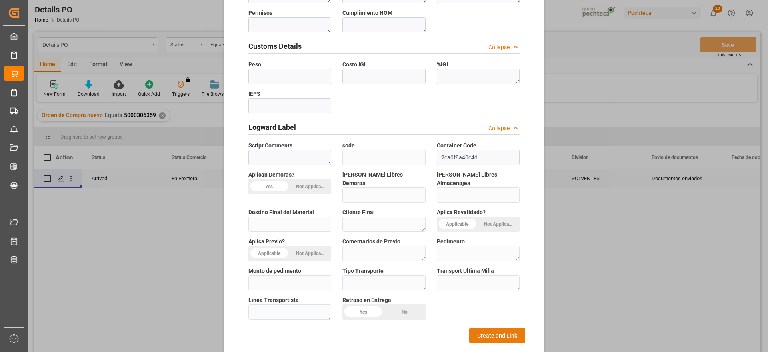
type textarea "91495"
click at [495, 328] on button "Create and Link" at bounding box center [497, 335] width 56 height 15
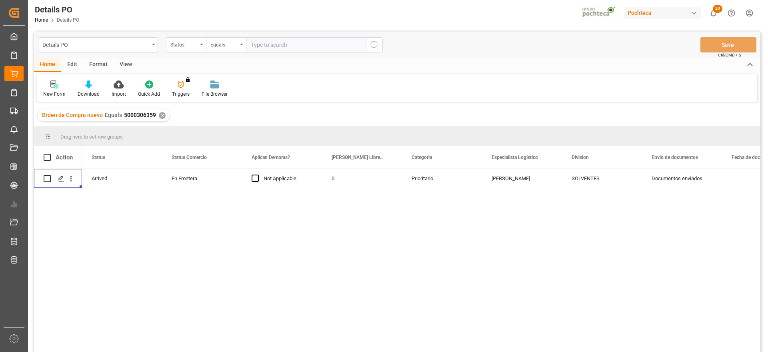
click at [715, 252] on div "Arrived En Frontera Not Applicable 0 Prioritario [PERSON_NAME] SOLVENTES Docume…" at bounding box center [421, 263] width 679 height 188
click at [495, 180] on div "[PERSON_NAME]" at bounding box center [522, 178] width 80 height 19
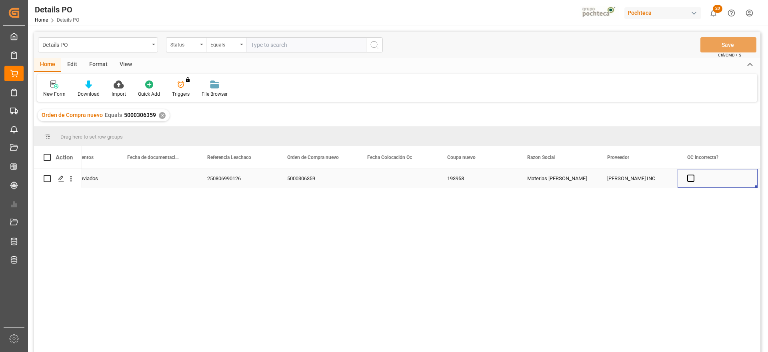
scroll to position [0, 685]
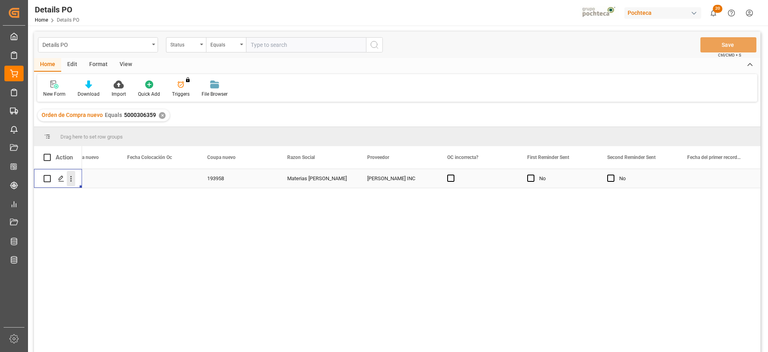
click at [69, 174] on icon "open menu" at bounding box center [71, 178] width 8 height 8
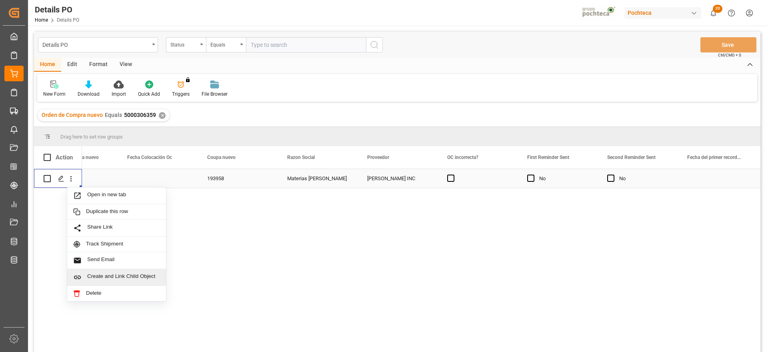
click at [109, 277] on span "Create and Link Child Object" at bounding box center [123, 277] width 73 height 8
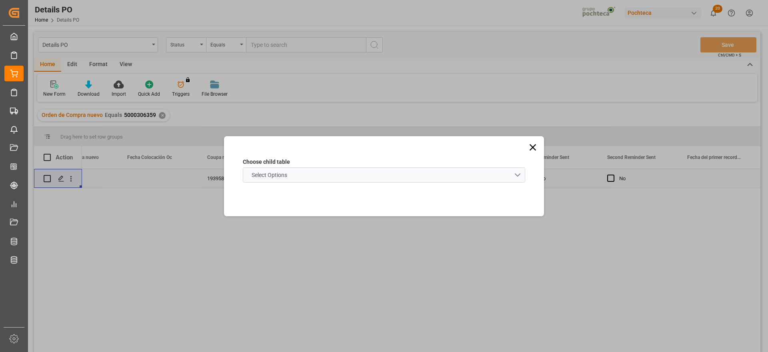
click at [307, 170] on schema "Select Options" at bounding box center [384, 174] width 283 height 15
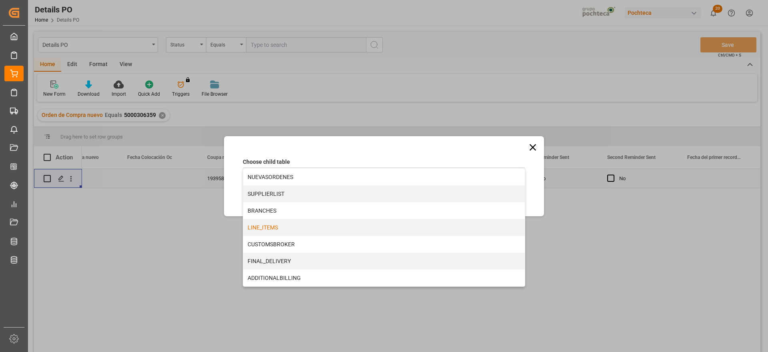
click at [278, 227] on div "LINE_ITEMS" at bounding box center [384, 227] width 282 height 17
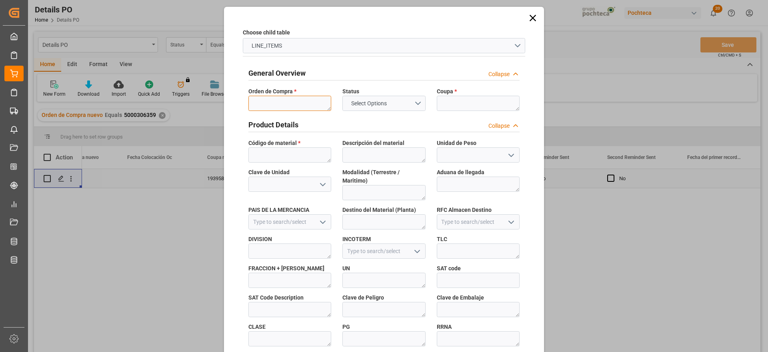
click at [277, 103] on textarea at bounding box center [290, 103] width 83 height 15
paste textarea "5000306359"
type textarea "5000306359"
click at [466, 99] on textarea at bounding box center [478, 103] width 83 height 15
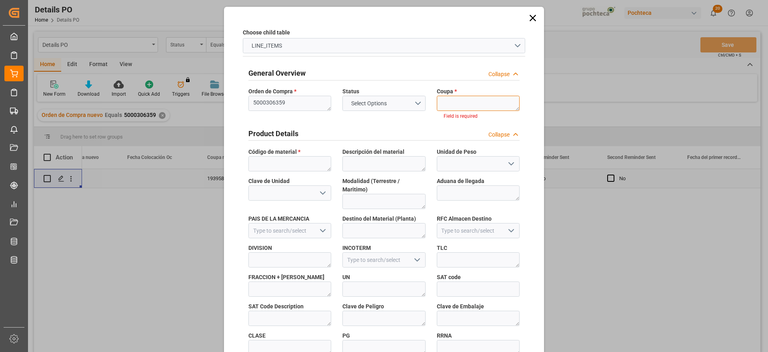
paste textarea "193958"
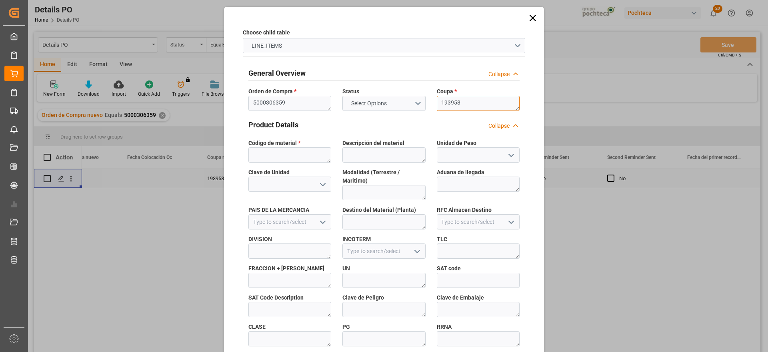
type textarea "193958"
click at [297, 156] on textarea at bounding box center [290, 154] width 83 height 15
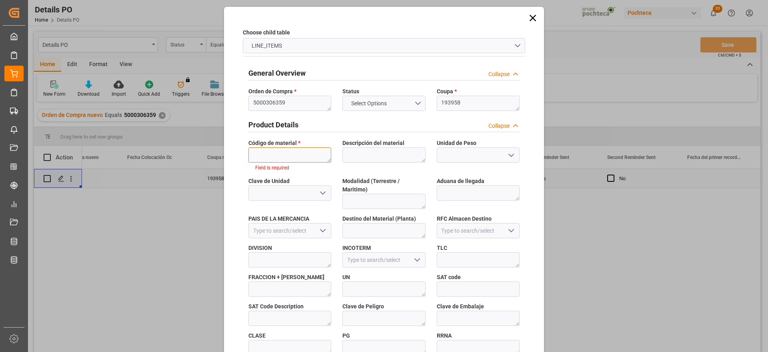
click at [267, 157] on textarea at bounding box center [290, 154] width 83 height 15
paste textarea "69336"
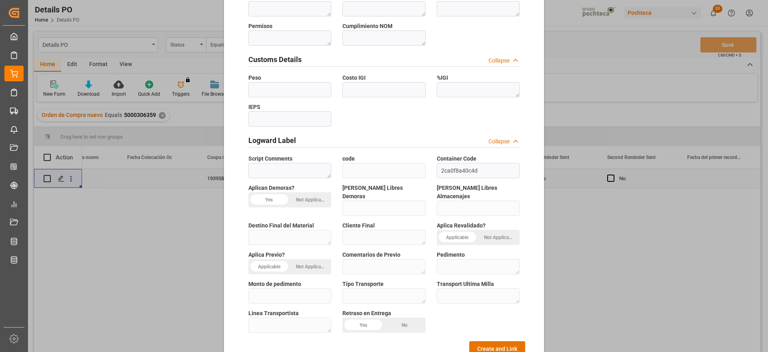
scroll to position [343, 0]
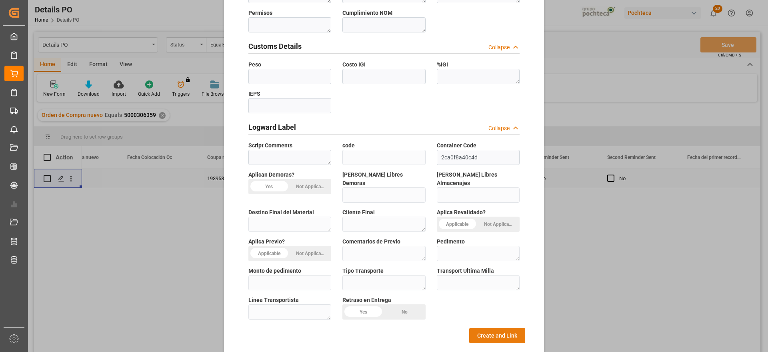
type textarea "69336"
click at [493, 328] on button "Create and Link" at bounding box center [497, 335] width 56 height 15
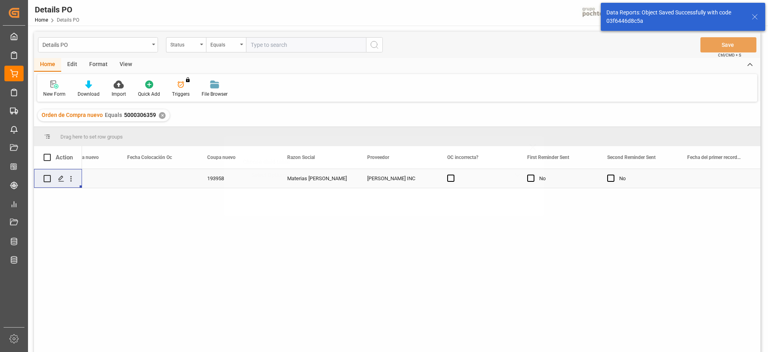
scroll to position [0, 0]
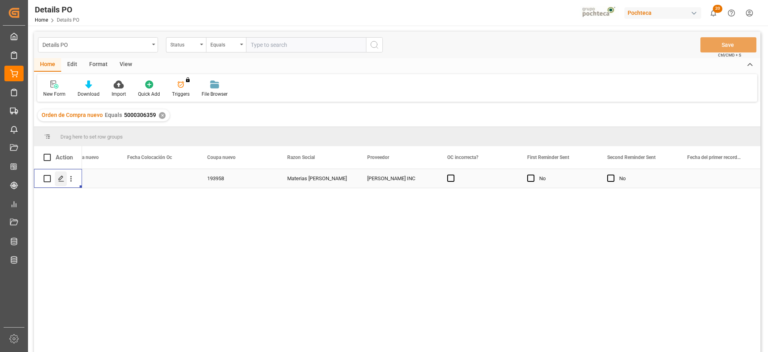
click at [60, 177] on icon "Press SPACE to select this row." at bounding box center [61, 178] width 6 height 6
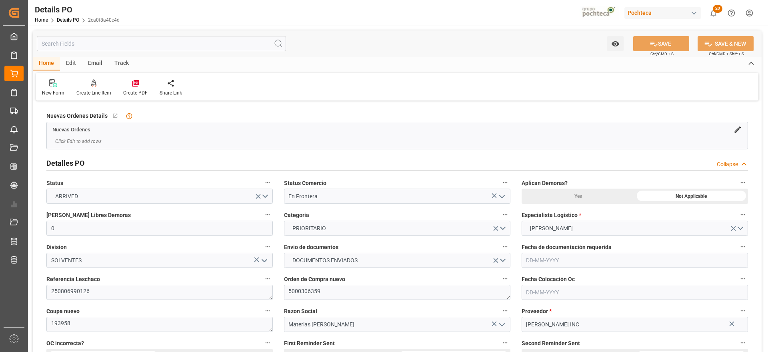
type input "0"
type input "[DATE]"
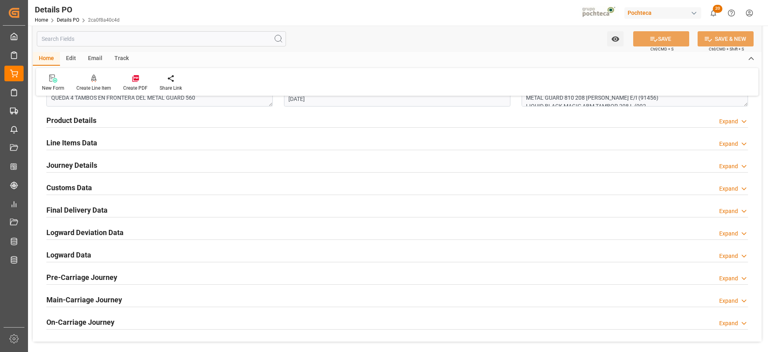
click at [66, 144] on h2 "Line Items Data" at bounding box center [71, 142] width 51 height 11
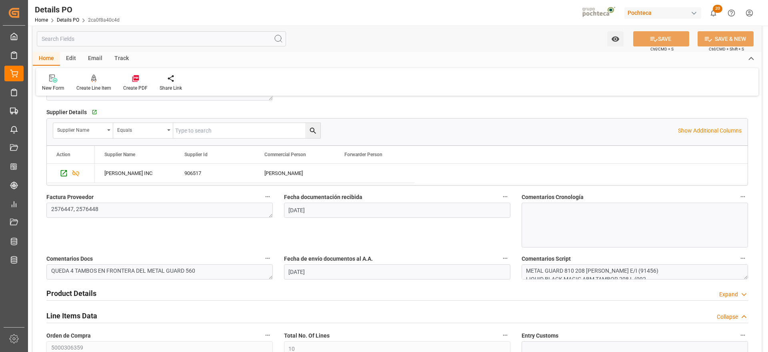
scroll to position [300, 0]
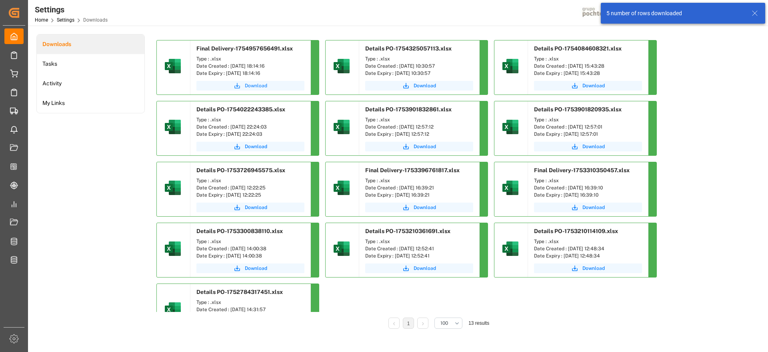
click at [249, 88] on span "Download" at bounding box center [256, 85] width 22 height 7
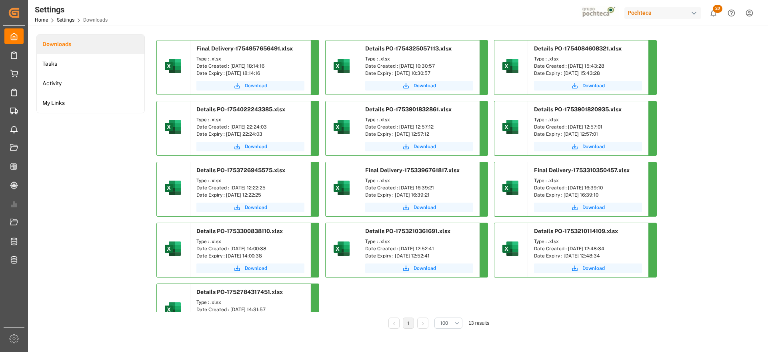
click at [254, 86] on span "Download" at bounding box center [256, 85] width 22 height 7
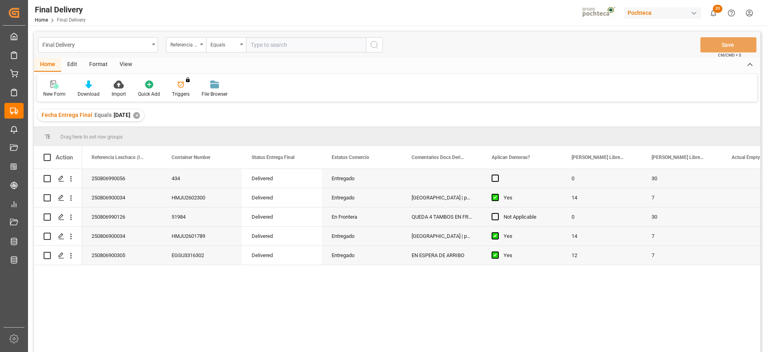
click at [273, 44] on input "text" at bounding box center [306, 44] width 120 height 15
click at [60, 178] on icon "Press SPACE to select this row." at bounding box center [61, 178] width 6 height 6
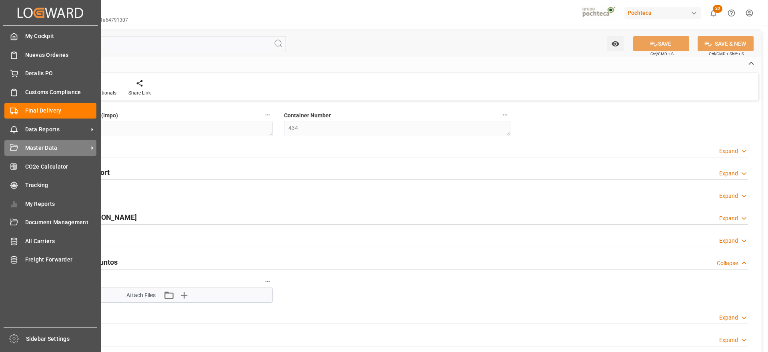
click at [93, 146] on icon at bounding box center [92, 148] width 8 height 8
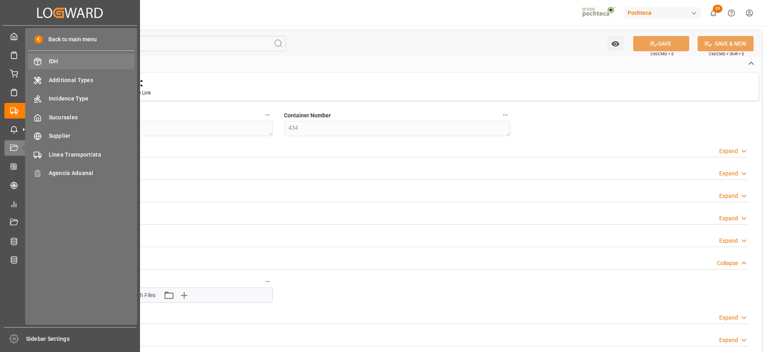
click at [66, 60] on span "IDH" at bounding box center [92, 61] width 86 height 8
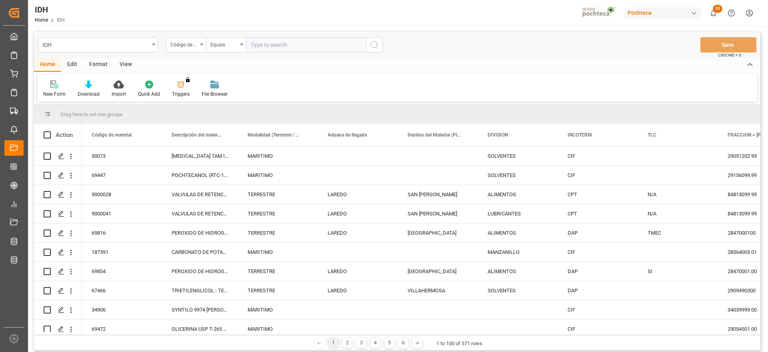
click at [290, 45] on input "text" at bounding box center [306, 44] width 120 height 15
click at [47, 89] on div "New Form" at bounding box center [54, 89] width 34 height 18
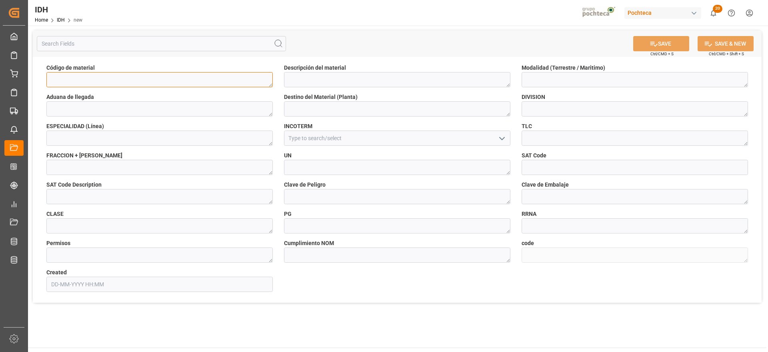
click at [150, 82] on textarea at bounding box center [159, 79] width 226 height 15
paste textarea "69336"
type textarea "69336"
click at [339, 80] on textarea at bounding box center [397, 79] width 226 height 15
paste textarea "ERASE GEL PORR INC 18.9 L"
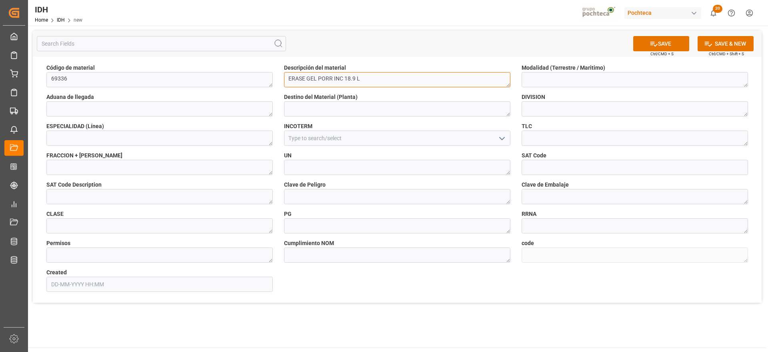
type textarea "ERASE GEL PORR INC 18.9 L"
click at [589, 72] on textarea at bounding box center [635, 79] width 226 height 15
type textarea "t"
type textarea "TERRESTRE"
click at [300, 104] on textarea at bounding box center [397, 108] width 226 height 15
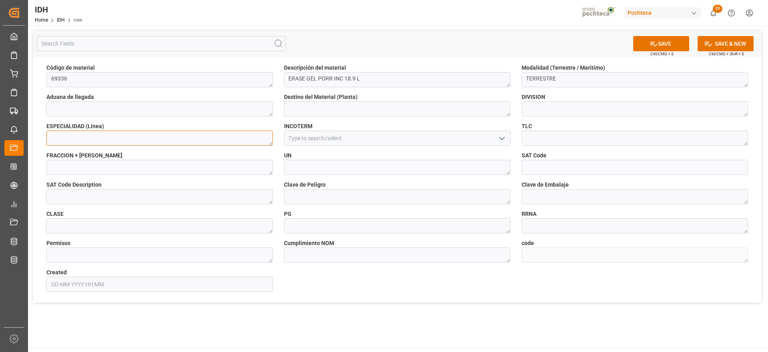
click at [115, 139] on textarea at bounding box center [159, 137] width 226 height 15
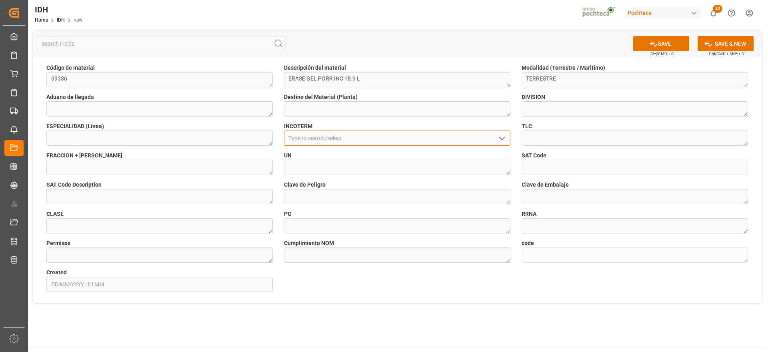
click at [322, 140] on input at bounding box center [397, 137] width 226 height 15
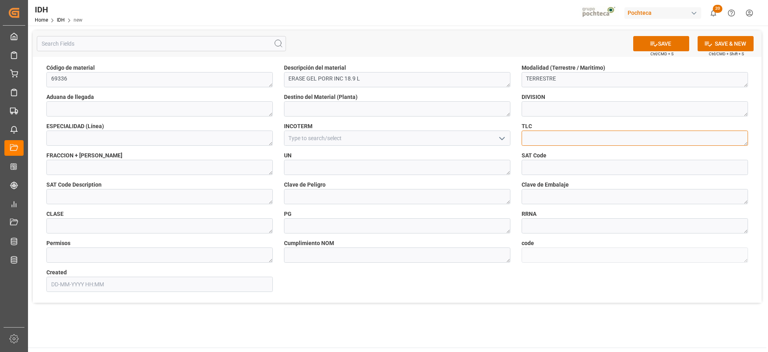
click at [577, 135] on textarea at bounding box center [635, 137] width 226 height 15
click at [129, 173] on textarea at bounding box center [159, 167] width 226 height 15
click at [167, 168] on textarea at bounding box center [159, 167] width 226 height 15
paste textarea "3814000100"
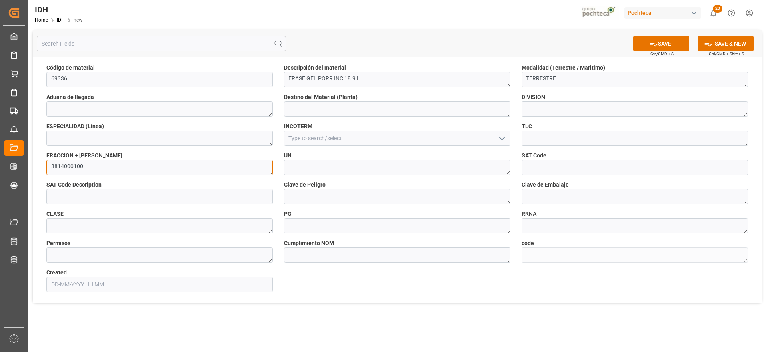
type textarea "3814000100"
click at [319, 167] on textarea at bounding box center [397, 167] width 226 height 15
click at [581, 164] on input at bounding box center [635, 167] width 226 height 15
drag, startPoint x: 361, startPoint y: 75, endPoint x: 238, endPoint y: 75, distance: 123.3
click at [238, 75] on div "Código de material 69336 Descripción del material ERASE GEL PORR INC 18.9 L Mod…" at bounding box center [397, 180] width 729 height 246
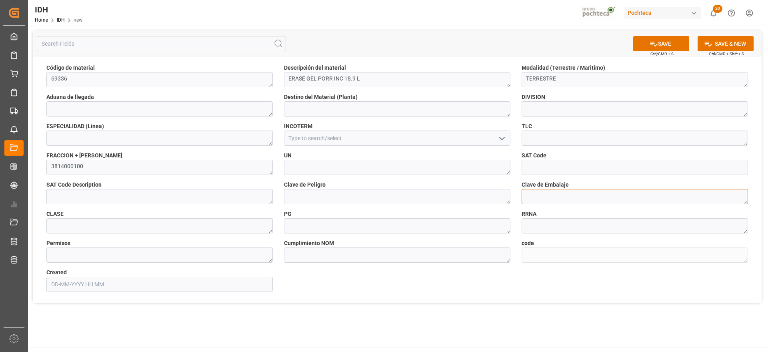
click at [565, 197] on textarea at bounding box center [635, 196] width 226 height 15
type textarea "Z01"
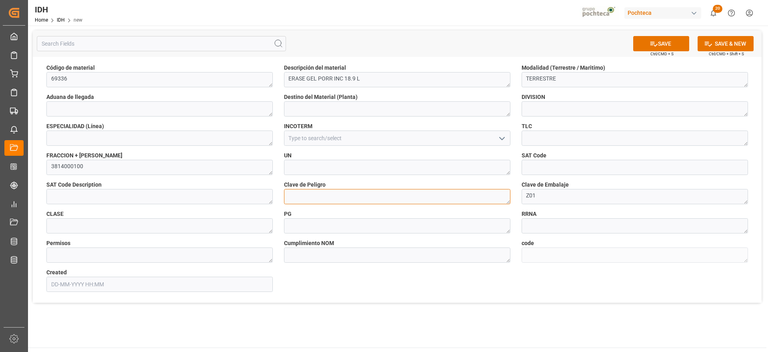
click at [337, 193] on textarea at bounding box center [397, 196] width 226 height 15
click at [306, 194] on textarea at bounding box center [397, 196] width 226 height 15
type textarea "NA"
click at [377, 158] on label "UN" at bounding box center [397, 155] width 226 height 8
click at [378, 173] on textarea at bounding box center [397, 167] width 226 height 15
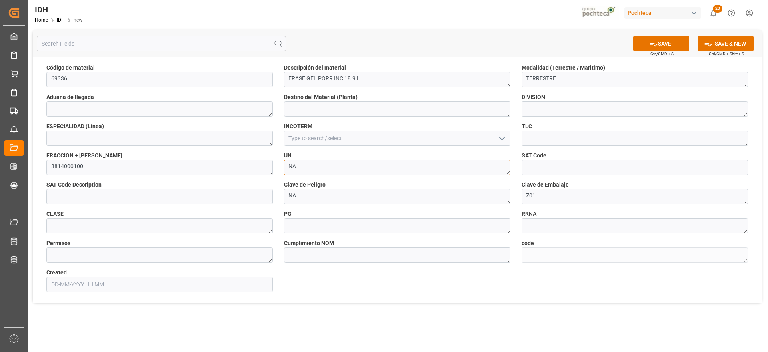
type textarea "NA"
click at [570, 167] on input at bounding box center [635, 167] width 226 height 15
click at [662, 42] on button "SAVE" at bounding box center [661, 43] width 56 height 15
type textarea "fc8073cfe0b8"
type input "12-08-2025 00:33"
